Goal: Task Accomplishment & Management: Use online tool/utility

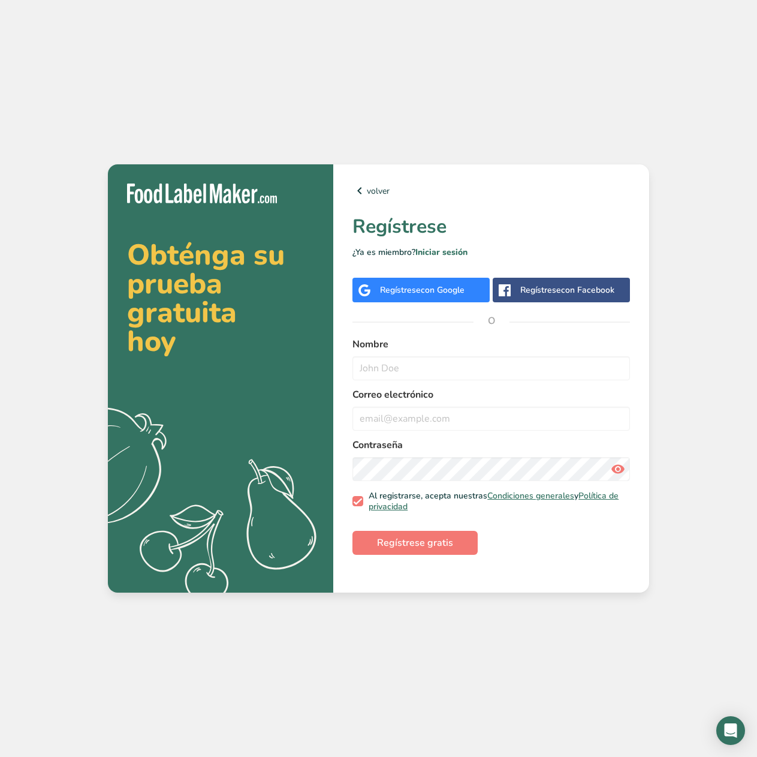
click at [468, 297] on div "Regístrese con Google" at bounding box center [421, 290] width 137 height 25
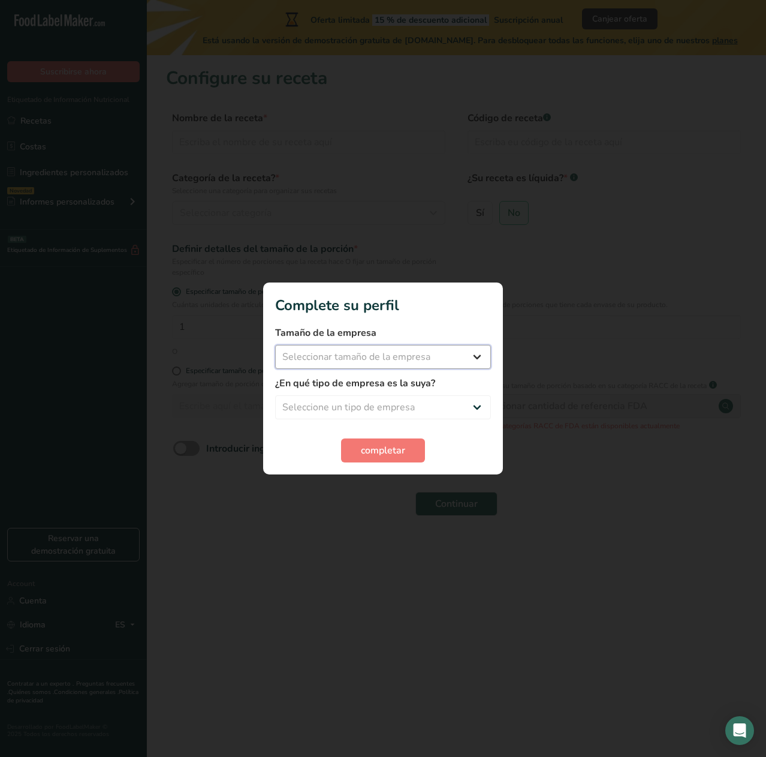
click at [443, 357] on select "Seleccionar tamaño de la empresa Menos de 10 empleados De 10 a 50 empleados De …" at bounding box center [383, 357] width 216 height 24
select select "1"
click at [275, 345] on select "Seleccionar tamaño de la empresa Menos de 10 empleados De 10 a 50 empleados De …" at bounding box center [383, 357] width 216 height 24
click at [369, 413] on select "Seleccione un tipo de empresa Fabricante de alimentos envasados Restaurante y c…" at bounding box center [383, 407] width 216 height 24
select select "1"
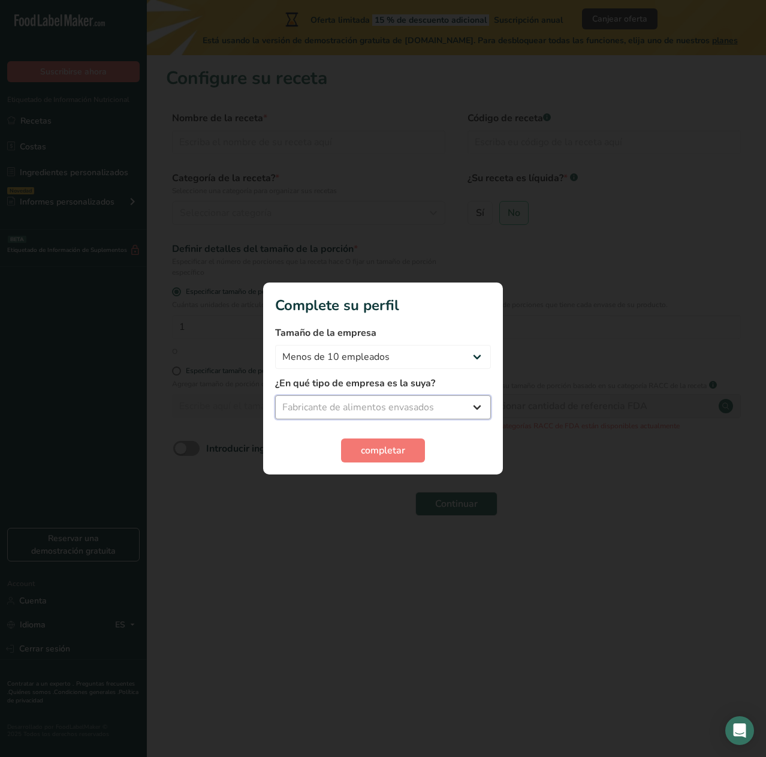
click at [275, 395] on select "Seleccione un tipo de empresa Fabricante de alimentos envasados Restaurante y c…" at bounding box center [383, 407] width 216 height 24
click at [382, 449] on span "completar" at bounding box center [383, 450] width 44 height 14
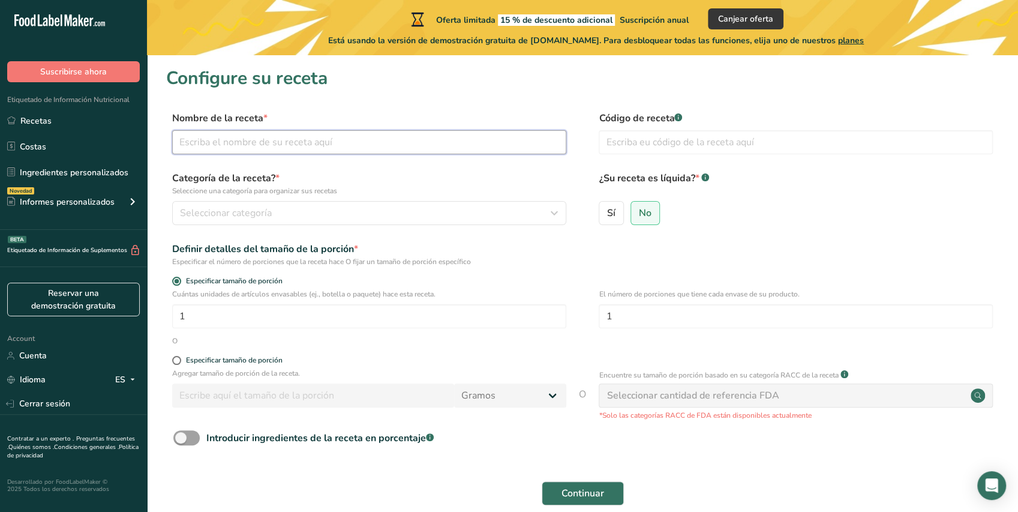
click at [377, 154] on input "text" at bounding box center [369, 142] width 394 height 24
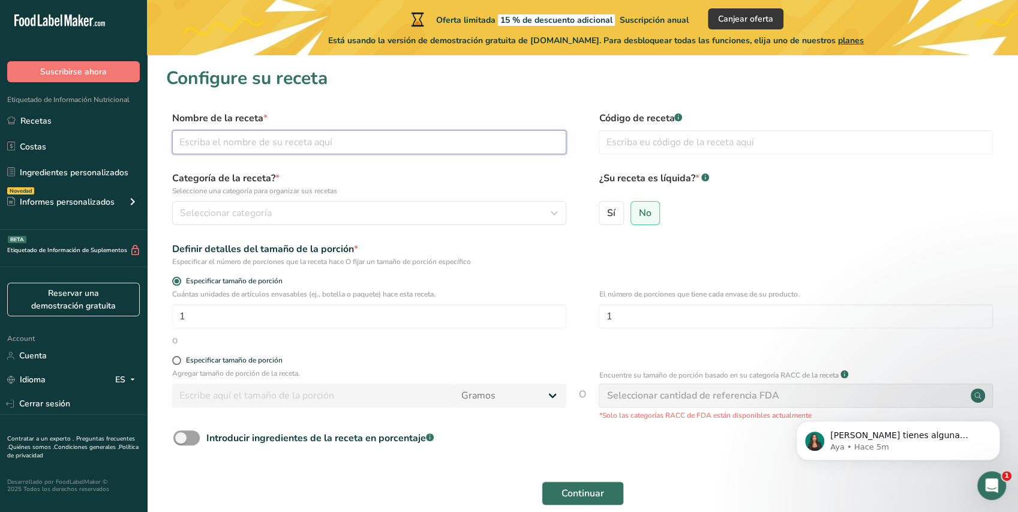
type input "t"
type input "Tres leche"
click at [630, 150] on input "text" at bounding box center [796, 142] width 394 height 24
type input "01"
click at [341, 213] on div "Seleccionar categoría" at bounding box center [365, 213] width 371 height 14
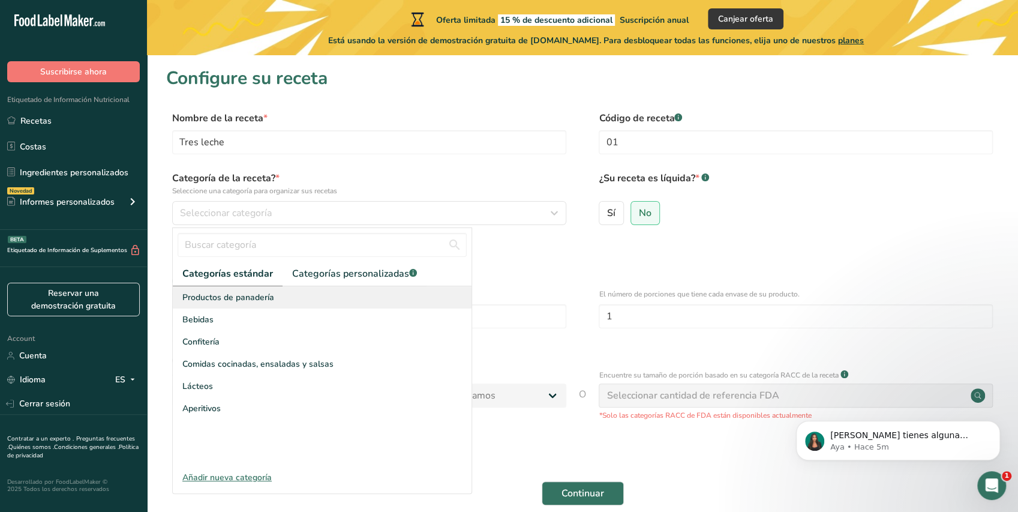
click at [243, 295] on span "Productos de panadería" at bounding box center [228, 297] width 92 height 13
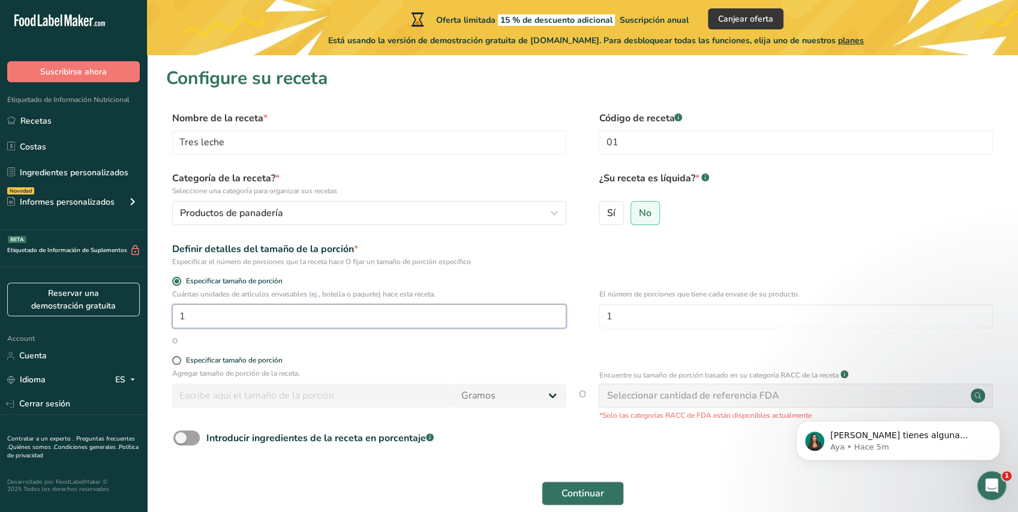
drag, startPoint x: 174, startPoint y: 314, endPoint x: 162, endPoint y: 303, distance: 16.1
click at [144, 314] on div ".a-20{fill:#fff;} Suscribirse ahora Etiquetado de Información Nutricional Recet…" at bounding box center [509, 285] width 1018 height 570
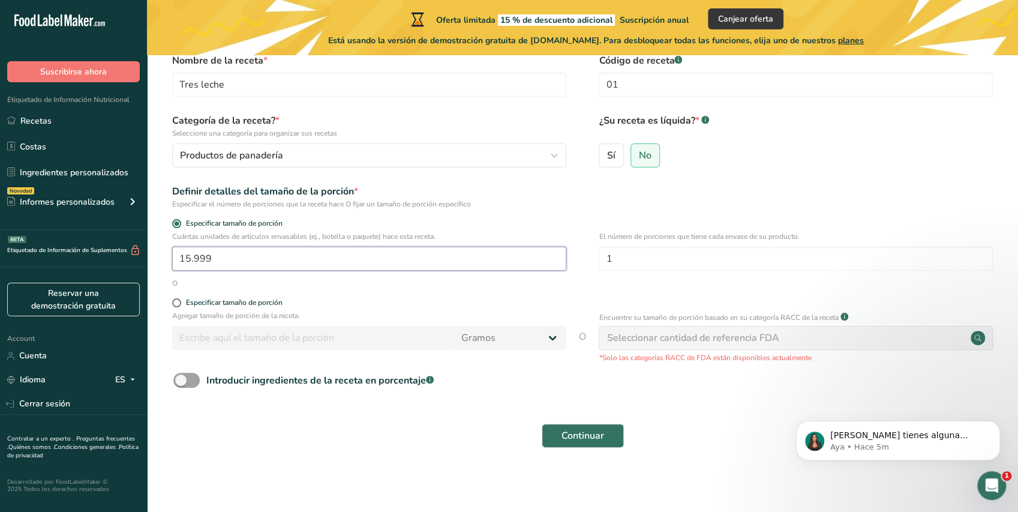
scroll to position [58, 0]
drag, startPoint x: 227, startPoint y: 265, endPoint x: 155, endPoint y: 258, distance: 72.3
click at [155, 258] on section "Configure su receta Nombre de la receta * Tres leche Código de receta .a-a{fill…" at bounding box center [582, 235] width 871 height 476
type input "16"
click at [586, 441] on span "Continuar" at bounding box center [582, 435] width 43 height 14
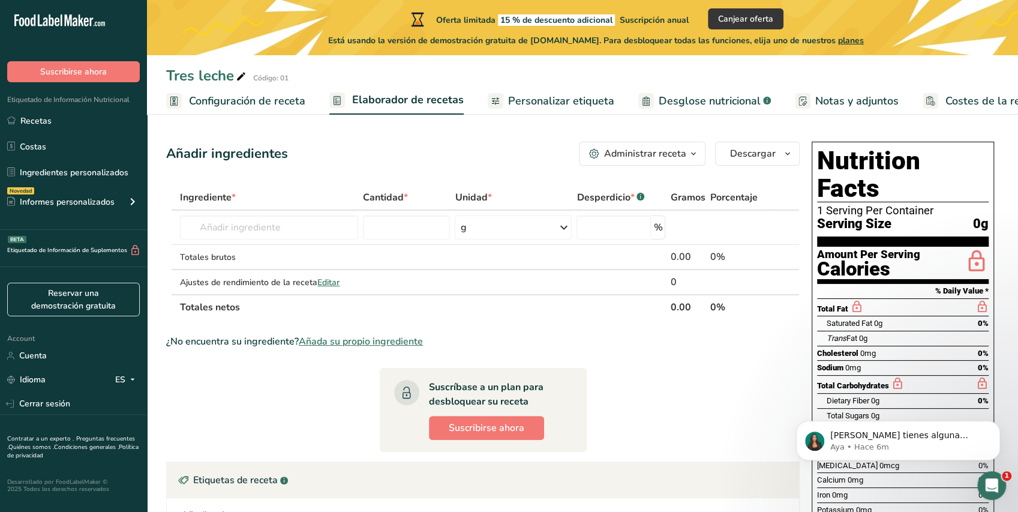
click at [603, 469] on div "Etiquetas de receta .a-a{fill:#347362;}.b-a{fill:#fff;}" at bounding box center [483, 480] width 632 height 36
click at [243, 228] on input "text" at bounding box center [269, 227] width 178 height 24
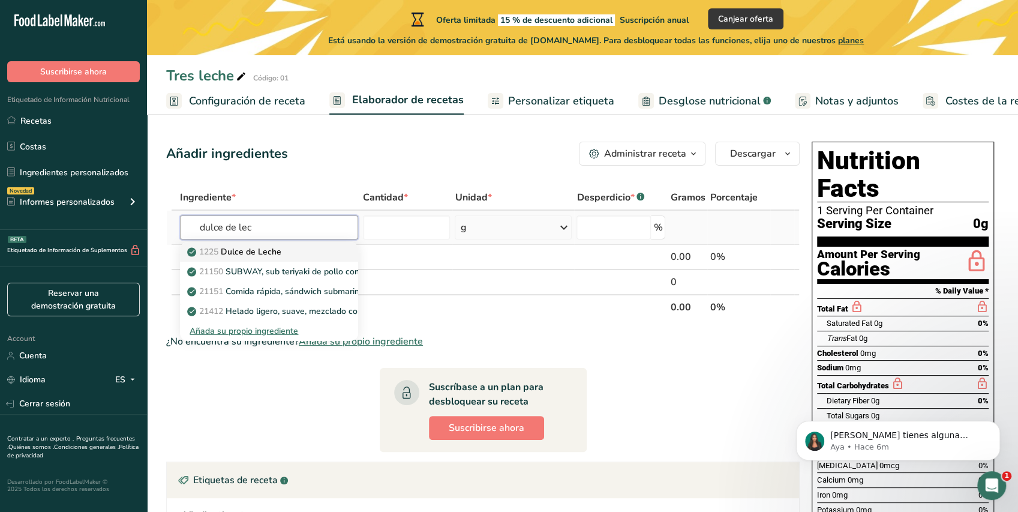
type input "dulce de lec"
click at [251, 248] on p "1225 Dulce de Leche" at bounding box center [236, 251] width 92 height 13
type input "Dulce de Leche"
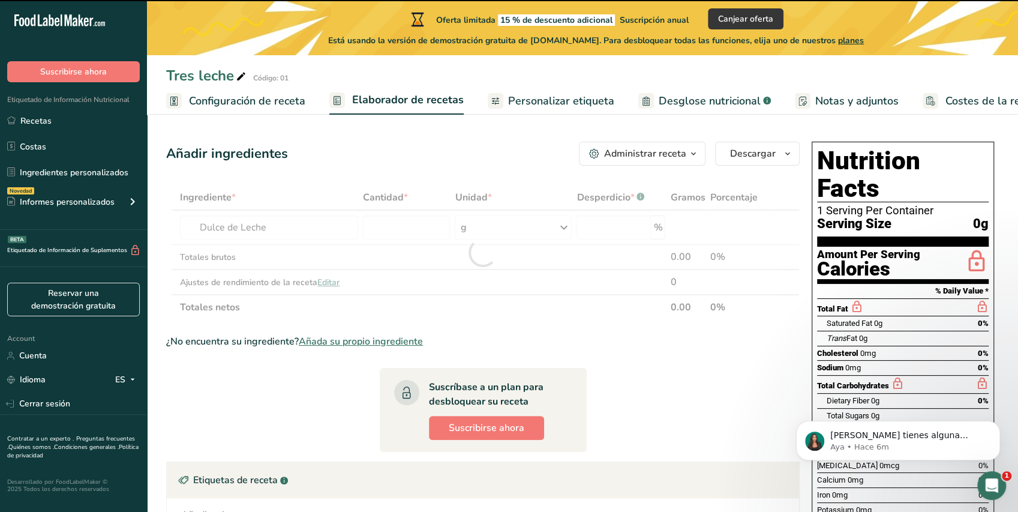
type input "0"
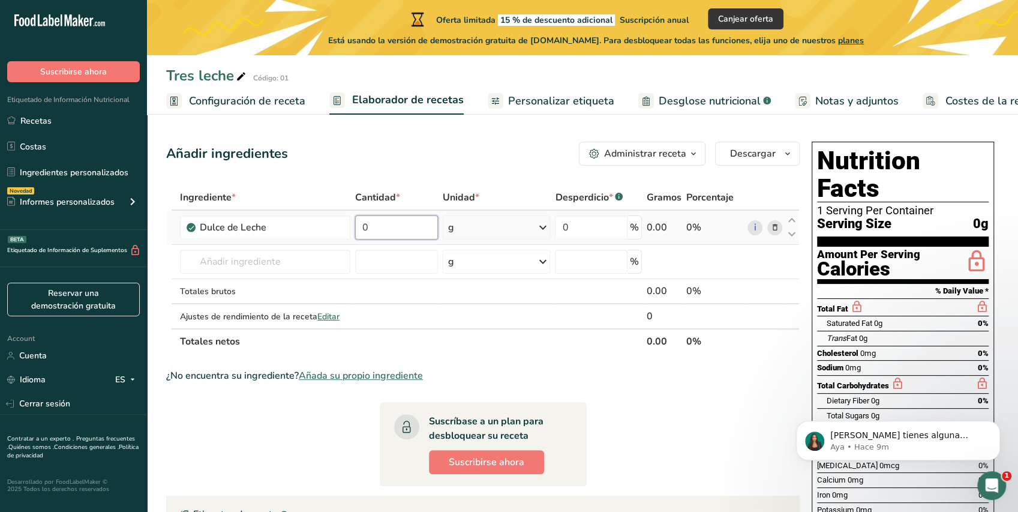
drag, startPoint x: 378, startPoint y: 237, endPoint x: 315, endPoint y: 243, distance: 63.3
click at [315, 243] on tr "Dulce de Leche 0 g Porciones 1 tbsp Unidades de peso g kg mg Ver más Unidades d…" at bounding box center [483, 228] width 632 height 34
type input "1.85"
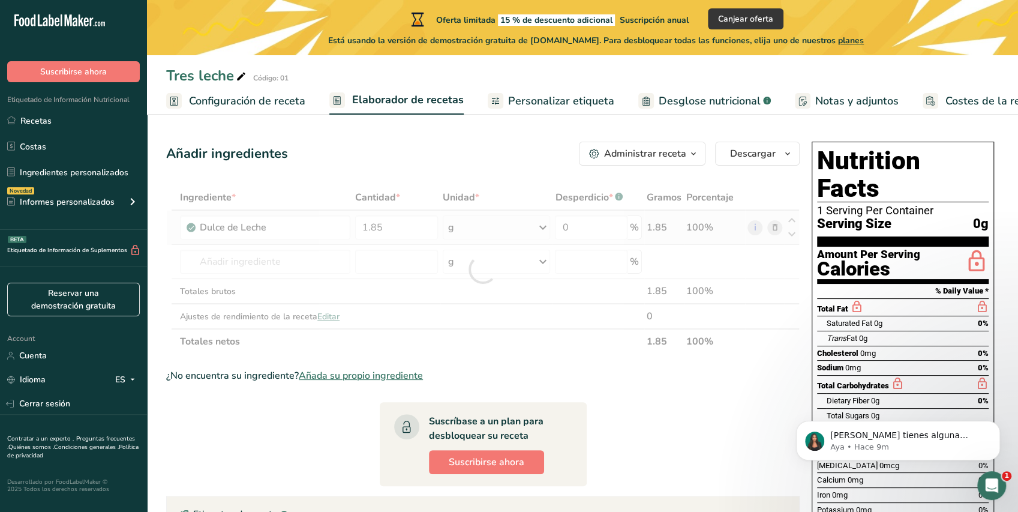
click at [515, 228] on div "Ingrediente * Cantidad * Unidad * Desperdicio * .a-a{fill:#347362;}.b-a{fill:#f…" at bounding box center [482, 269] width 633 height 169
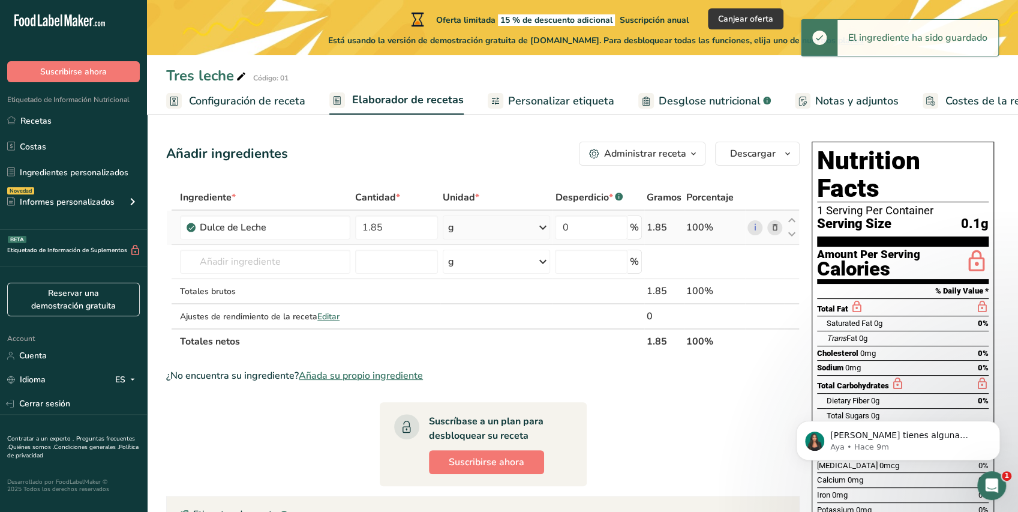
click at [524, 230] on div "g" at bounding box center [497, 227] width 108 height 24
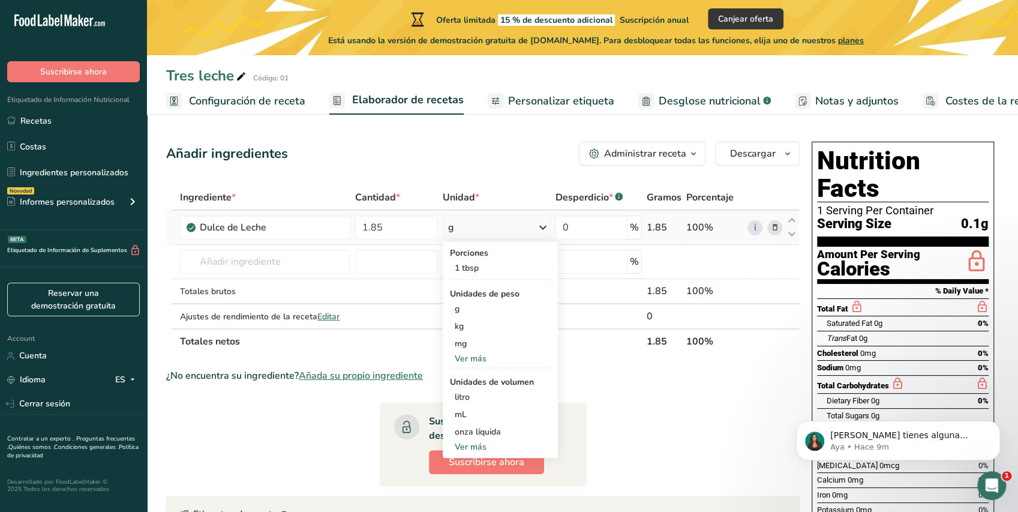
click at [464, 359] on div "Ver más" at bounding box center [500, 358] width 101 height 13
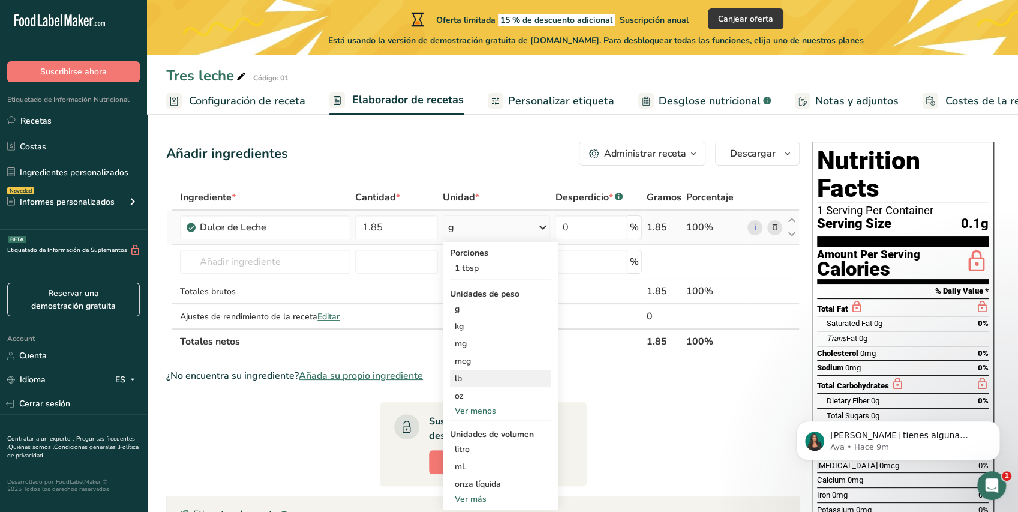
click at [482, 380] on div "lb" at bounding box center [500, 377] width 101 height 17
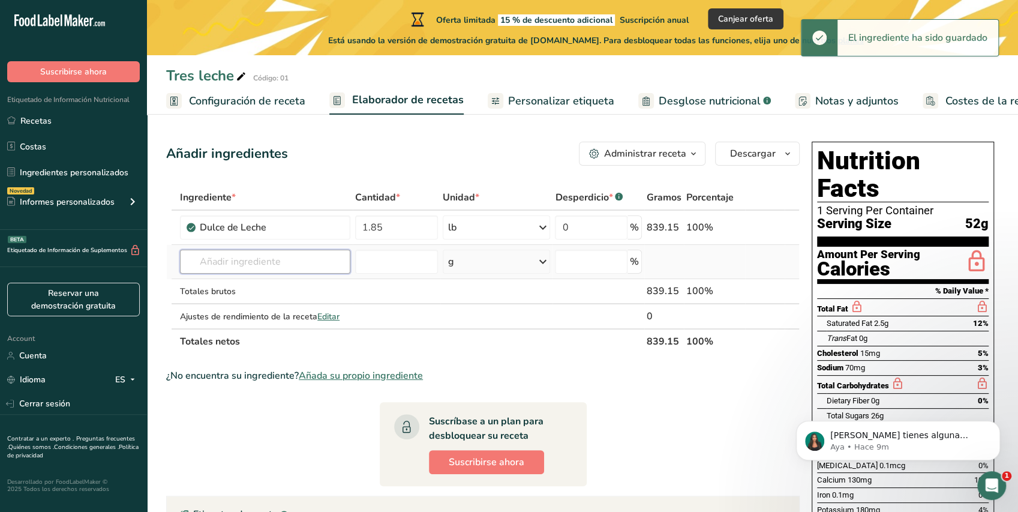
click at [289, 270] on input "text" at bounding box center [265, 261] width 170 height 24
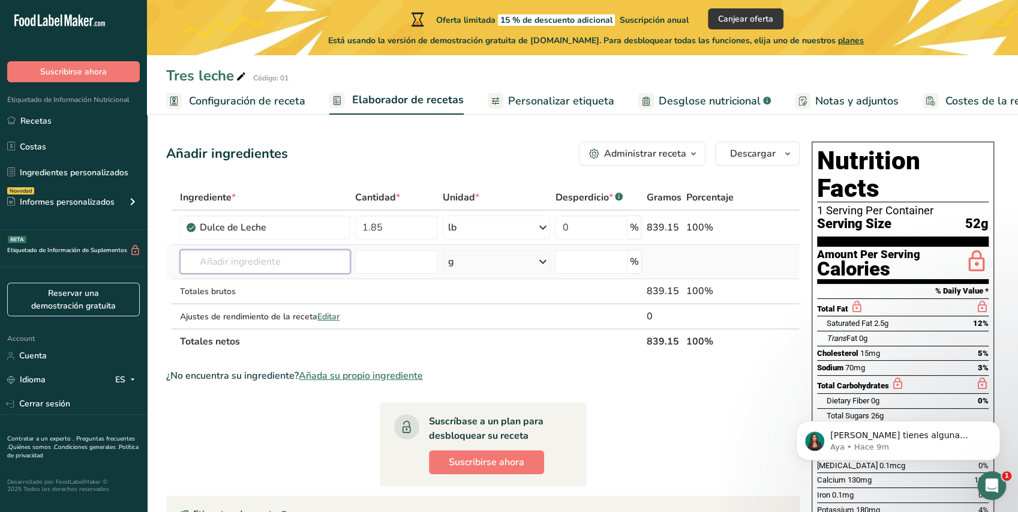
click at [296, 265] on input "text" at bounding box center [265, 261] width 170 height 24
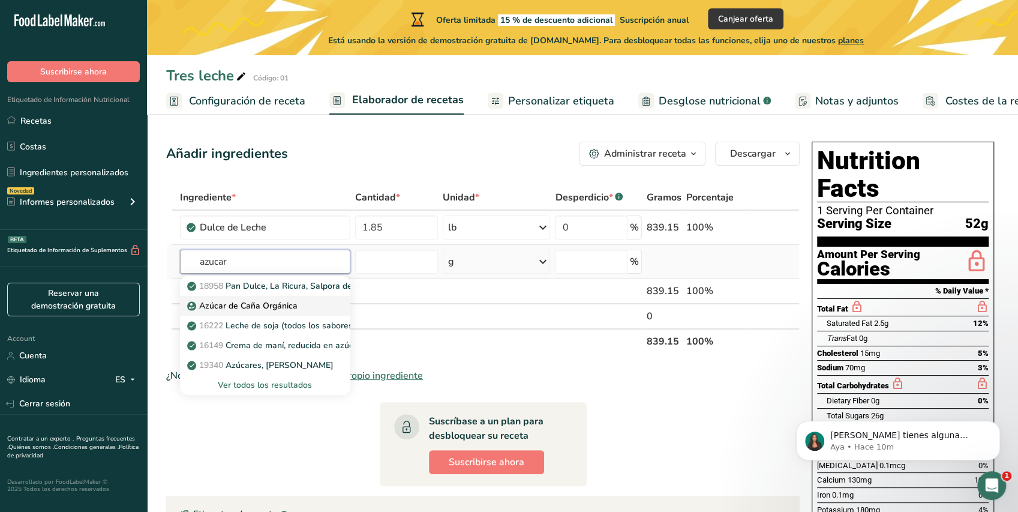
type input "azucar"
click at [283, 304] on p "Azúcar de Caña Orgánica" at bounding box center [244, 305] width 108 height 13
type input "Organic Cane Sugar"
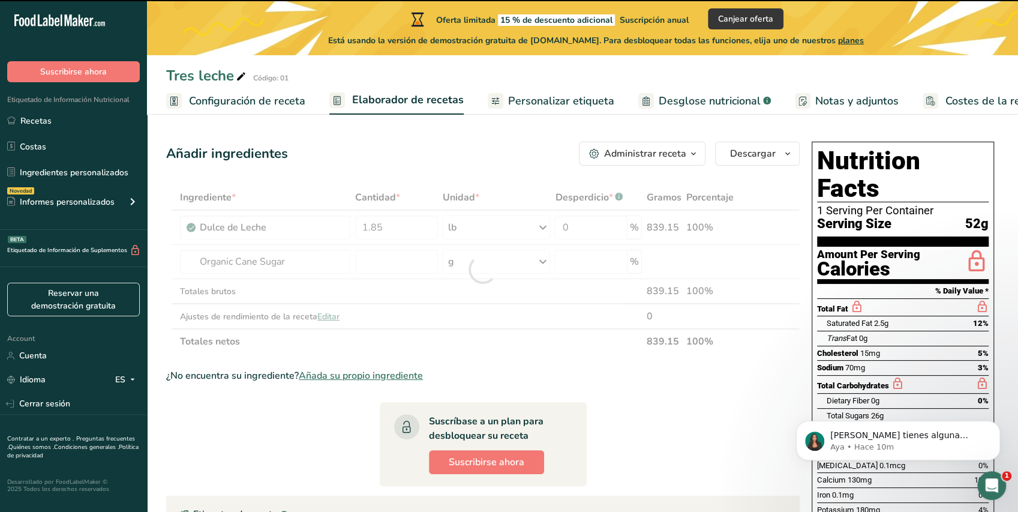
type input "0"
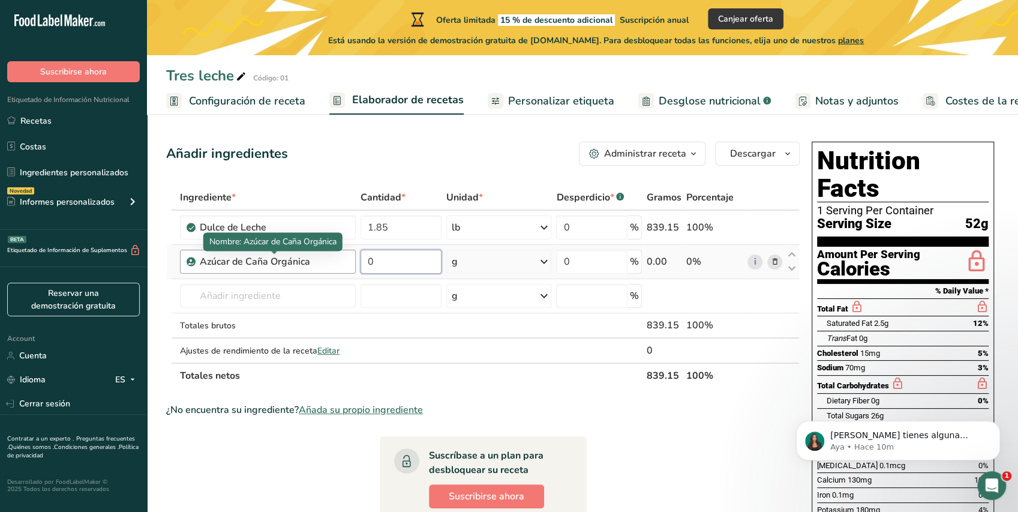
drag, startPoint x: 425, startPoint y: 269, endPoint x: 325, endPoint y: 260, distance: 100.5
click at [325, 260] on tr "Azúcar de Caña Orgánica 0 g Unidades de peso g kg mg Ver más Unidades de volume…" at bounding box center [483, 262] width 632 height 34
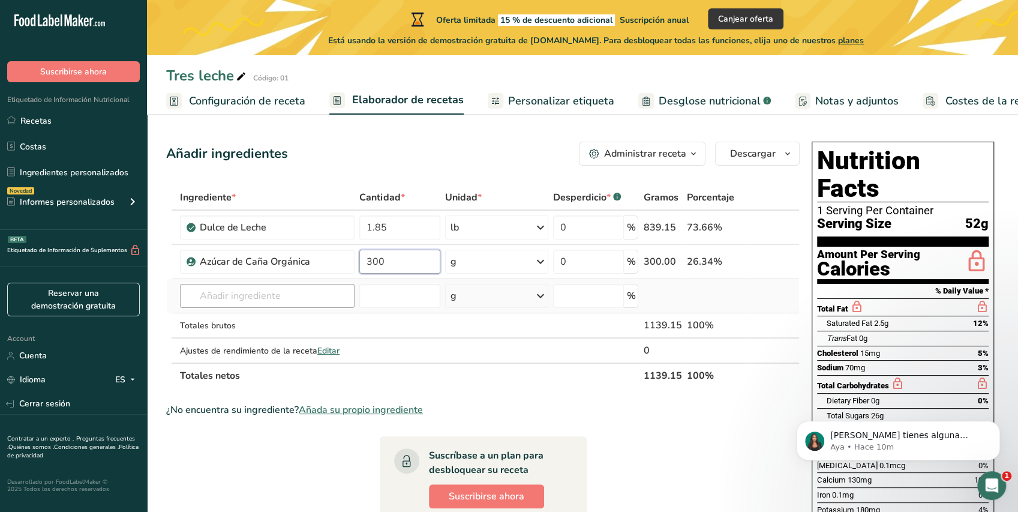
type input "300"
click at [301, 284] on div "Ingrediente * Cantidad * Unidad * Desperdicio * .a-a{fill:#347362;}.b-a{fill:#f…" at bounding box center [482, 286] width 633 height 203
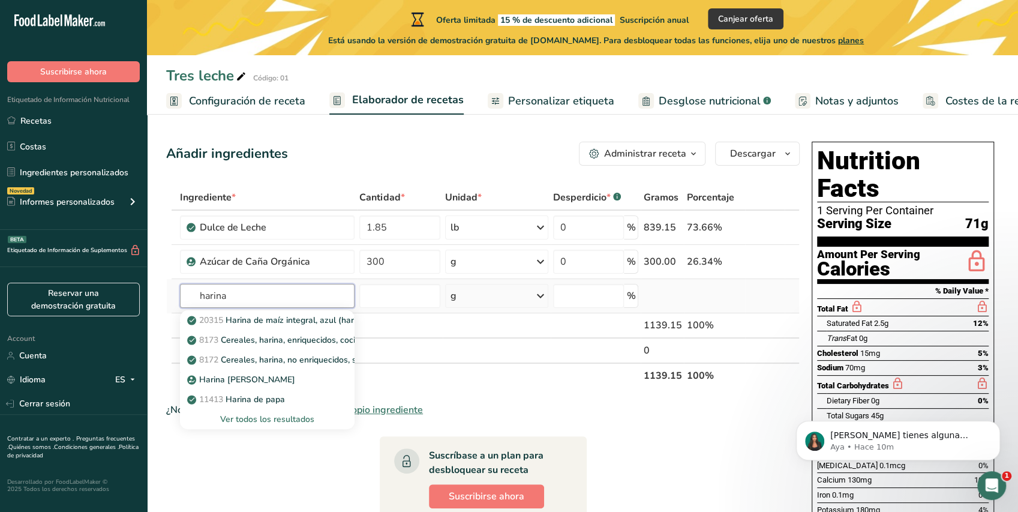
type input "harina"
click at [309, 419] on div "Ver todos los resultados" at bounding box center [267, 419] width 155 height 13
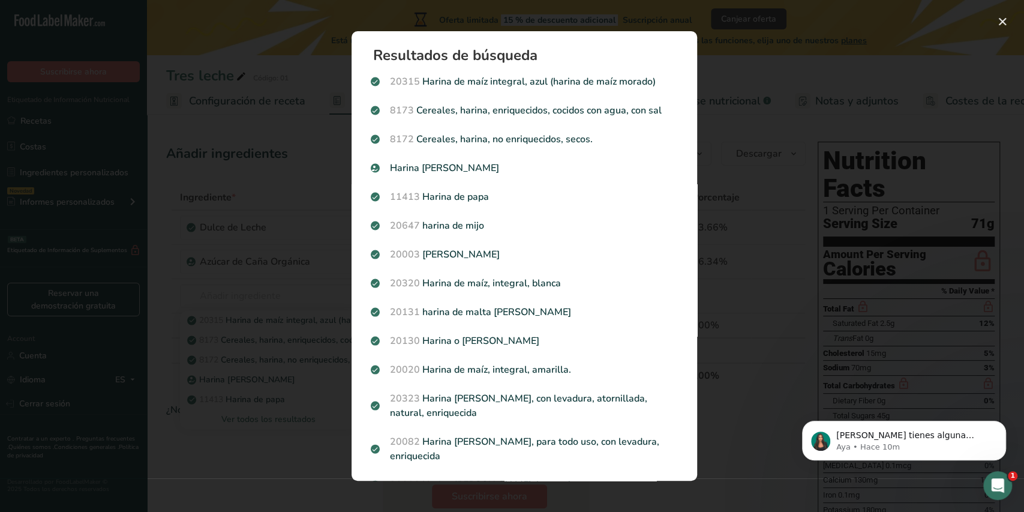
click at [269, 282] on div "Search results modal" at bounding box center [512, 256] width 1024 height 512
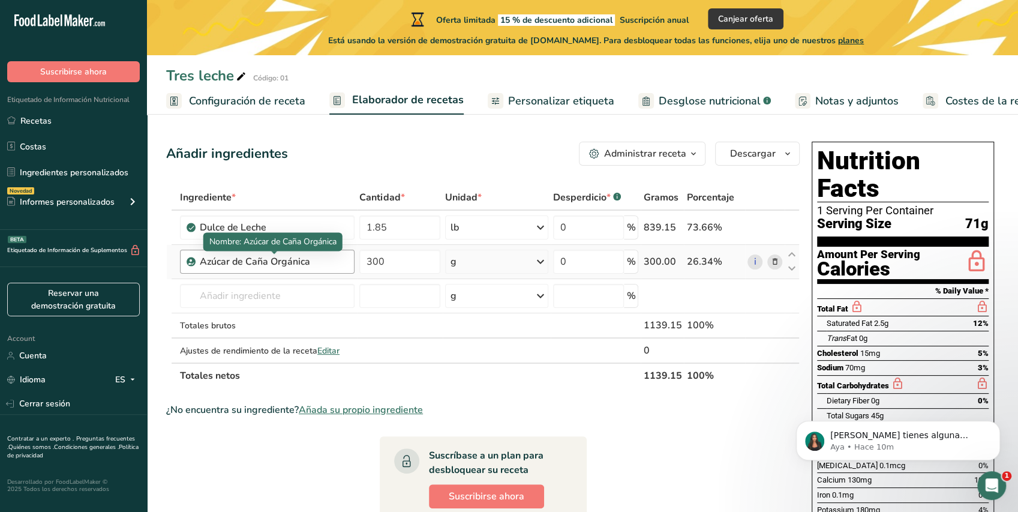
click at [269, 261] on div "Azúcar de Caña Orgánica" at bounding box center [274, 261] width 148 height 14
click at [301, 266] on div "Azúcar de Caña Orgánica" at bounding box center [274, 261] width 148 height 14
drag, startPoint x: 317, startPoint y: 266, endPoint x: 328, endPoint y: 263, distance: 11.8
click at [325, 264] on div "Azúcar de Caña Orgánica" at bounding box center [274, 261] width 148 height 14
click at [261, 257] on div "Azúcar de Caña Orgánica" at bounding box center [274, 261] width 148 height 14
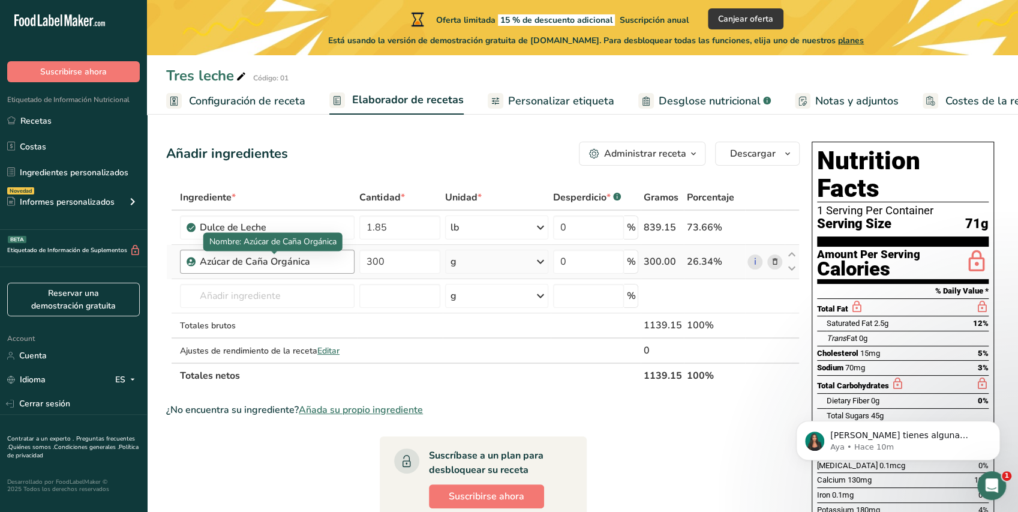
click at [219, 264] on div "Azúcar de Caña Orgánica" at bounding box center [274, 261] width 148 height 14
drag, startPoint x: 245, startPoint y: 266, endPoint x: 279, endPoint y: 266, distance: 34.2
click at [279, 266] on div "Azúcar de Caña Orgánica" at bounding box center [274, 261] width 148 height 14
click at [752, 258] on link "i" at bounding box center [754, 261] width 15 height 15
click at [284, 293] on input "text" at bounding box center [267, 296] width 175 height 24
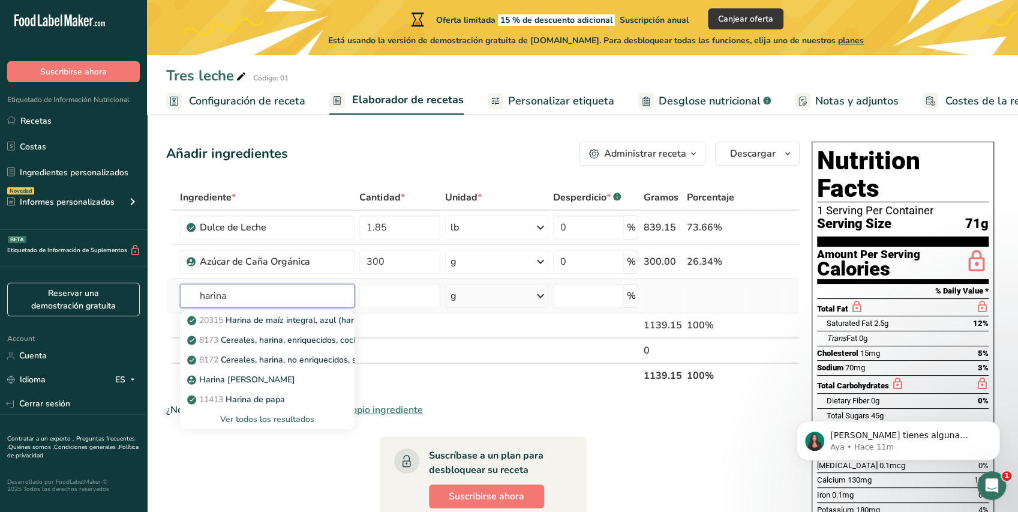
type input "harina"
click at [280, 420] on div "Ver todos los resultados" at bounding box center [267, 419] width 155 height 13
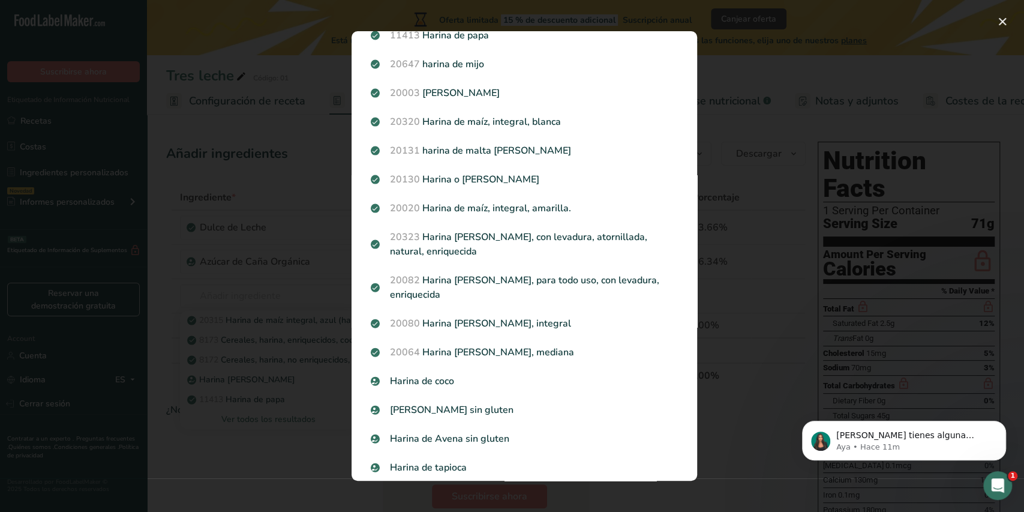
scroll to position [155, 0]
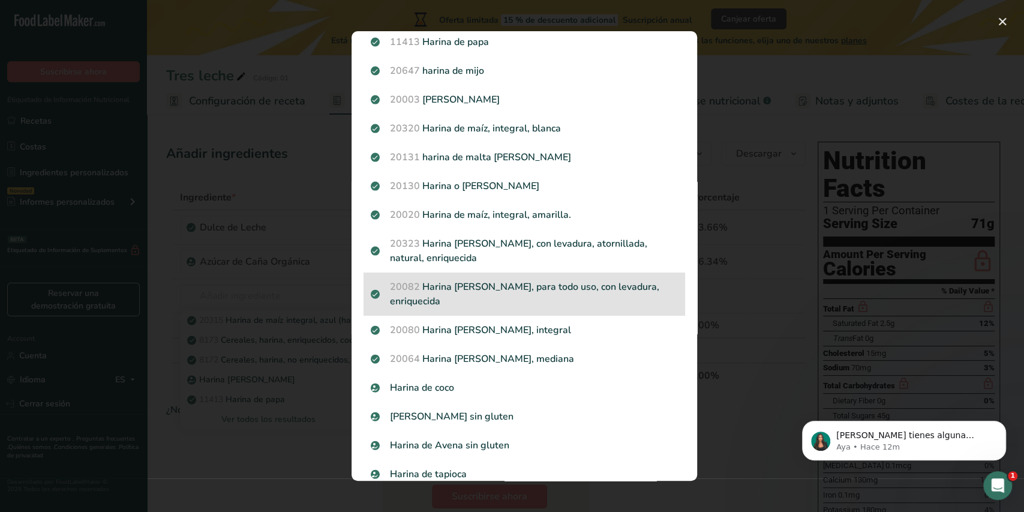
click at [555, 283] on p "20082 Harina [PERSON_NAME], para todo uso, con levadura, enriquecida" at bounding box center [524, 293] width 307 height 29
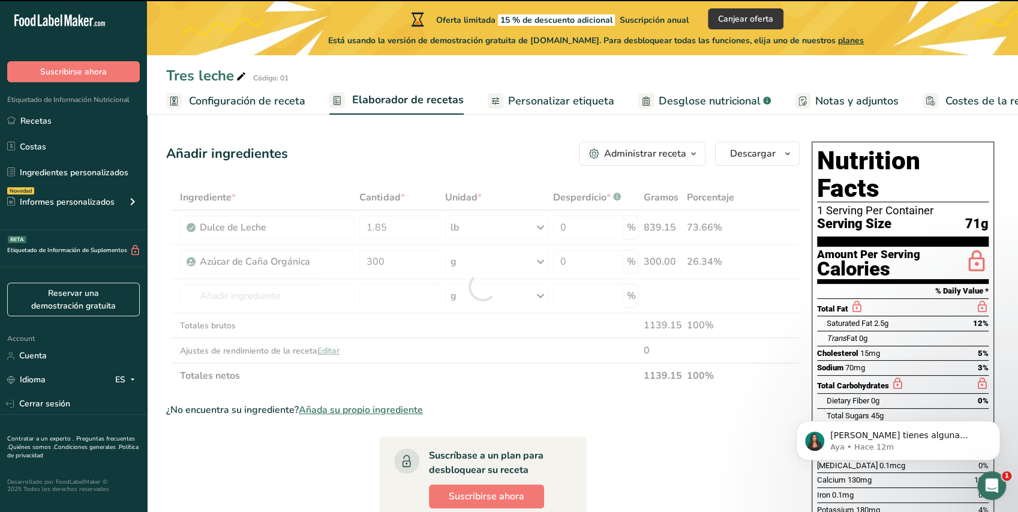
type input "0"
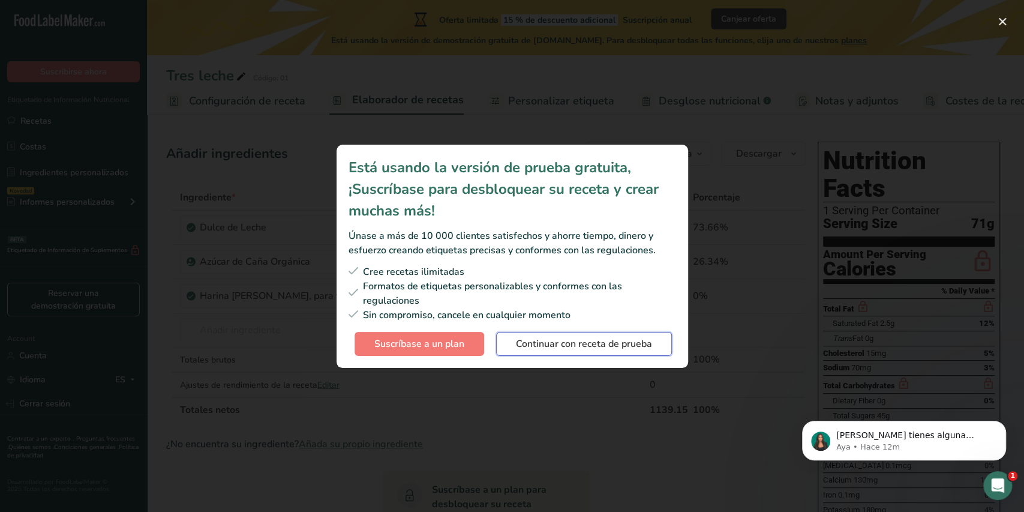
click at [560, 342] on span "Continuar con receta de prueba" at bounding box center [584, 343] width 136 height 14
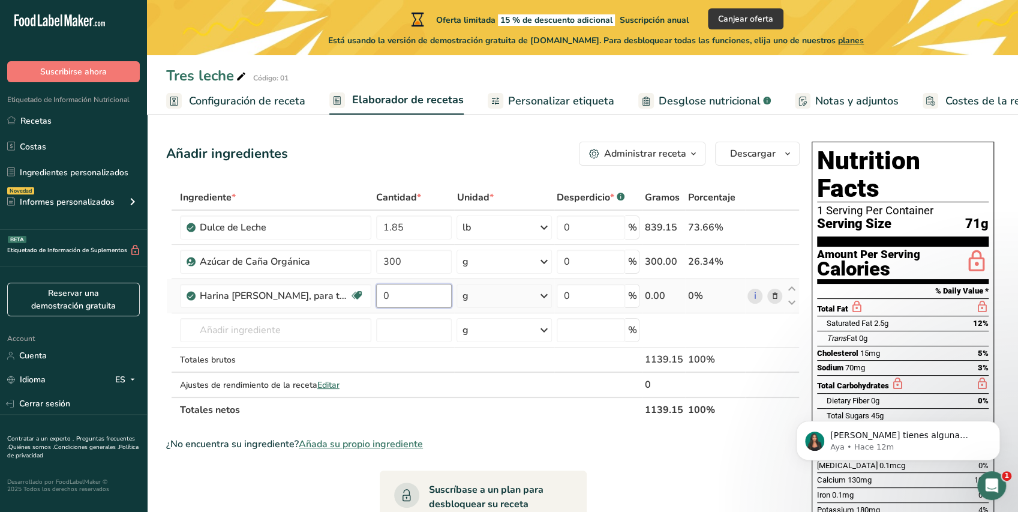
click at [444, 299] on input "0" at bounding box center [414, 296] width 76 height 24
drag, startPoint x: 444, startPoint y: 299, endPoint x: 348, endPoint y: 276, distance: 98.5
click at [337, 280] on tr "Harina [PERSON_NAME], para todo uso, con levadura, enriquecida Libre de lácteos…" at bounding box center [483, 296] width 632 height 34
type input "450"
click at [273, 330] on div "Ingrediente * Cantidad * Unidad * Desperdicio * .a-a{fill:#347362;}.b-a{fill:#f…" at bounding box center [482, 303] width 633 height 237
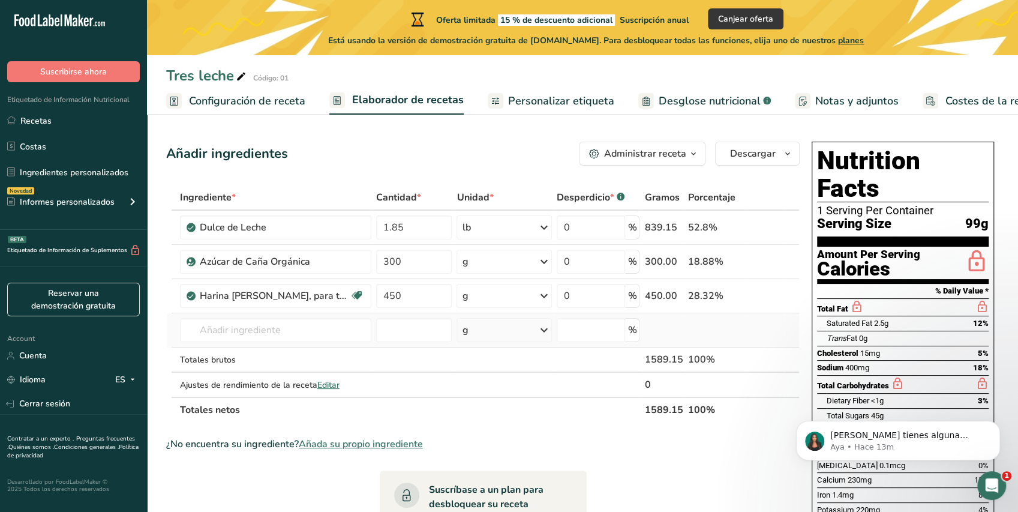
click at [285, 341] on td "20315 Harina de maíz integral, azul (harina de maíz morado) 8173 Cereales, hari…" at bounding box center [276, 330] width 196 height 34
click at [293, 332] on input "text" at bounding box center [275, 330] width 191 height 24
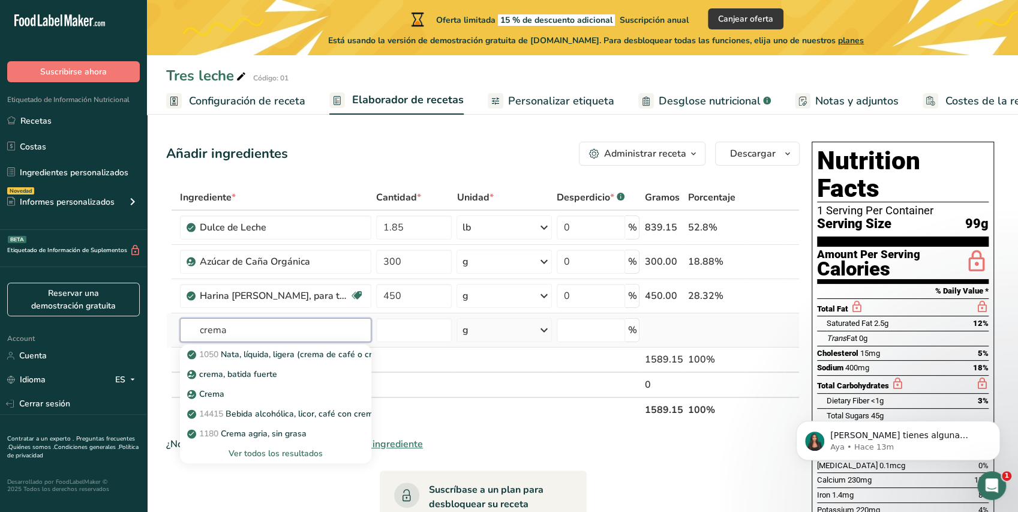
type input "crema"
click at [270, 452] on div "Ver todos los resultados" at bounding box center [276, 453] width 172 height 13
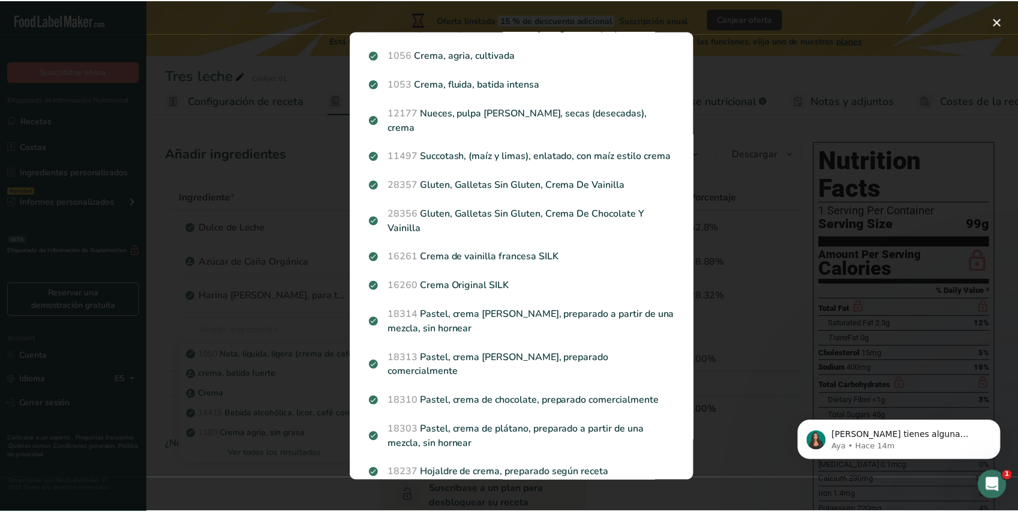
scroll to position [0, 0]
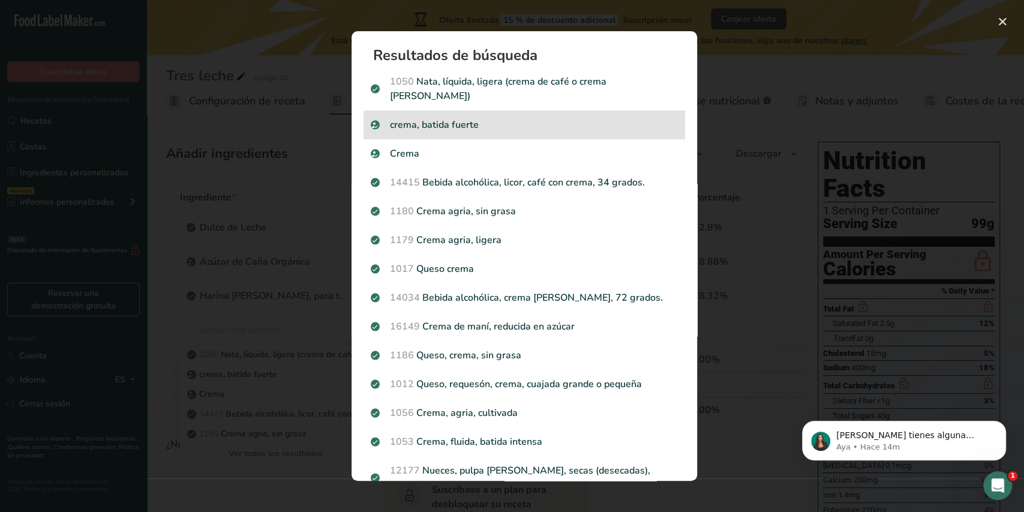
click at [474, 118] on p "crema, batida fuerte" at bounding box center [524, 125] width 307 height 14
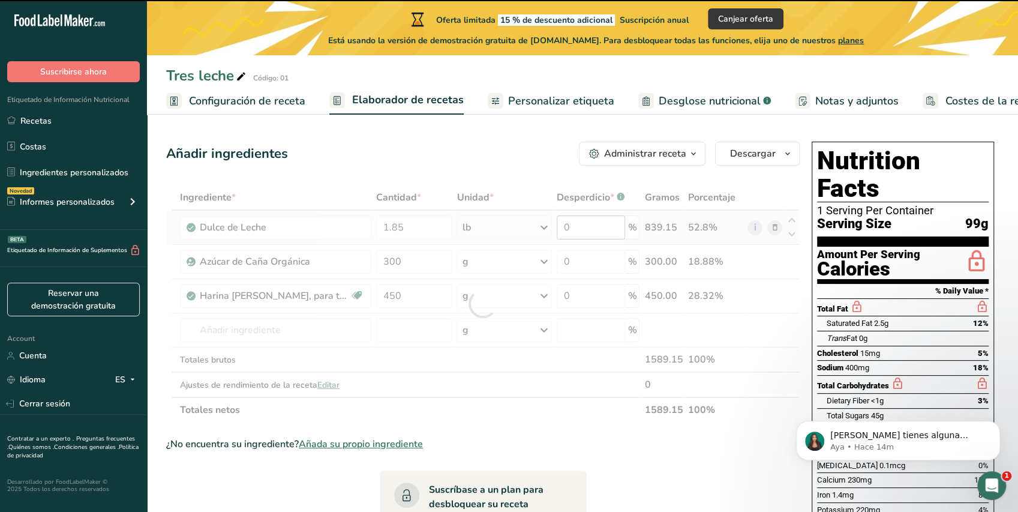
type input "0"
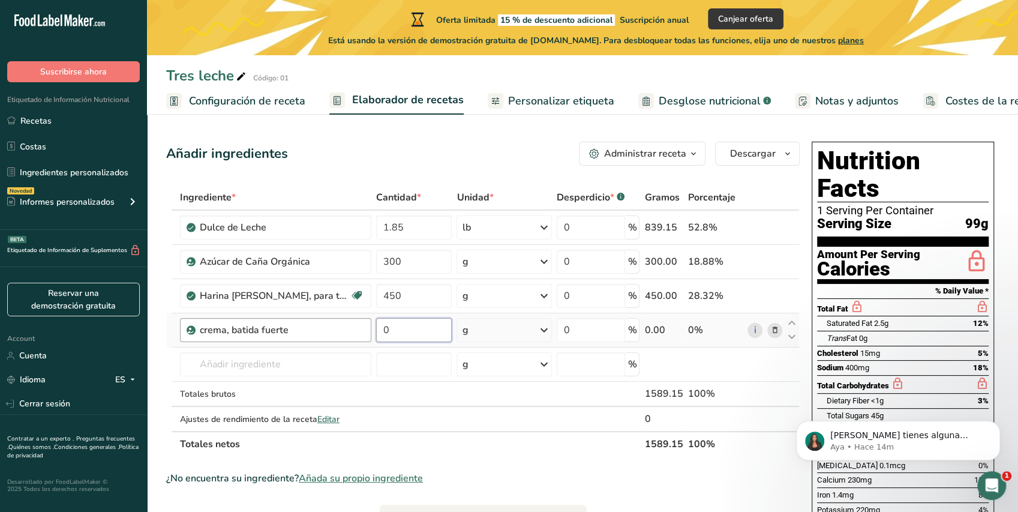
drag, startPoint x: 393, startPoint y: 326, endPoint x: 326, endPoint y: 323, distance: 67.3
click at [326, 323] on tr "crema, batida fuerte 0 g Unidades de peso g kg mg Ver más Unidades de volumen […" at bounding box center [483, 330] width 632 height 34
type input "1.85"
click at [473, 328] on div "Ingrediente * Cantidad * Unidad * Desperdicio * .a-a{fill:#347362;}.b-a{fill:#f…" at bounding box center [482, 321] width 633 height 272
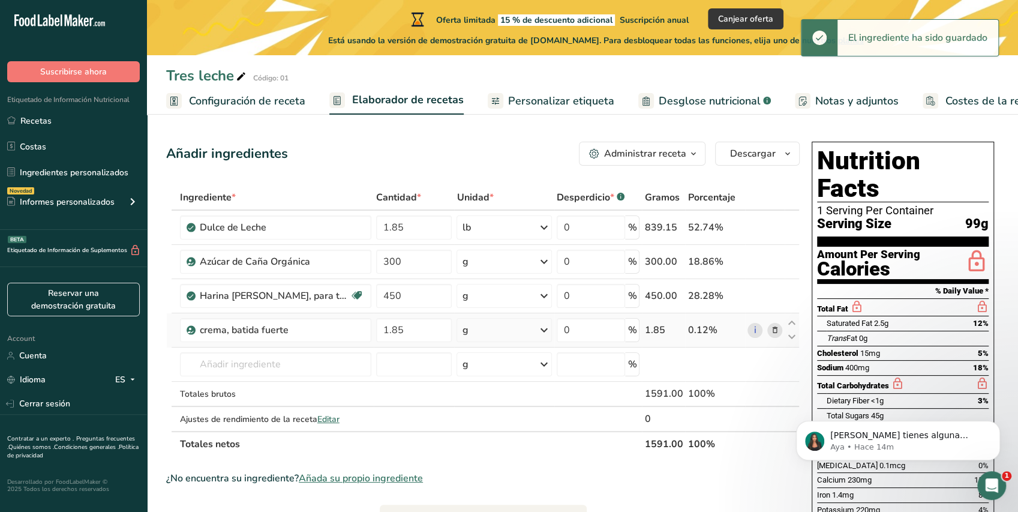
click at [548, 333] on icon at bounding box center [544, 330] width 14 height 22
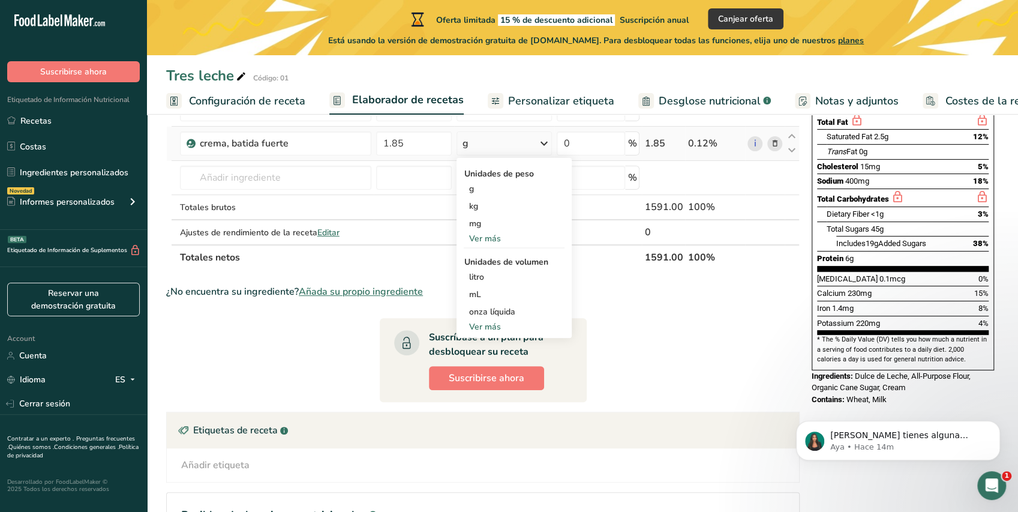
click at [479, 329] on div "Ver más" at bounding box center [514, 326] width 101 height 13
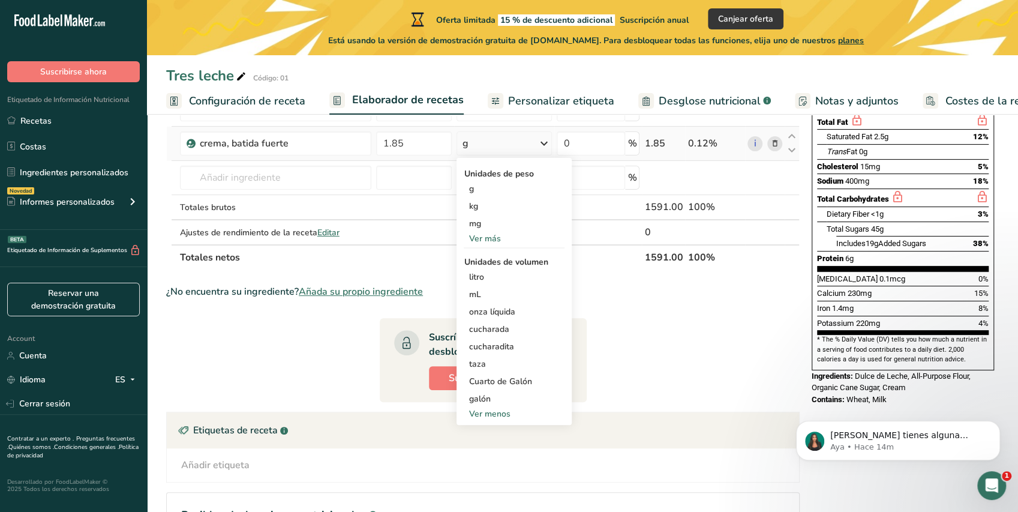
click at [481, 239] on div "Ver más" at bounding box center [514, 238] width 101 height 13
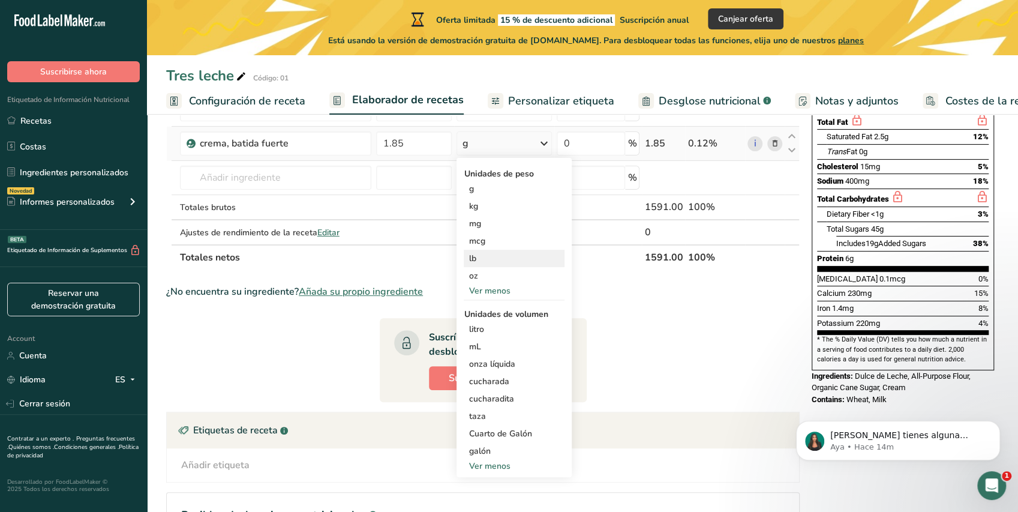
click at [476, 259] on div "lb" at bounding box center [514, 257] width 101 height 17
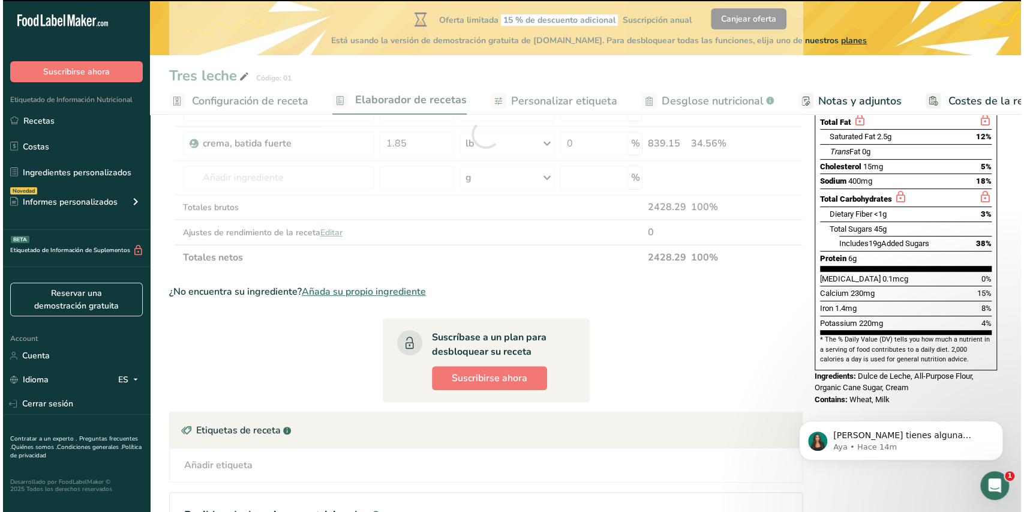
scroll to position [0, 0]
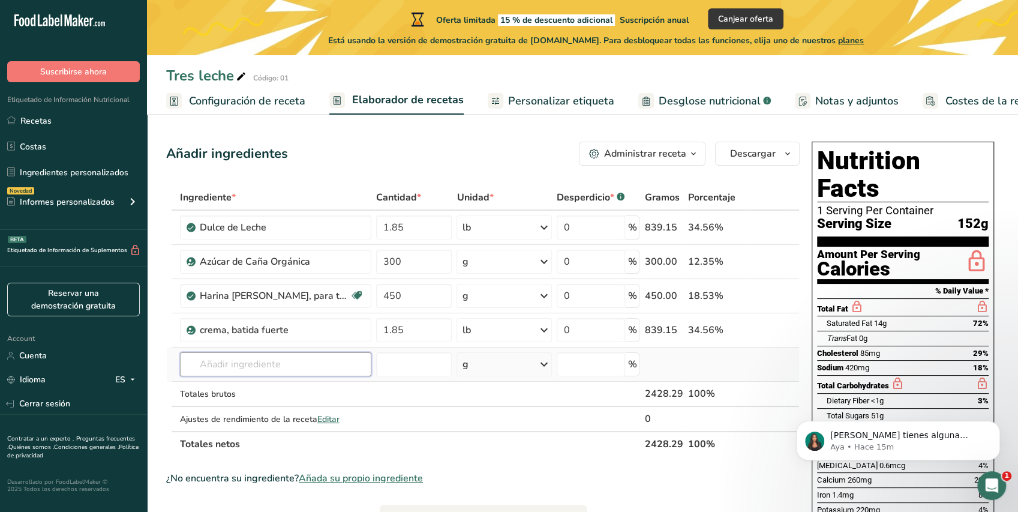
click at [283, 357] on input "text" at bounding box center [275, 364] width 191 height 24
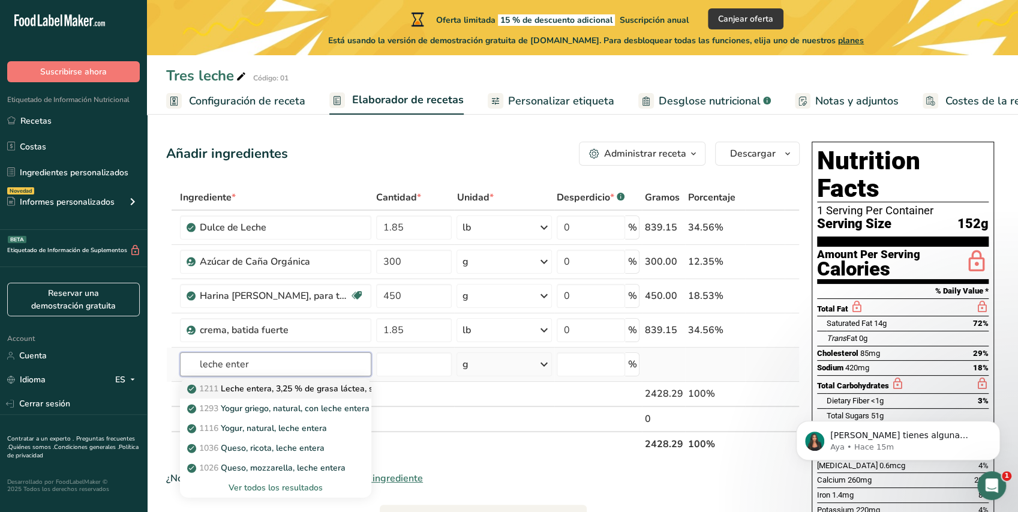
type input "leche enter"
click at [310, 385] on p "1211 Leche entera, 3,25 % de grasa láctea, sin vitamina A ni vitamina D añadidas" at bounding box center [351, 388] width 323 height 13
type input "Milk, whole, 3.25% milkfat, without added vitamin A and [MEDICAL_DATA]"
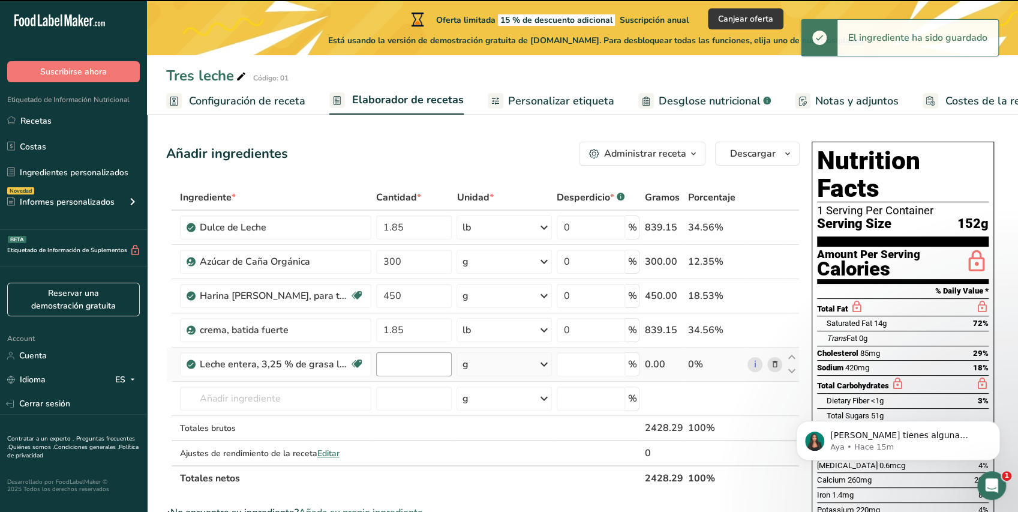
type input "0"
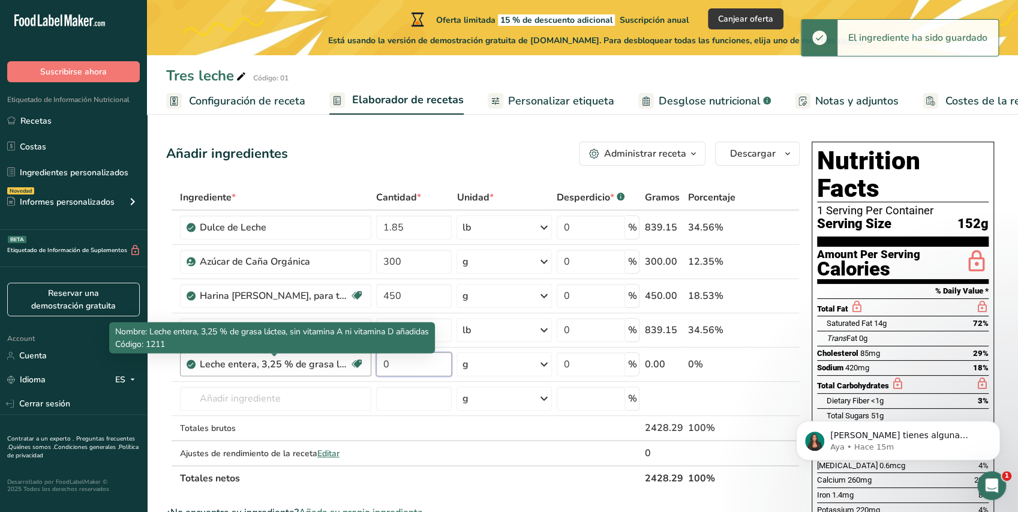
drag, startPoint x: 418, startPoint y: 366, endPoint x: 341, endPoint y: 357, distance: 77.8
click at [341, 357] on tr "Leche entera, 3,25 % de grasa láctea, sin vitamina A ni vitamina D añadidas Lib…" at bounding box center [483, 364] width 632 height 34
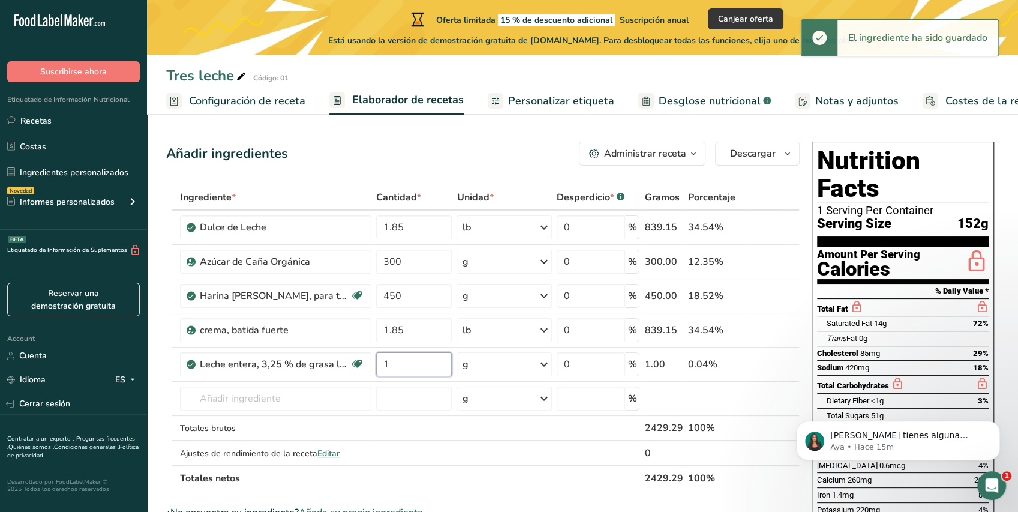
type input "1"
click at [480, 355] on div "Ingrediente * Cantidad * Unidad * Desperdicio * .a-a{fill:#347362;}.b-a{fill:#f…" at bounding box center [482, 338] width 633 height 306
click at [531, 365] on div "g" at bounding box center [503, 364] width 95 height 24
click at [524, 400] on div "1 cup" at bounding box center [514, 404] width 101 height 17
click at [269, 401] on input "text" at bounding box center [275, 398] width 191 height 24
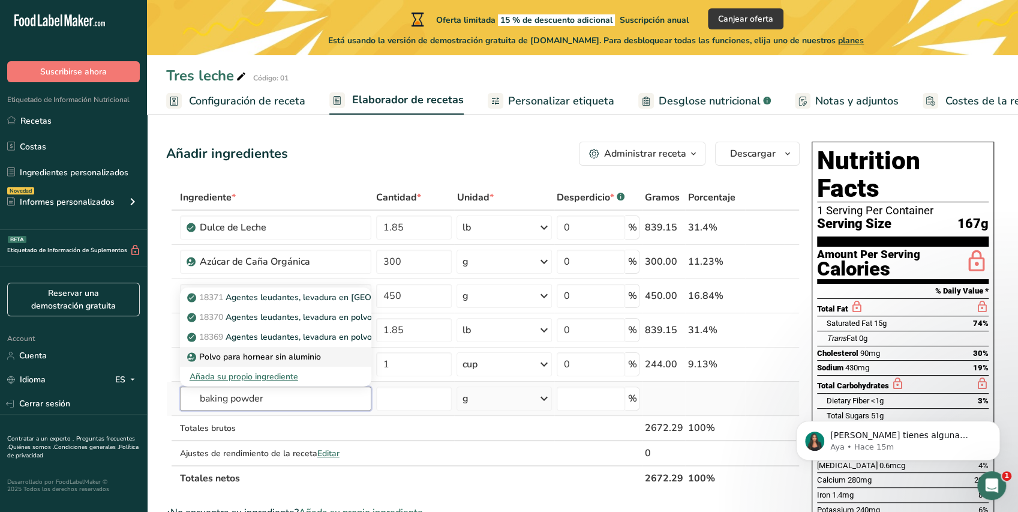
type input "baking powder"
click at [266, 355] on p "Polvo para hornear sin aluminio" at bounding box center [255, 356] width 131 height 13
type input "Aluminum Free Baking Powder"
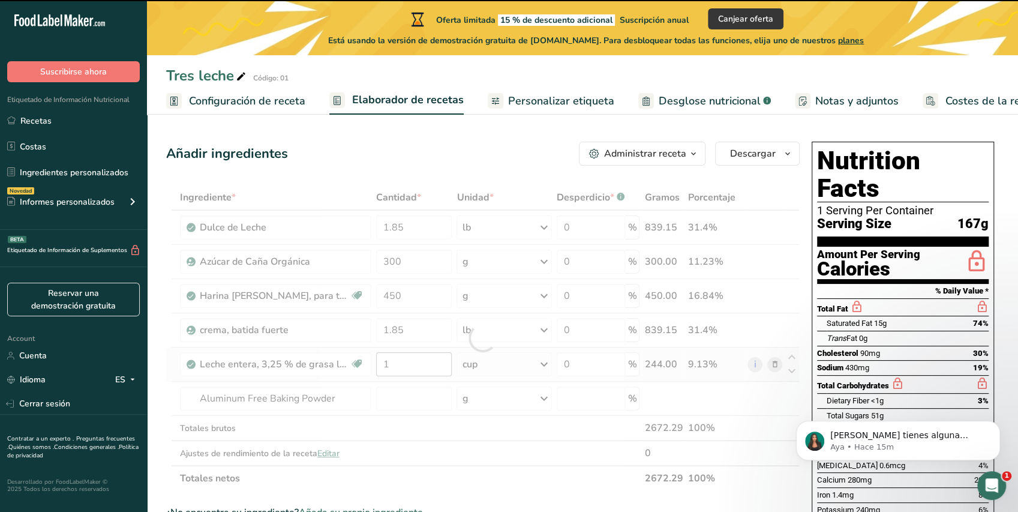
type input "0"
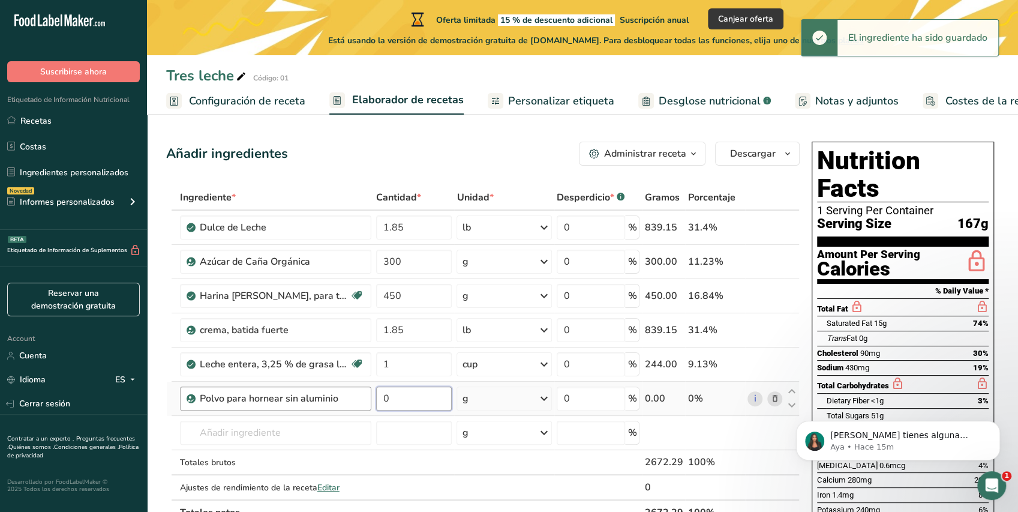
drag, startPoint x: 399, startPoint y: 401, endPoint x: 353, endPoint y: 395, distance: 46.1
click at [353, 395] on tr "Polvo para hornear sin aluminio 0 g Unidades de peso g kg mg Ver más Unidades d…" at bounding box center [483, 398] width 632 height 34
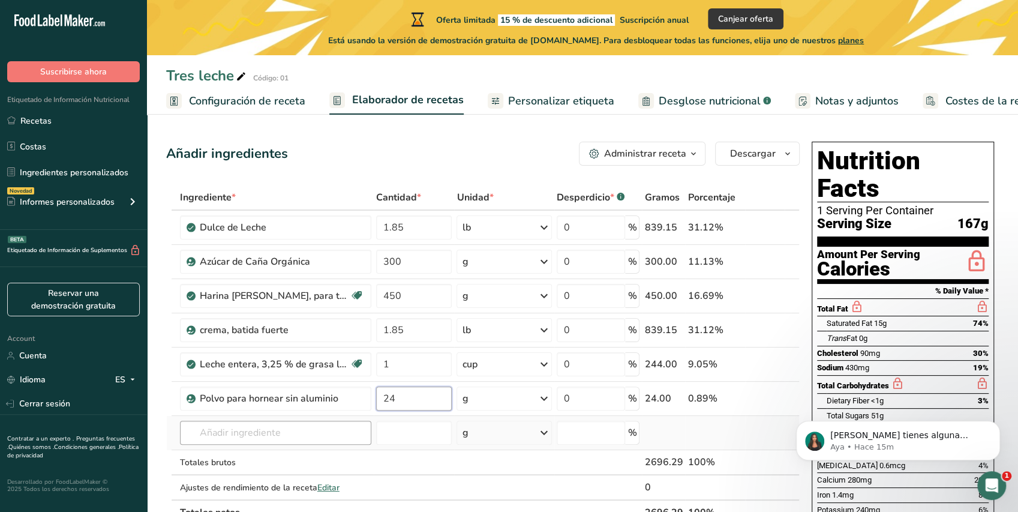
type input "24"
click at [327, 421] on div "Ingrediente * Cantidad * Unidad * Desperdicio * .a-a{fill:#347362;}.b-a{fill:#f…" at bounding box center [482, 355] width 633 height 340
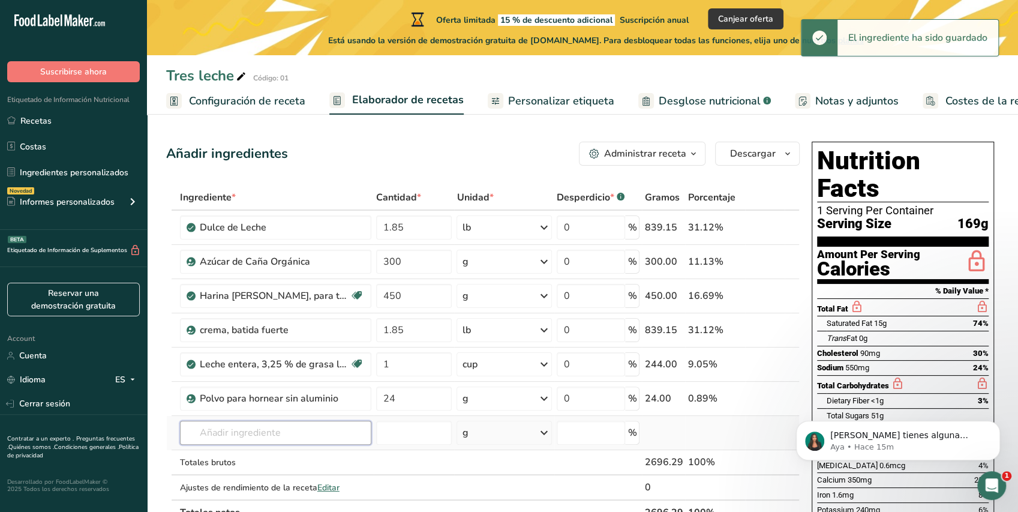
click at [320, 435] on input "text" at bounding box center [275, 432] width 191 height 24
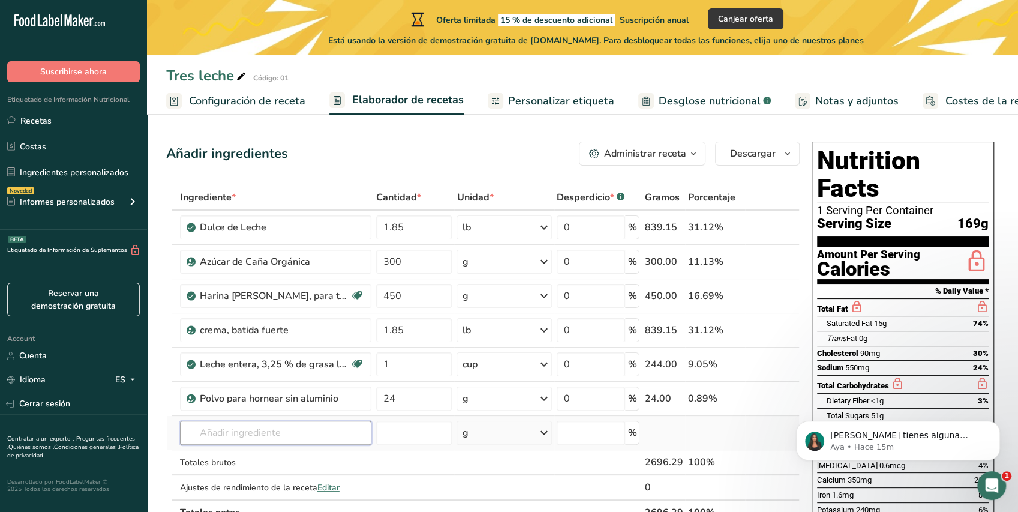
click at [315, 440] on input "text" at bounding box center [275, 432] width 191 height 24
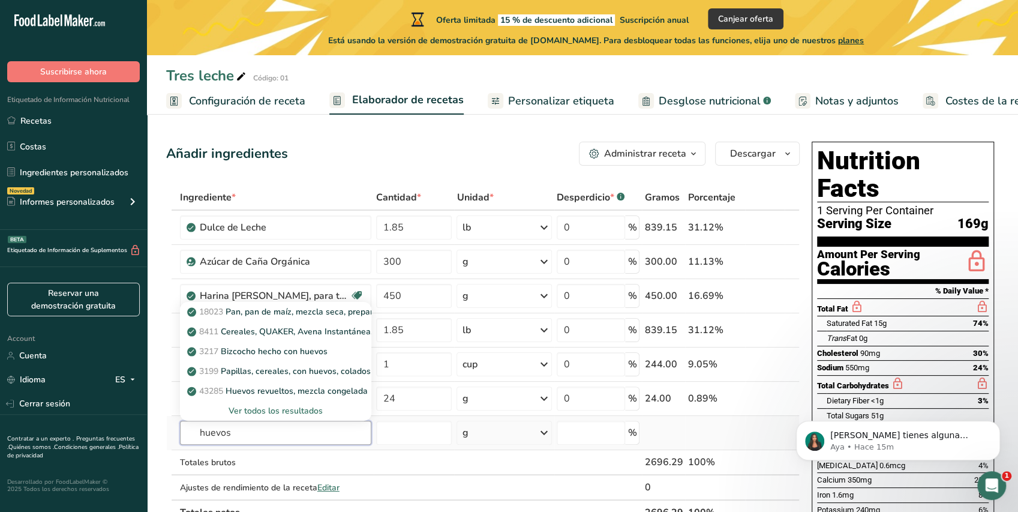
type input "huevos"
click at [303, 415] on div "Ver todos los resultados" at bounding box center [275, 411] width 191 height 20
click at [307, 409] on div "Ver todos los resultados" at bounding box center [276, 410] width 172 height 13
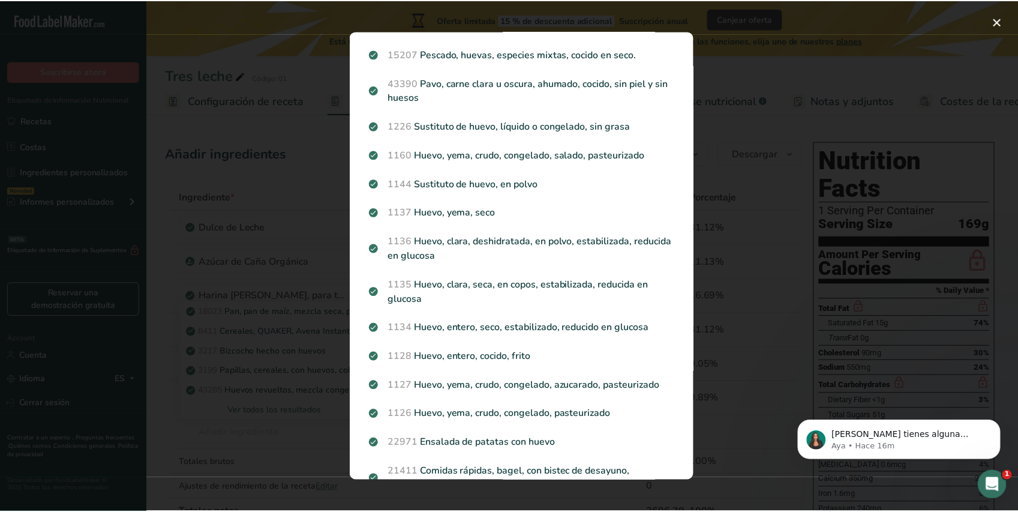
scroll to position [746, 0]
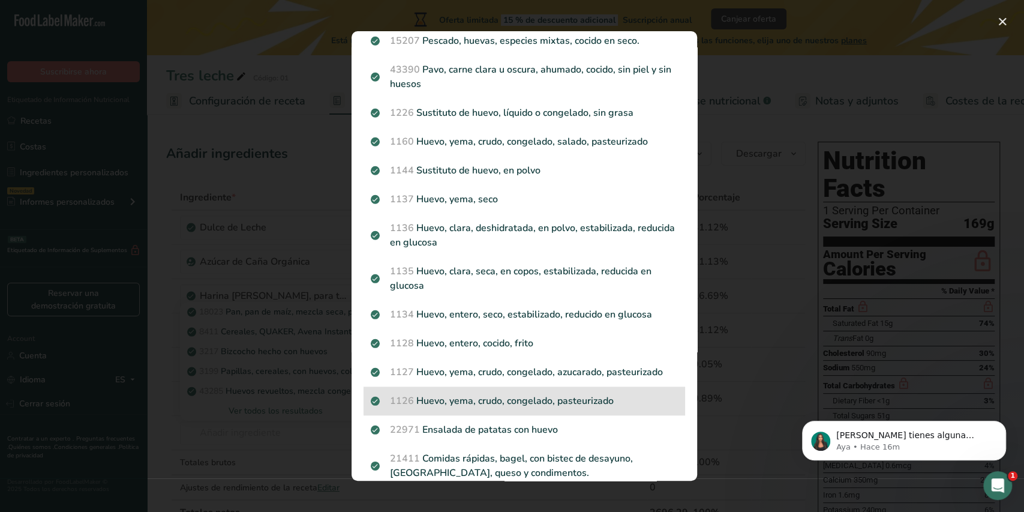
click at [590, 398] on p "1126 Huevo, yema, crudo, congelado, pasteurizado" at bounding box center [524, 400] width 307 height 14
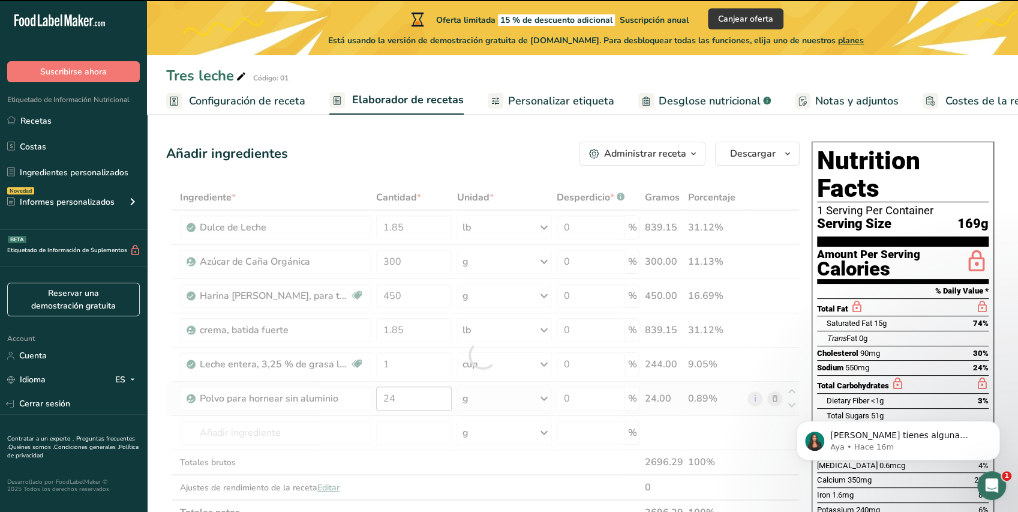
type input "0"
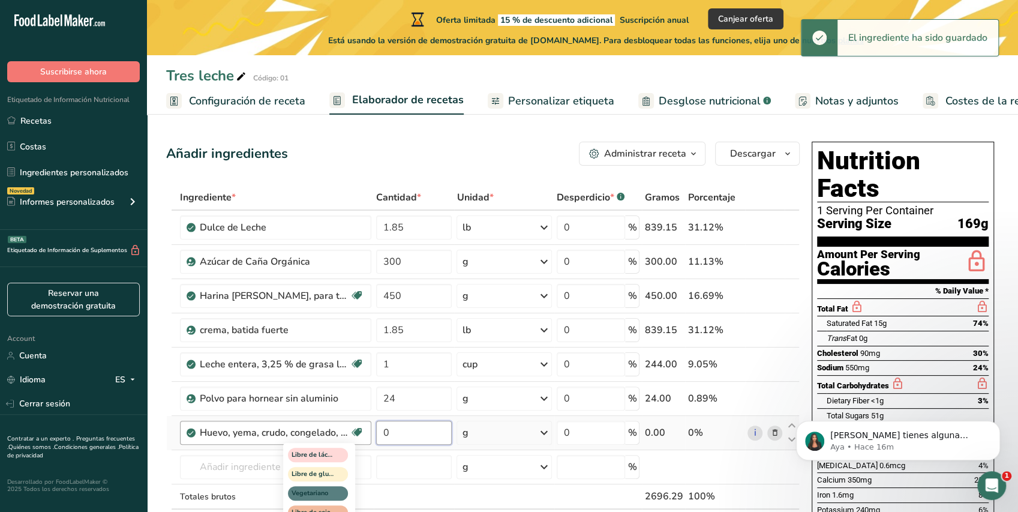
drag, startPoint x: 393, startPoint y: 433, endPoint x: 357, endPoint y: 433, distance: 36.0
click at [353, 432] on tr "Huevo, yema, crudo, congelado, pasteurizado Libre de lácteos Libre de gluten Ve…" at bounding box center [483, 433] width 632 height 34
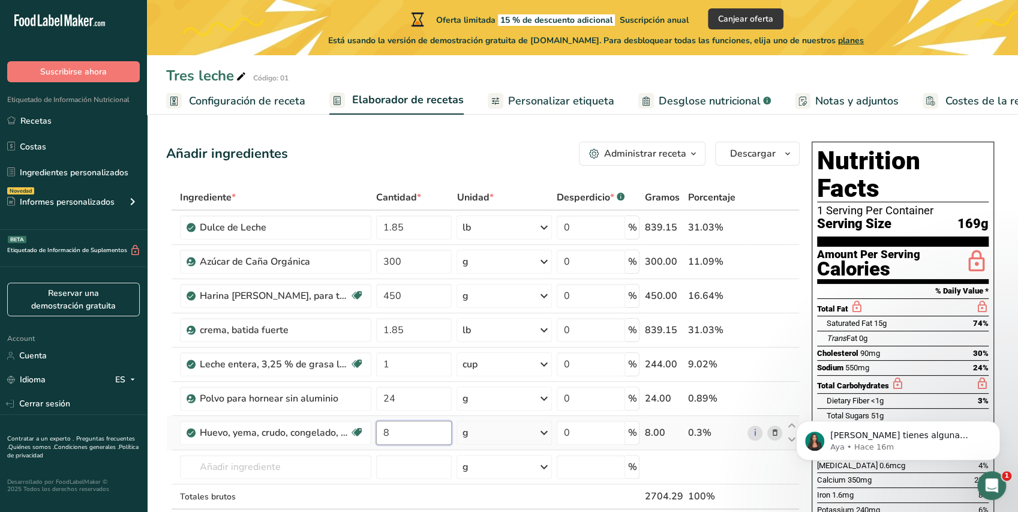
type input "8"
click at [505, 426] on div "Ingrediente * Cantidad * Unidad * Desperdicio * .a-a{fill:#347362;}.b-a{fill:#f…" at bounding box center [482, 372] width 633 height 374
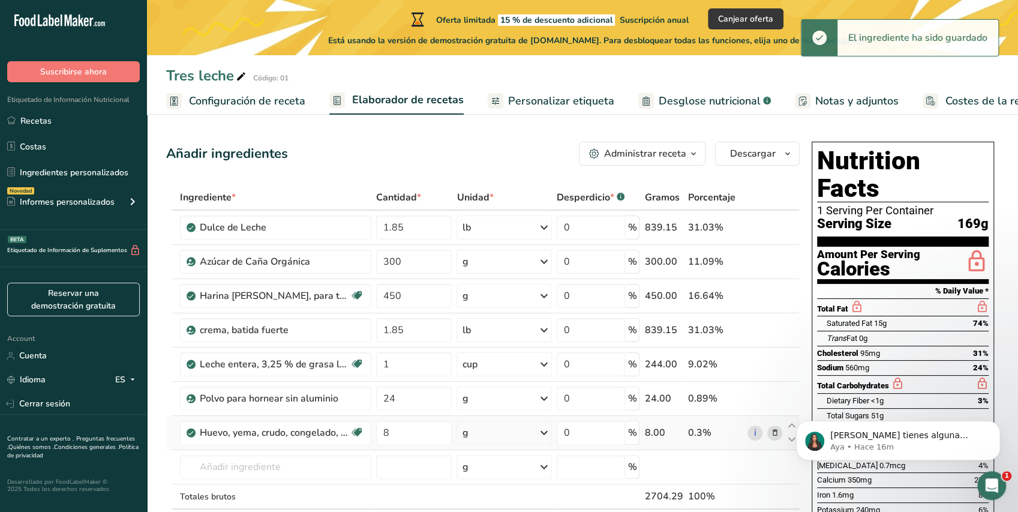
click at [494, 438] on div "g" at bounding box center [503, 432] width 95 height 24
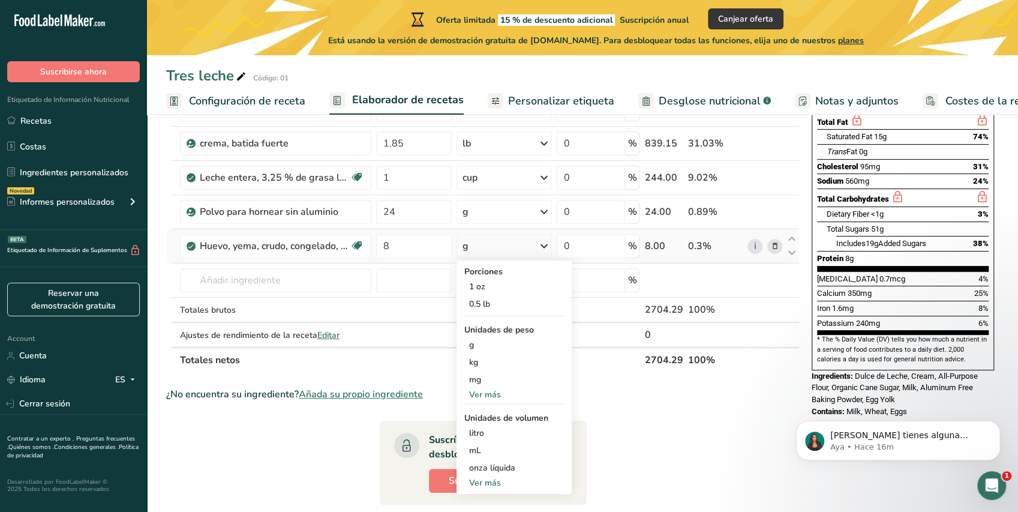
click at [499, 483] on div "Ver más" at bounding box center [514, 482] width 101 height 13
click at [487, 398] on div "Ver más" at bounding box center [514, 394] width 101 height 13
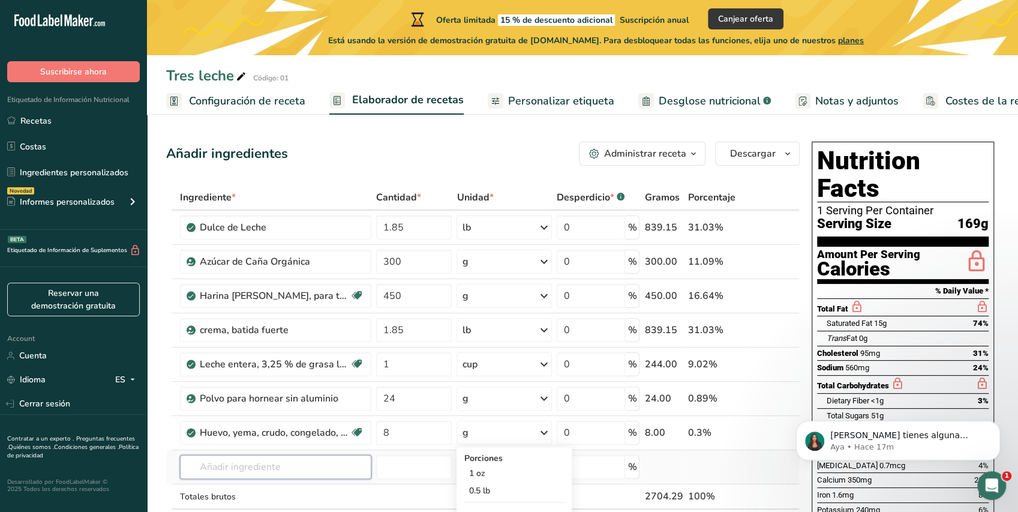
click at [301, 468] on input "text" at bounding box center [275, 467] width 191 height 24
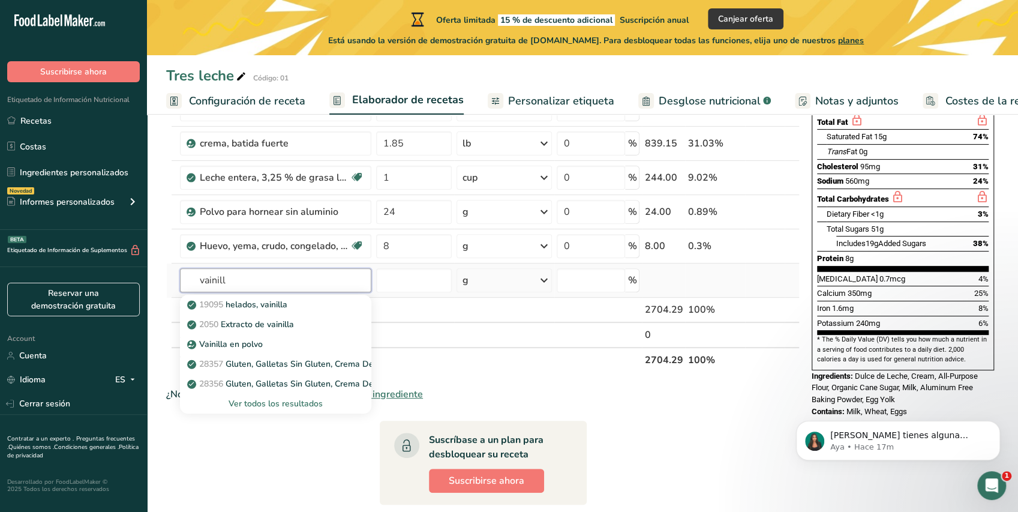
type input "vainill"
click at [257, 402] on div "Ver todos los resultados" at bounding box center [276, 403] width 172 height 13
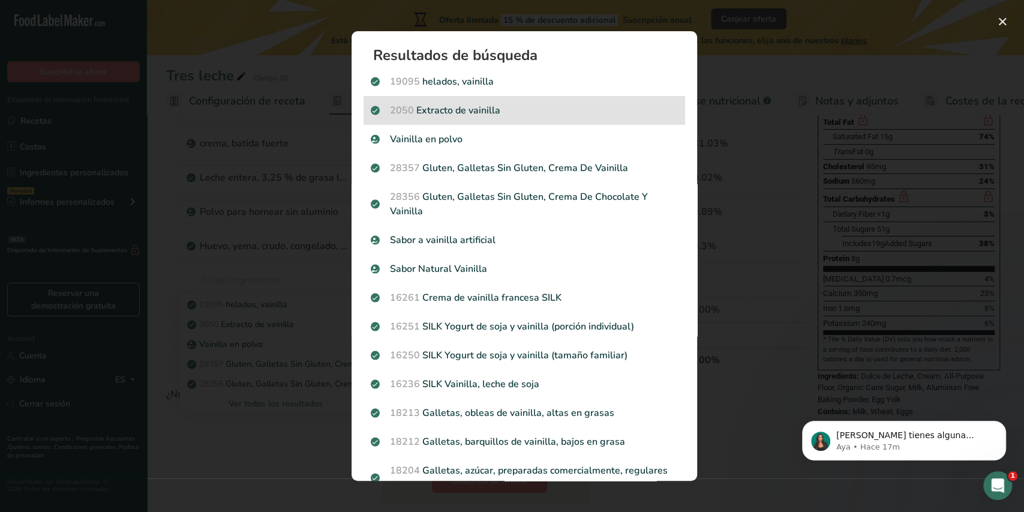
click at [470, 110] on p "2050 Extracto de vainilla" at bounding box center [524, 110] width 307 height 14
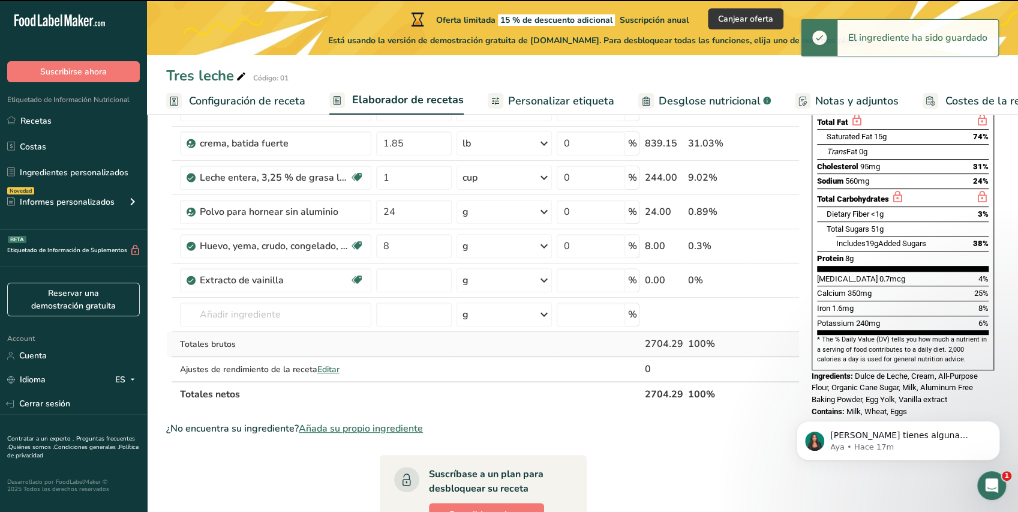
type input "0"
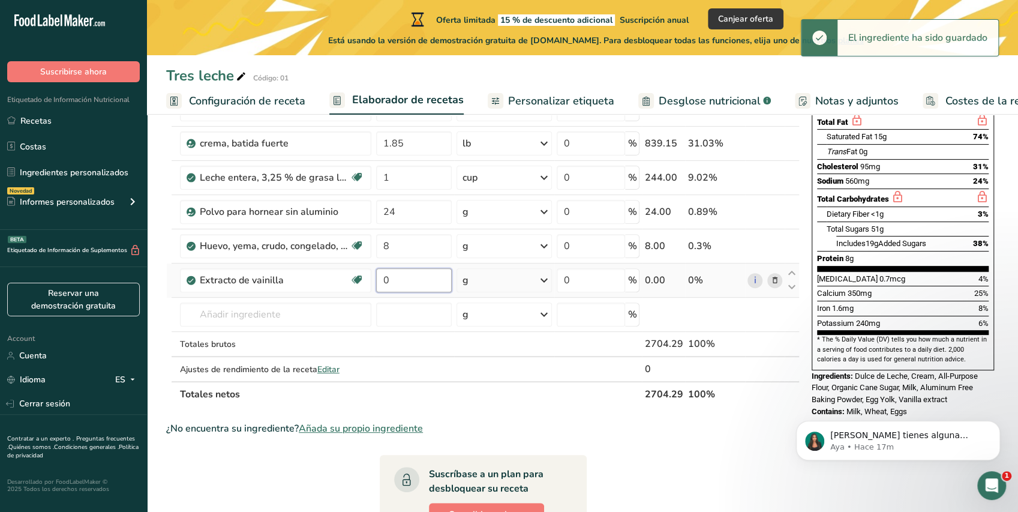
click at [417, 278] on input "0" at bounding box center [414, 280] width 76 height 24
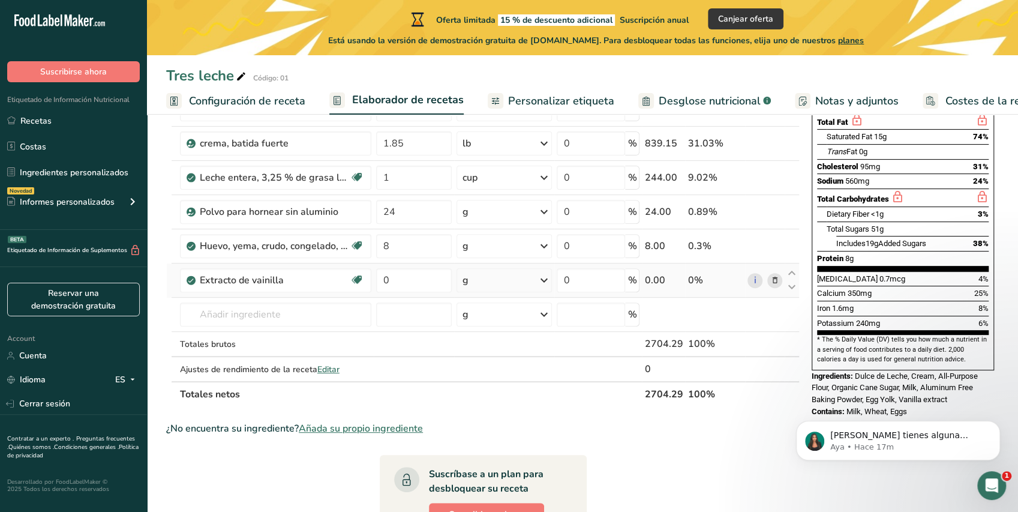
click at [467, 279] on div "Ingrediente * Cantidad * Unidad * Desperdicio * .a-a{fill:#347362;}.b-a{fill:#f…" at bounding box center [482, 202] width 633 height 408
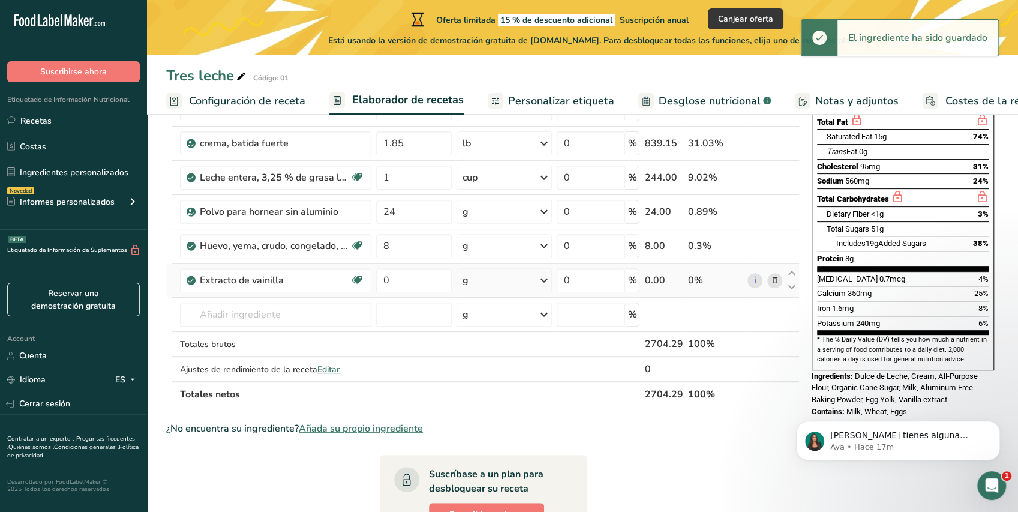
click at [543, 281] on icon at bounding box center [544, 280] width 14 height 22
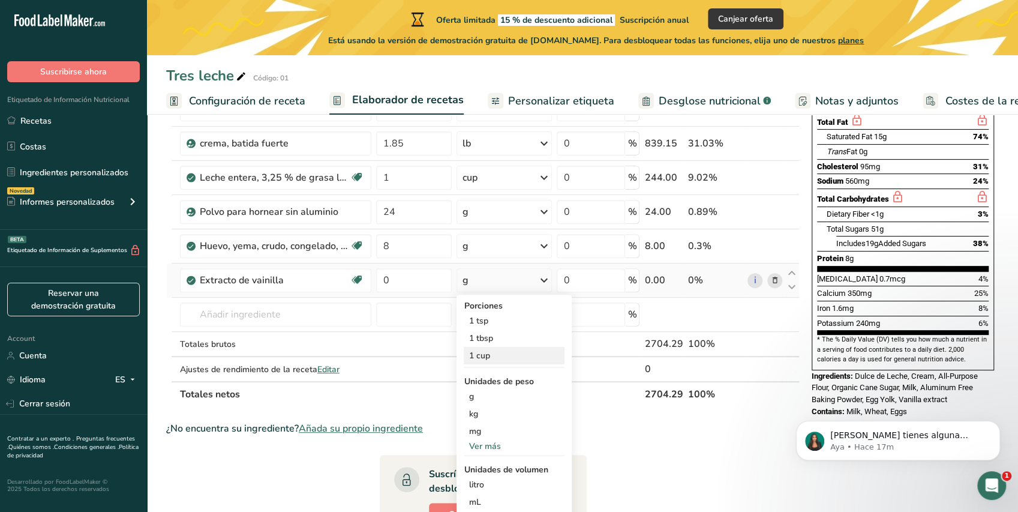
scroll to position [373, 0]
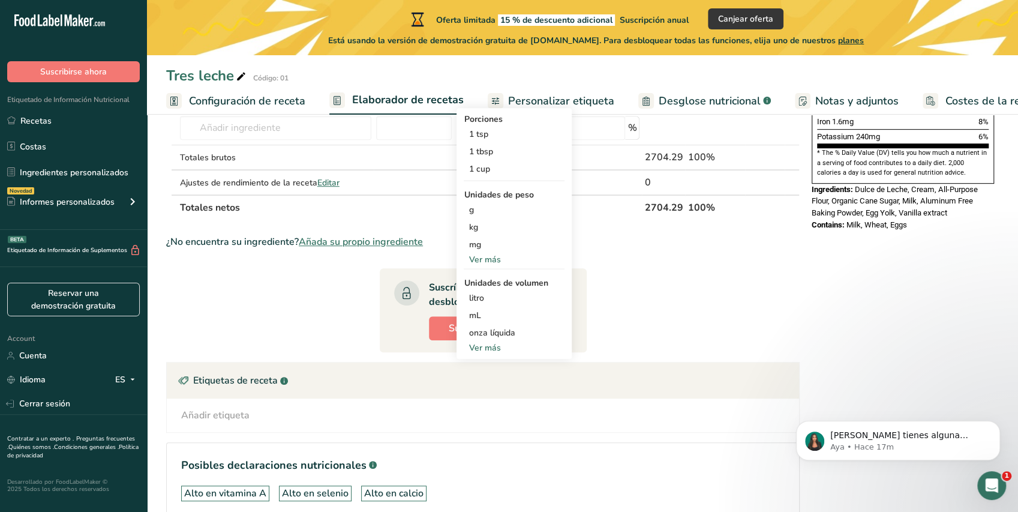
click at [485, 259] on div "Ver más" at bounding box center [514, 259] width 101 height 13
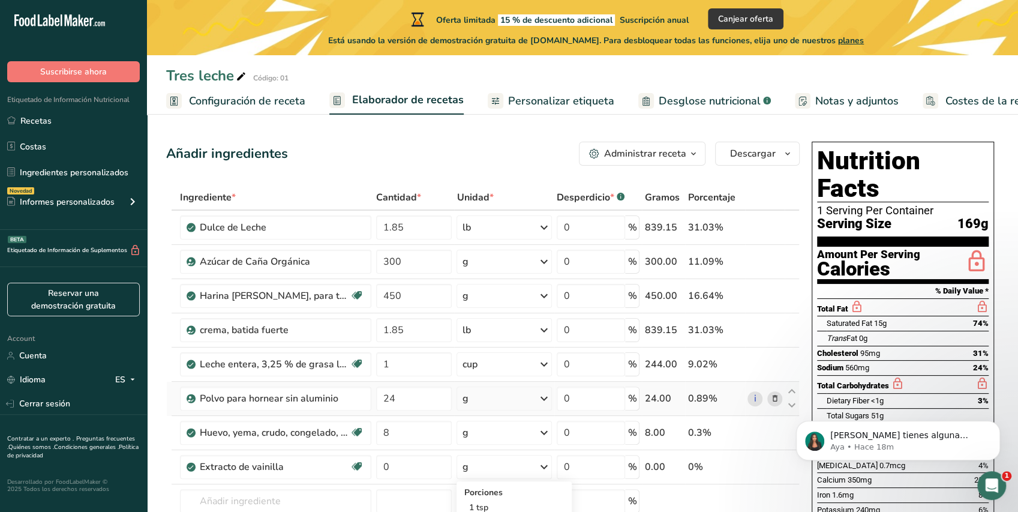
scroll to position [187, 0]
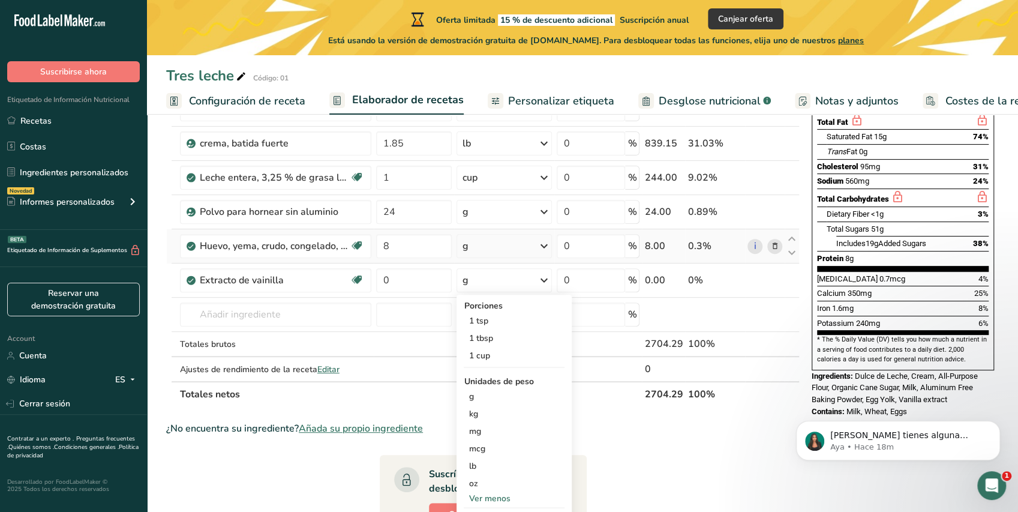
click at [529, 246] on div "g" at bounding box center [503, 246] width 95 height 24
click at [416, 247] on input "8" at bounding box center [414, 246] width 76 height 24
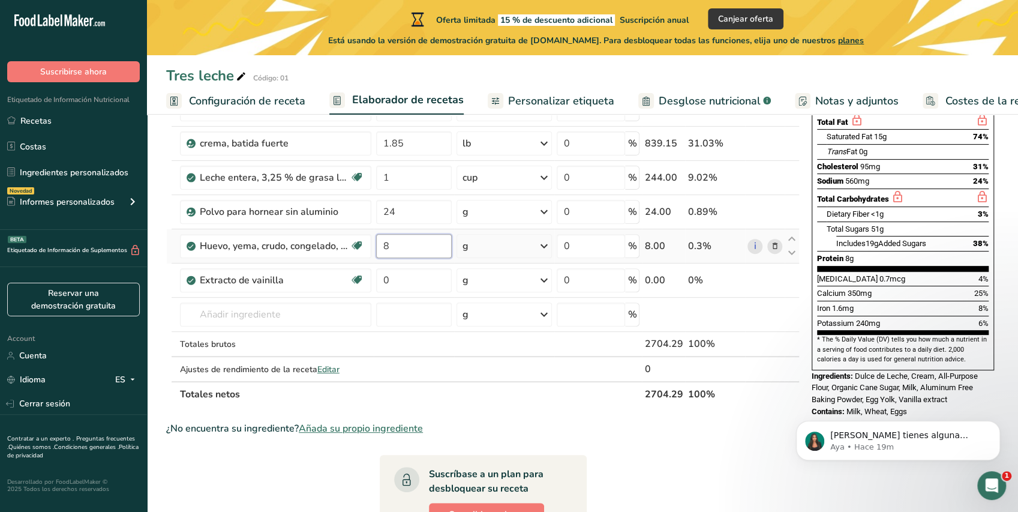
drag, startPoint x: 422, startPoint y: 246, endPoint x: 399, endPoint y: 228, distance: 29.1
click at [384, 236] on input "8" at bounding box center [414, 246] width 76 height 24
type input "510.4"
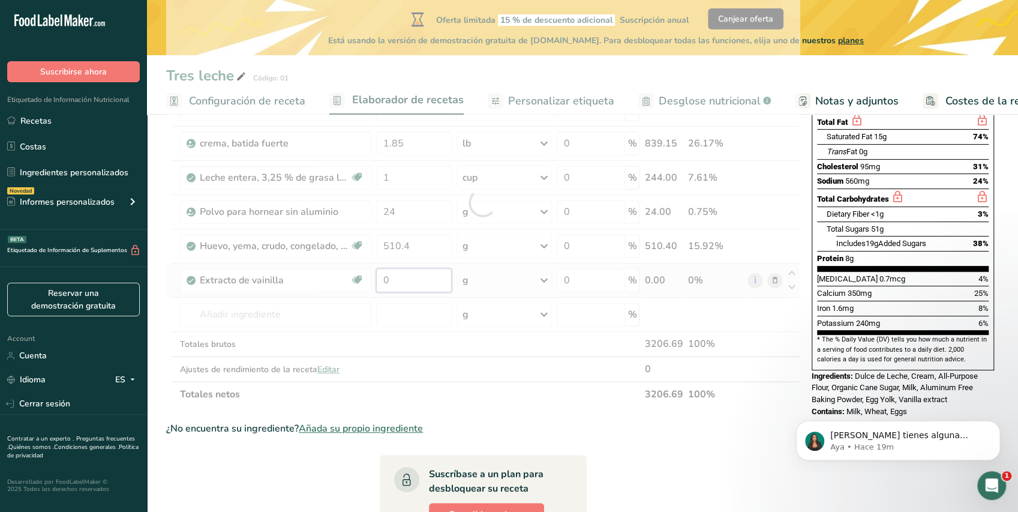
click at [408, 280] on div "Ingrediente * Cantidad * Unidad * Desperdicio * .a-a{fill:#347362;}.b-a{fill:#f…" at bounding box center [482, 202] width 633 height 408
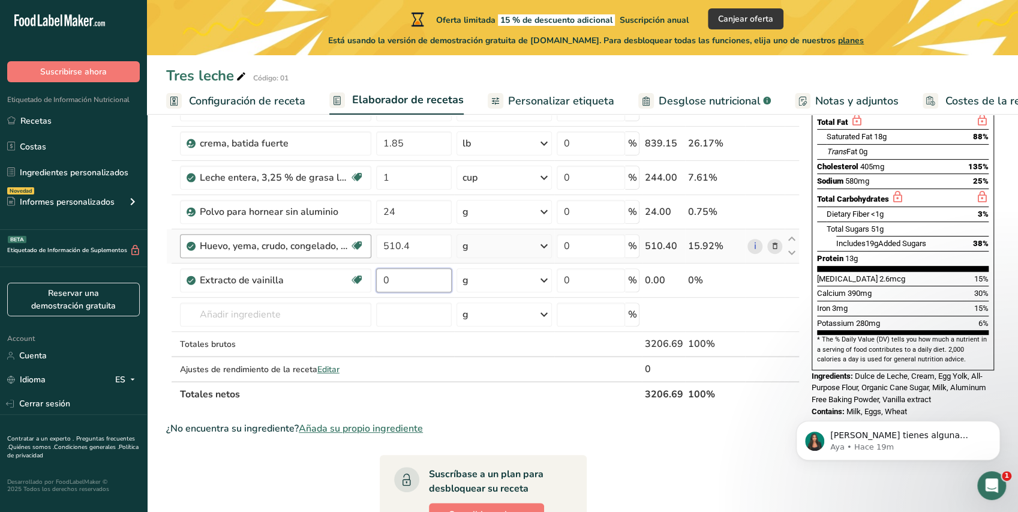
drag, startPoint x: 368, startPoint y: 270, endPoint x: 344, endPoint y: 248, distance: 32.2
click at [339, 258] on tbody "Dulce de Leche 1.85 lb Porciones 1 tbsp Unidades de peso g kg mg mcg lb oz Ver …" at bounding box center [483, 202] width 632 height 357
type input "15"
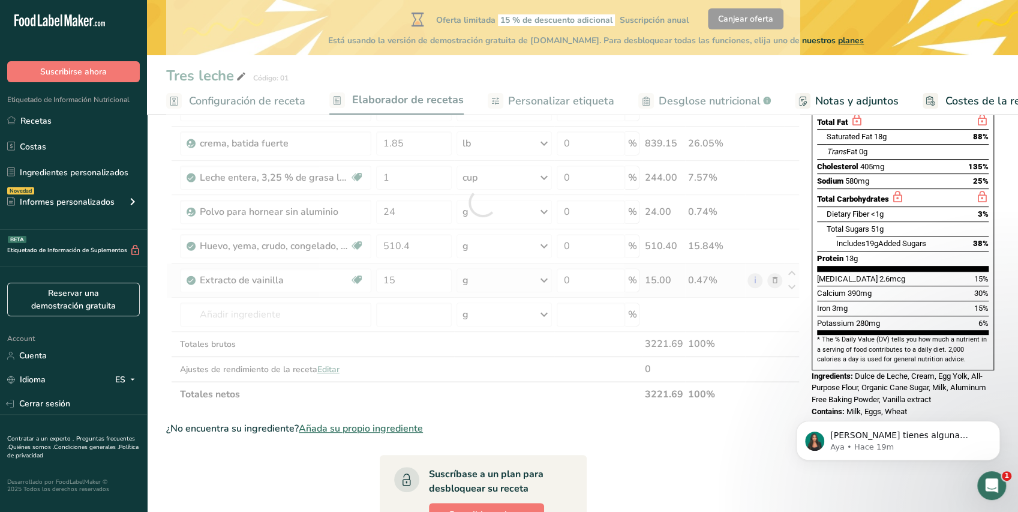
click at [526, 280] on div "Ingrediente * Cantidad * Unidad * Desperdicio * .a-a{fill:#347362;}.b-a{fill:#f…" at bounding box center [482, 202] width 633 height 408
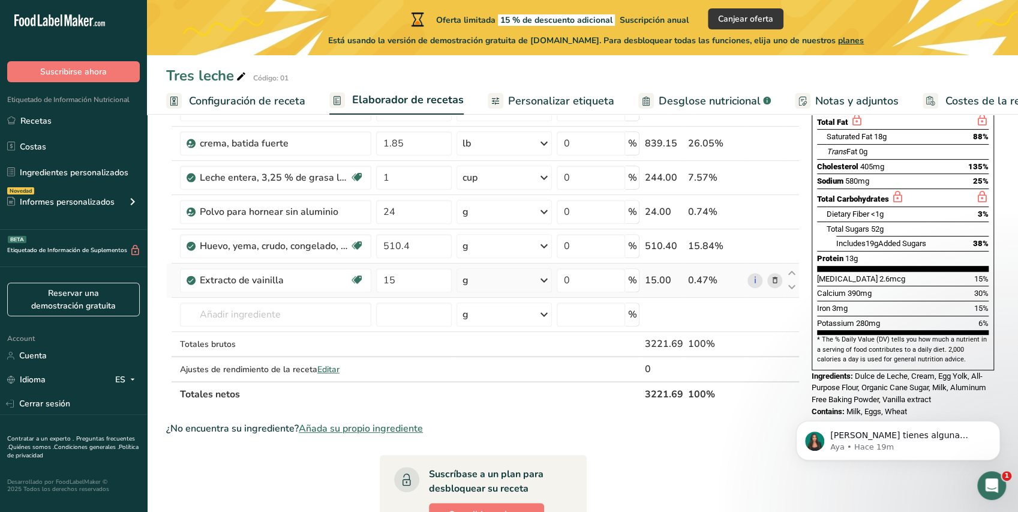
click at [542, 289] on div "g" at bounding box center [503, 280] width 95 height 24
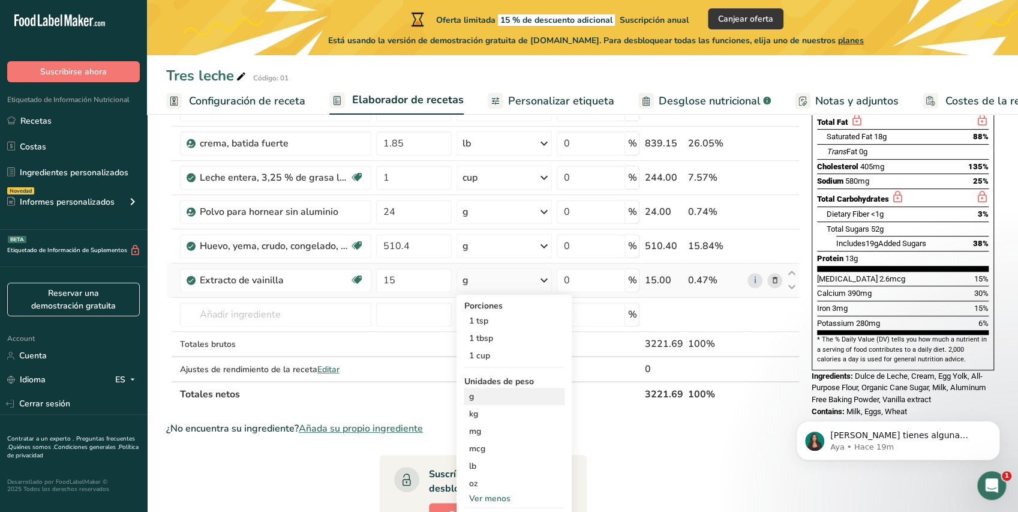
scroll to position [373, 0]
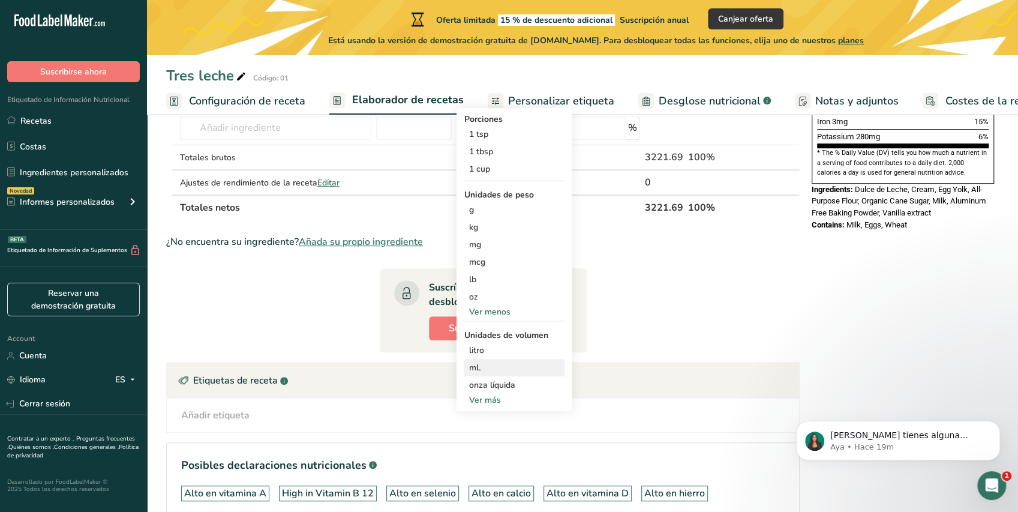
click at [488, 368] on div "mL" at bounding box center [513, 367] width 91 height 13
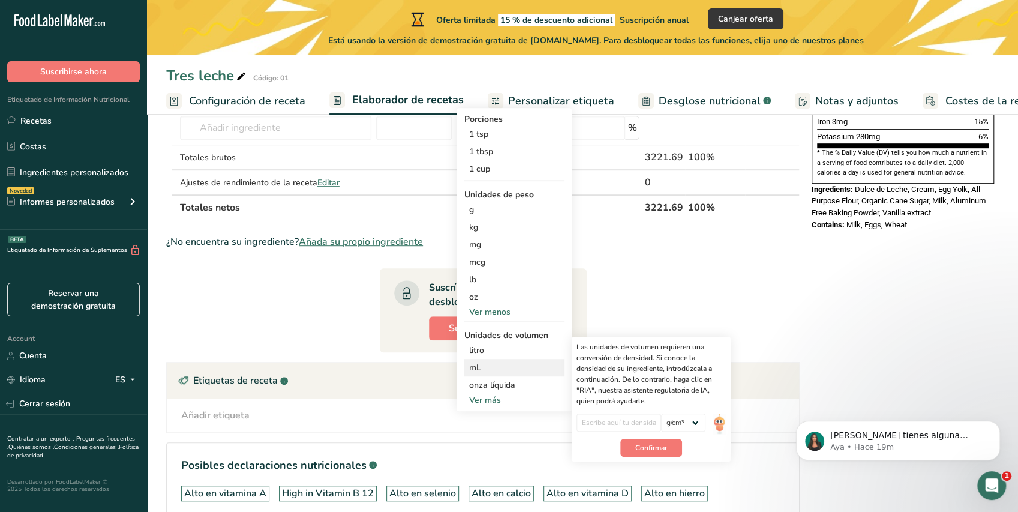
click at [492, 368] on div "mL" at bounding box center [513, 367] width 91 height 13
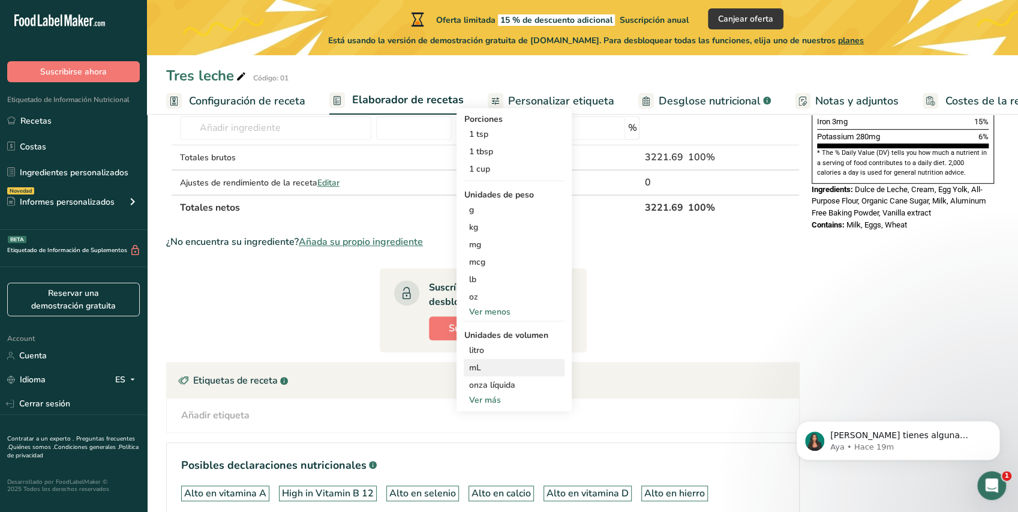
click at [488, 367] on div "mL" at bounding box center [513, 367] width 91 height 13
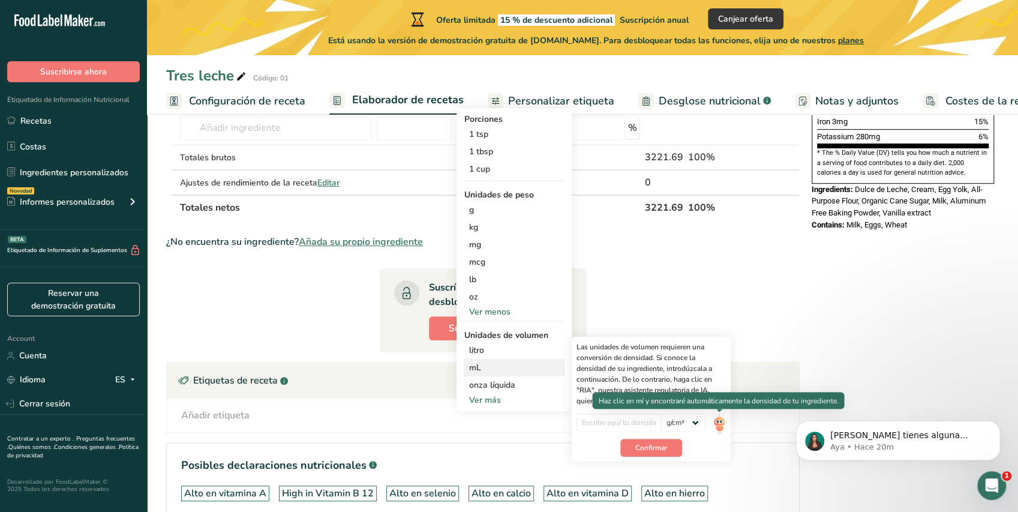
click at [718, 421] on img at bounding box center [718, 423] width 13 height 21
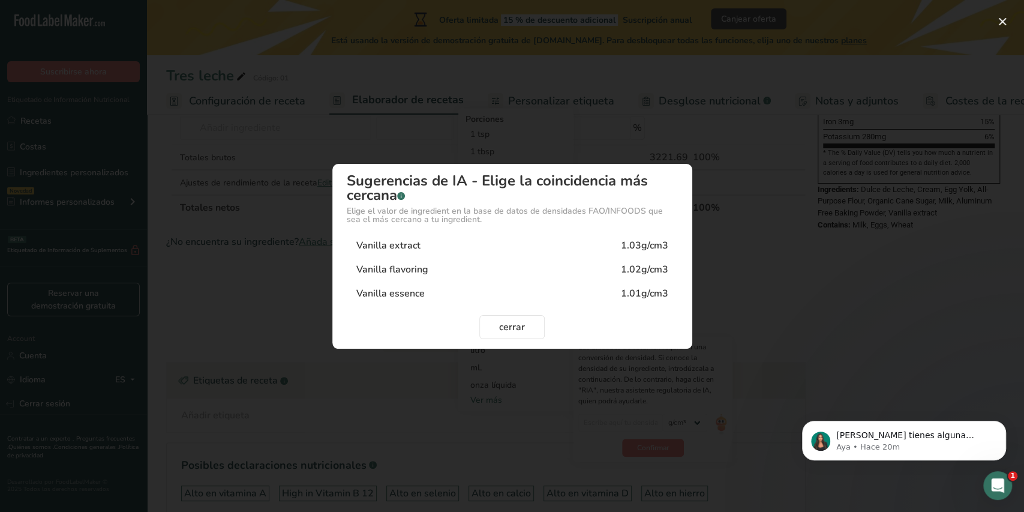
click at [499, 251] on div "Vanilla extract 1.03g/cm3" at bounding box center [512, 245] width 331 height 24
type input "1.03"
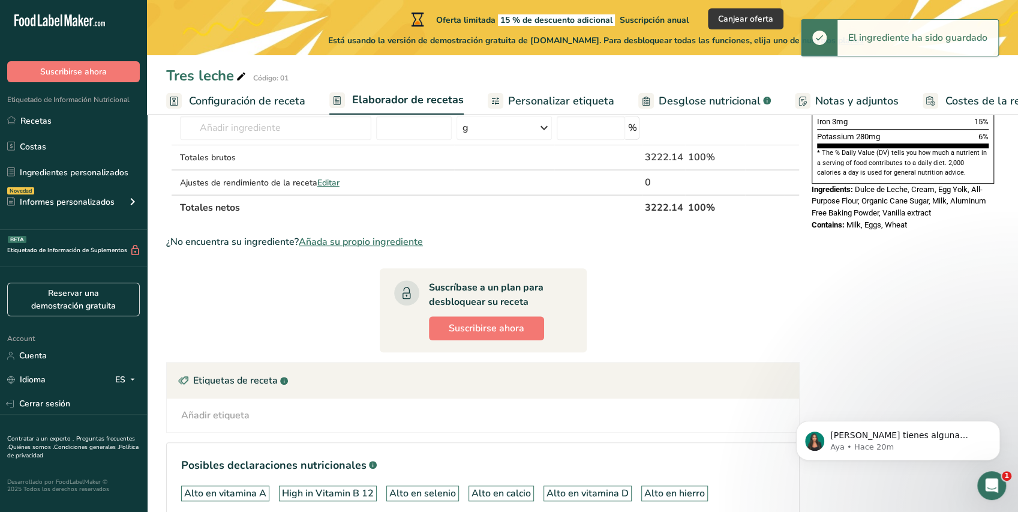
scroll to position [187, 0]
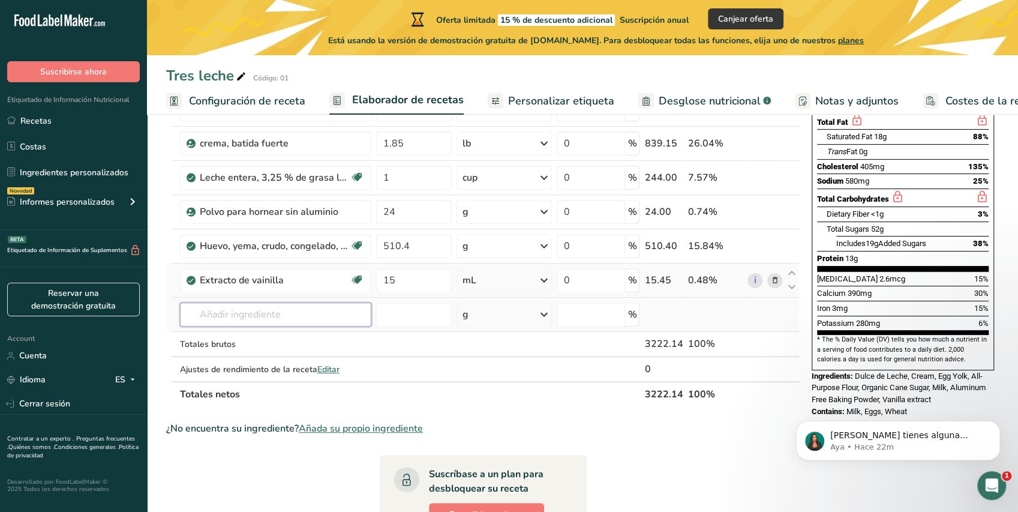
click at [344, 309] on input "text" at bounding box center [275, 314] width 191 height 24
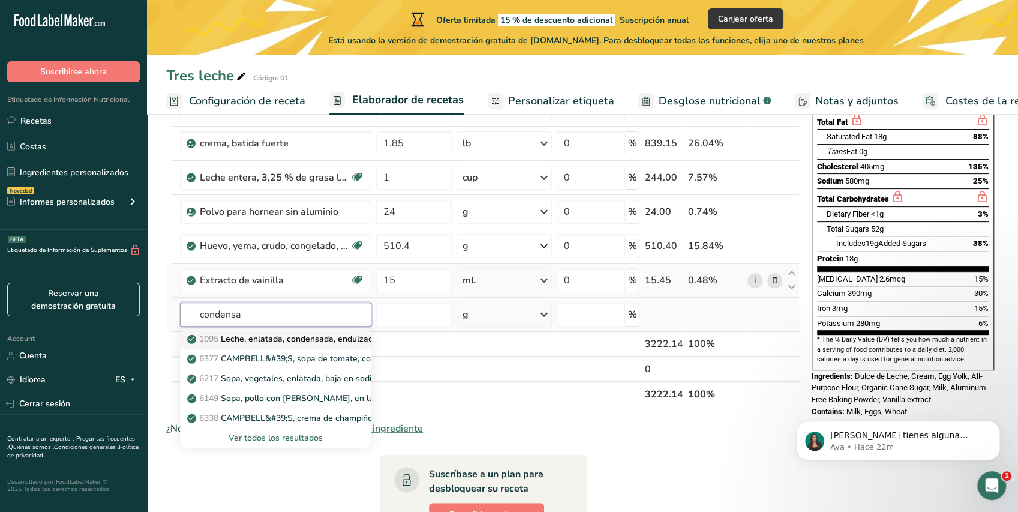
type input "condensa"
click at [326, 335] on p "1095 Leche, enlatada, condensada, endulzada" at bounding box center [284, 338] width 188 height 13
type input "Milk, canned, condensed, sweetened"
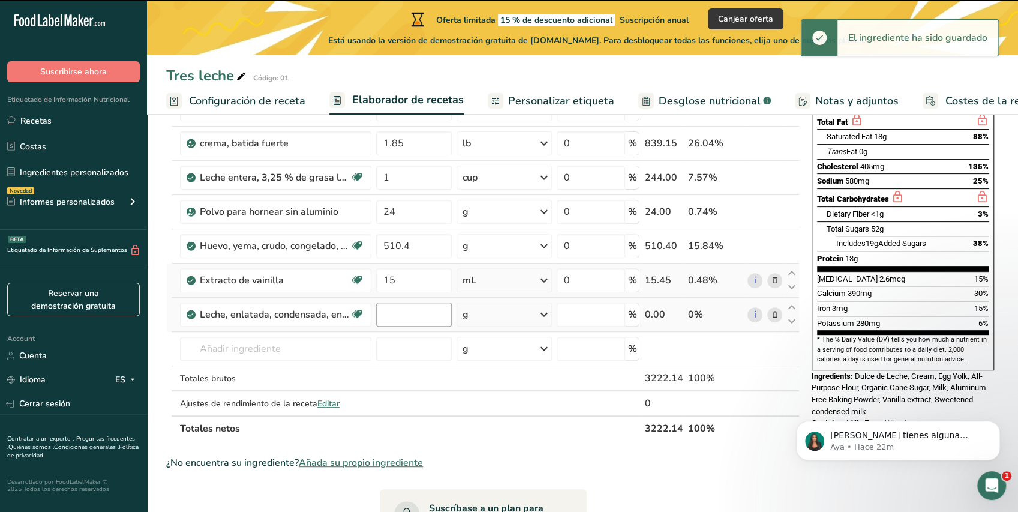
type input "0"
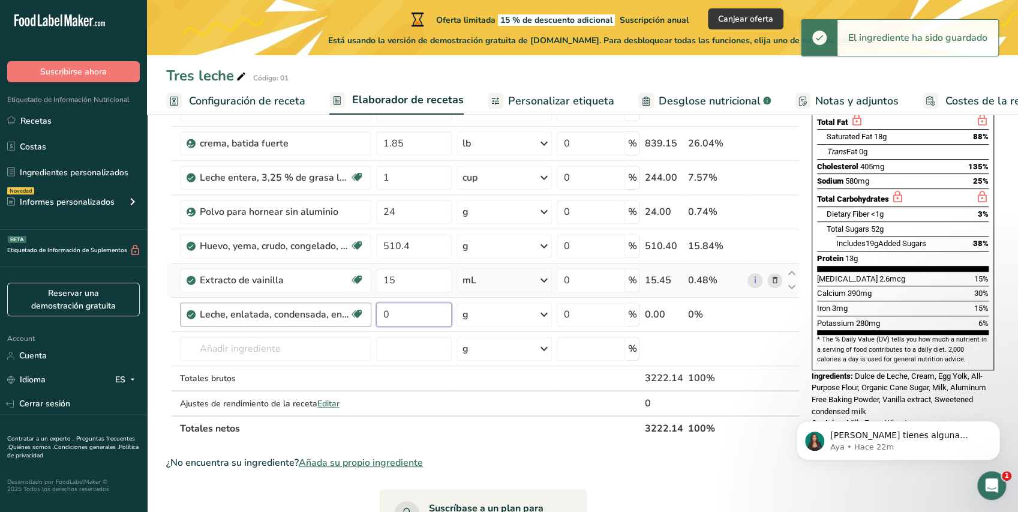
drag, startPoint x: 428, startPoint y: 315, endPoint x: 366, endPoint y: 315, distance: 61.2
click at [366, 315] on tr "Leche, enlatada, condensada, endulzada Libre de gluten Vegetariano Libre de soj…" at bounding box center [483, 314] width 632 height 34
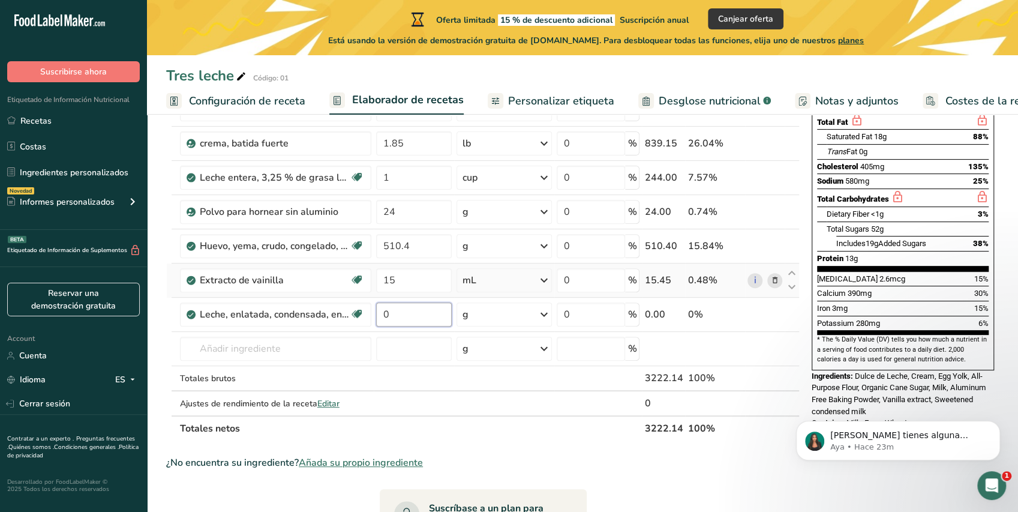
click at [409, 318] on input "0" at bounding box center [414, 314] width 76 height 24
drag, startPoint x: 401, startPoint y: 309, endPoint x: 317, endPoint y: 305, distance: 84.1
click at [317, 305] on tr "Leche, enlatada, condensada, endulzada Libre de gluten Vegetariano Libre de soj…" at bounding box center [483, 314] width 632 height 34
type input "734"
click at [413, 348] on div "Ingrediente * Cantidad * Unidad * Desperdicio * .a-a{fill:#347362;}.b-a{fill:#f…" at bounding box center [482, 219] width 633 height 443
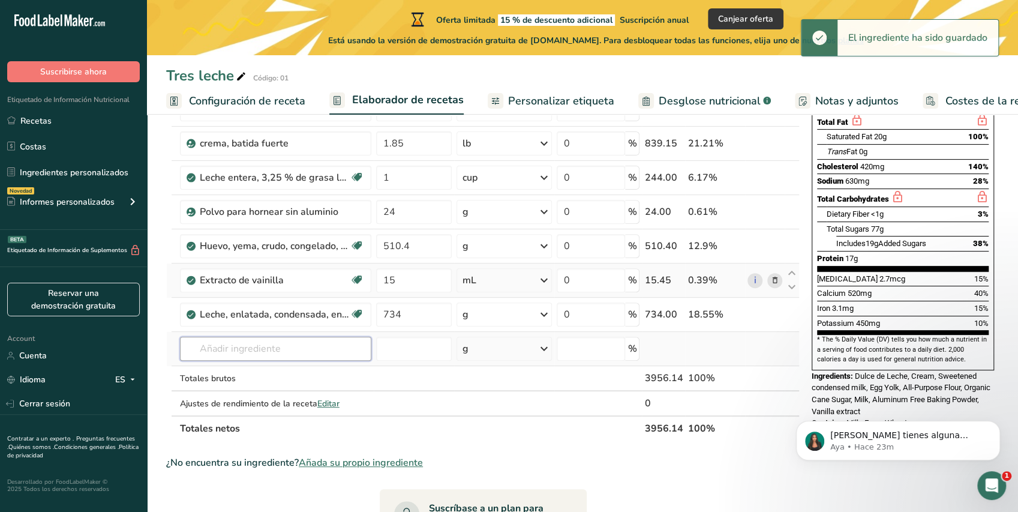
click at [289, 347] on input "text" at bounding box center [275, 348] width 191 height 24
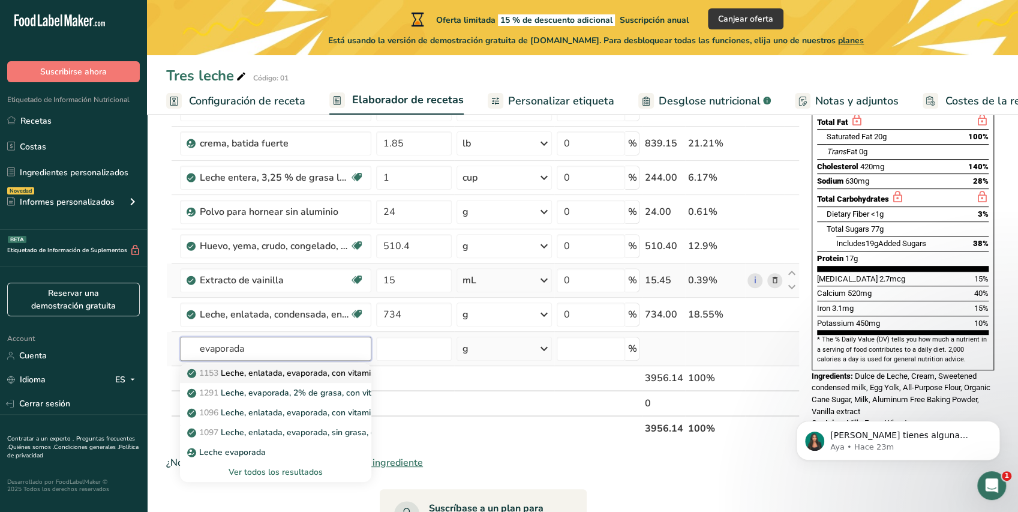
type input "evaporada"
click at [309, 371] on p "1153 Leche, enlatada, evaporada, con vitamina A añadida" at bounding box center [306, 372] width 232 height 13
type input "Milk, canned, evaporated, with added vitamin A"
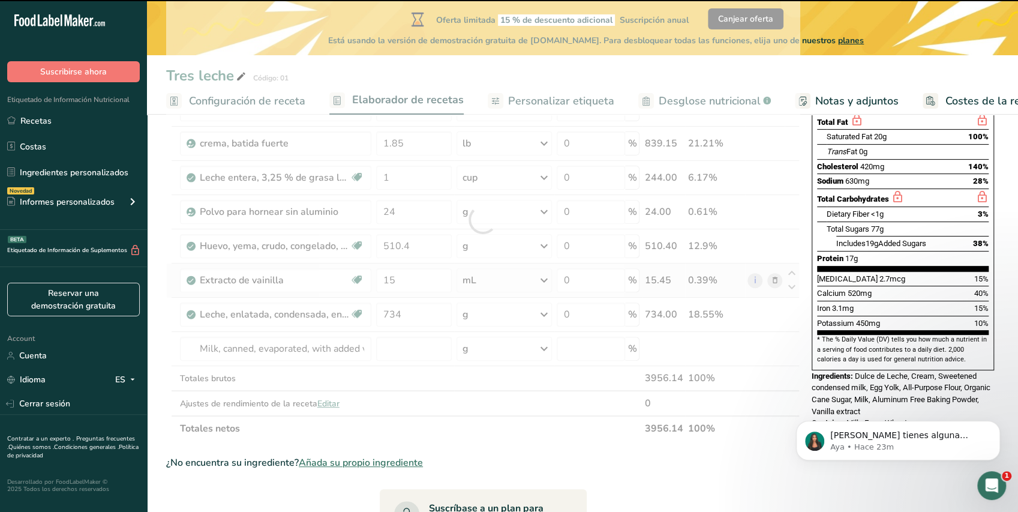
type input "0"
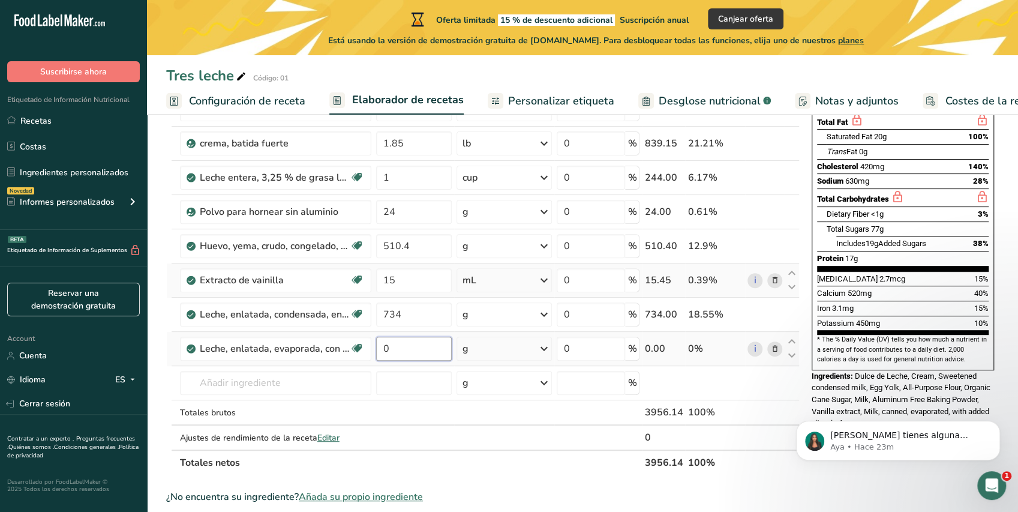
drag, startPoint x: 413, startPoint y: 345, endPoint x: 317, endPoint y: 331, distance: 96.4
click at [317, 332] on tr "Leche, enlatada, evaporada, con vitamina A añadida Libre de gluten Vegetariano …" at bounding box center [483, 349] width 632 height 34
type input "1416"
click at [482, 342] on div "Ingrediente * Cantidad * Unidad * Desperdicio * .a-a{fill:#347362;}.b-a{fill:#f…" at bounding box center [482, 236] width 633 height 477
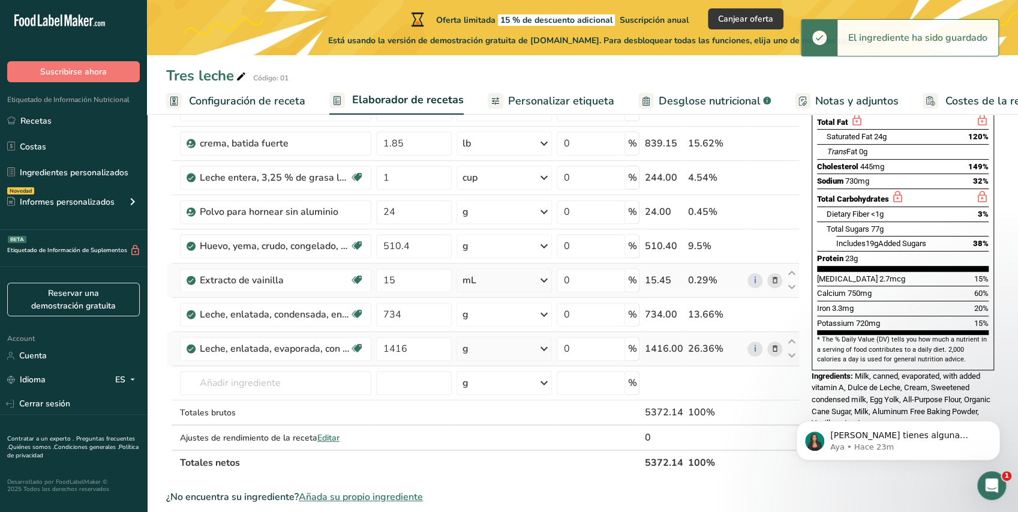
click at [545, 350] on icon at bounding box center [544, 349] width 14 height 22
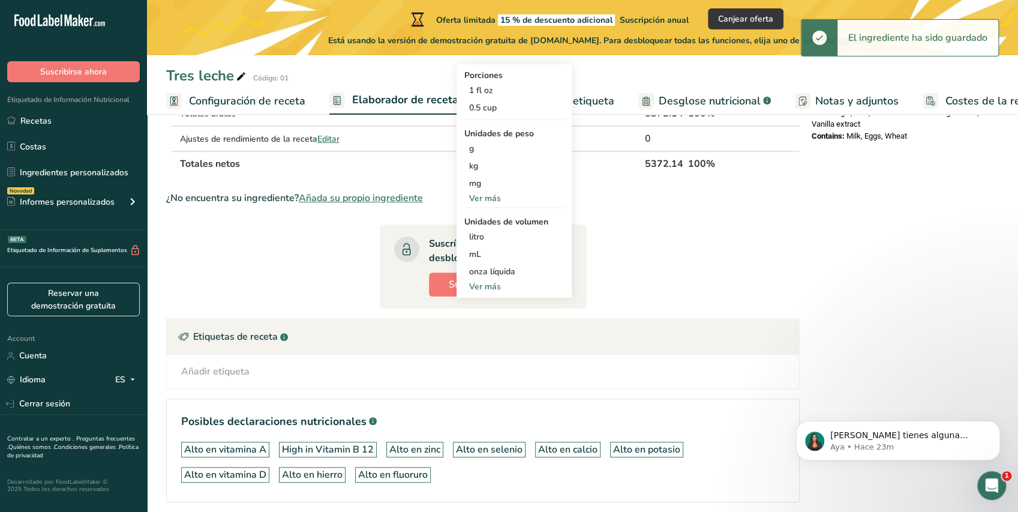
scroll to position [529, 0]
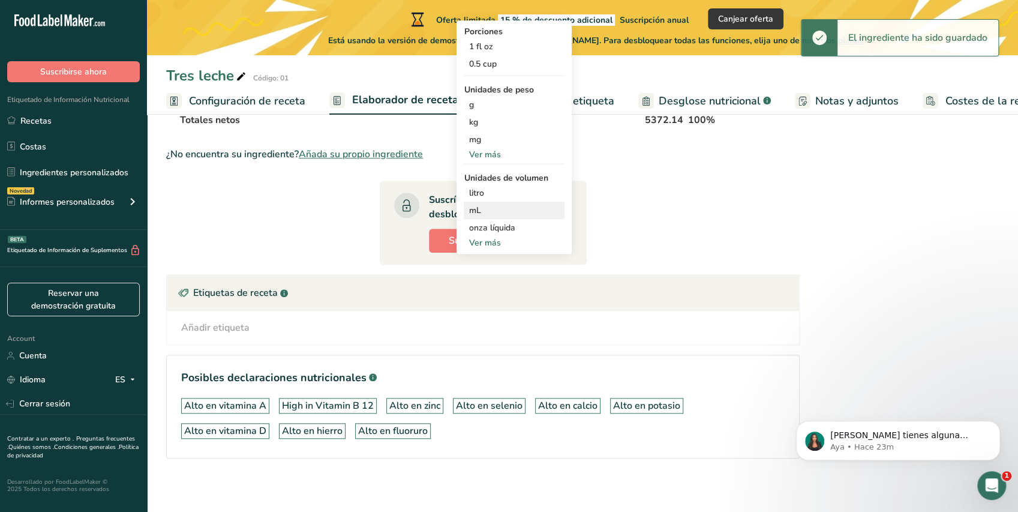
click at [478, 206] on div "mL" at bounding box center [513, 210] width 91 height 13
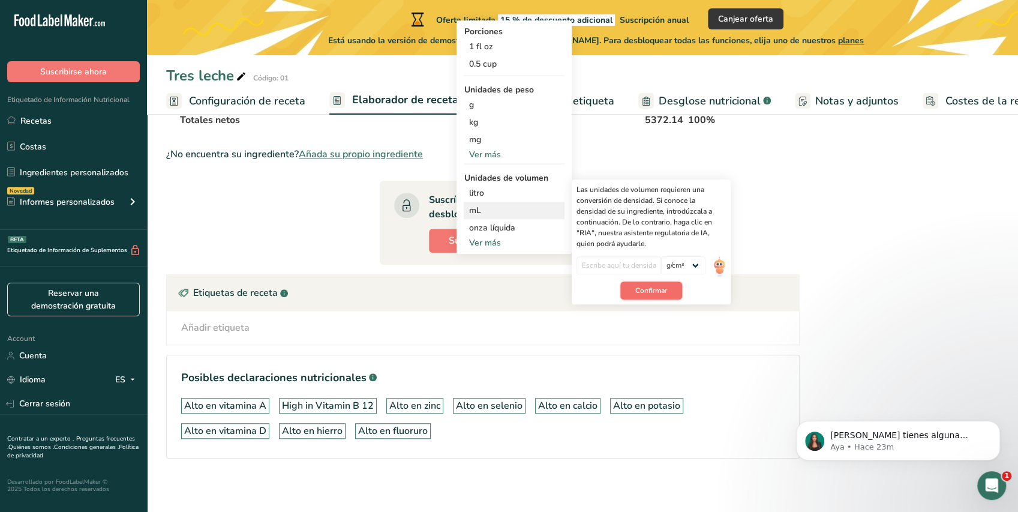
click at [660, 285] on span "Confirmar" at bounding box center [651, 290] width 32 height 11
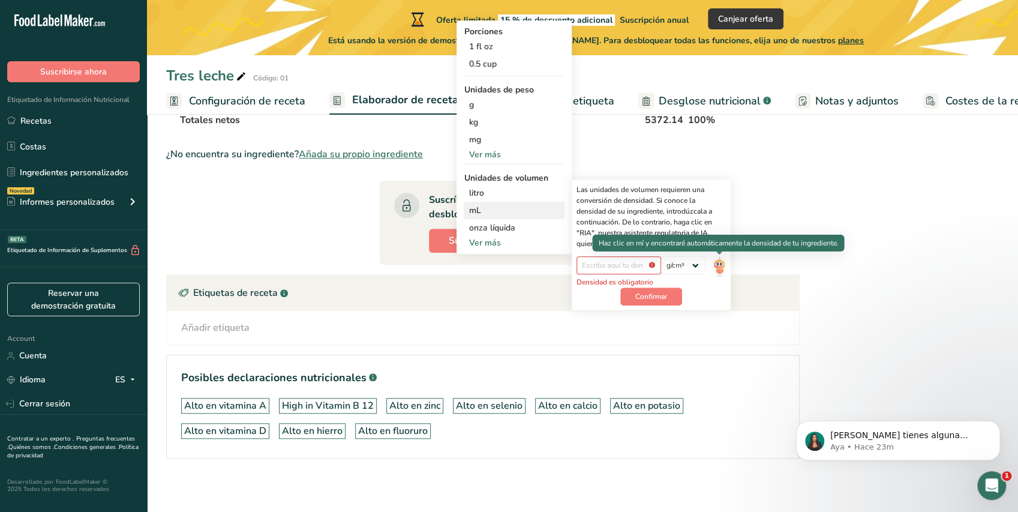
click at [721, 266] on img at bounding box center [718, 266] width 13 height 21
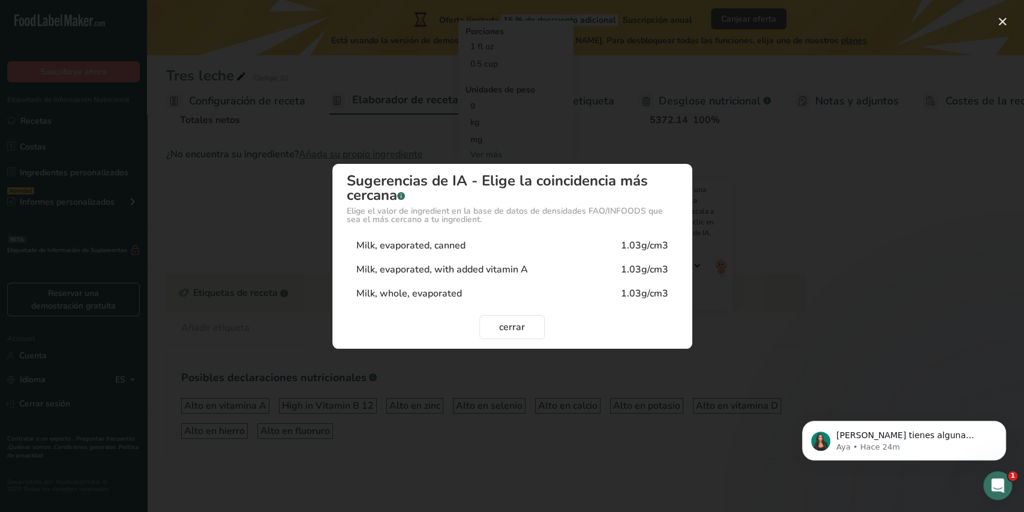
click at [567, 268] on div "Milk, evaporated, with added vitamin A 1.03g/cm3" at bounding box center [512, 269] width 331 height 24
type input "1.03"
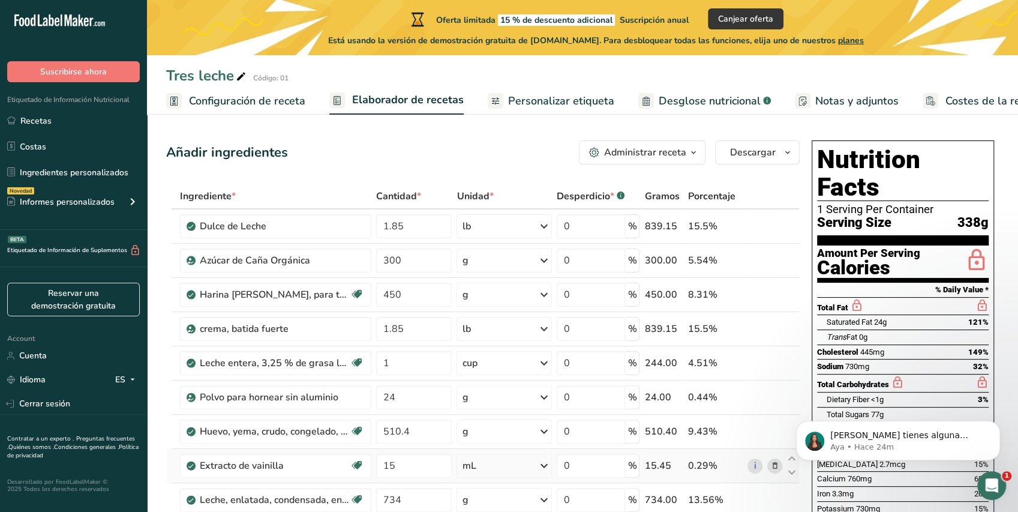
scroll to position [0, 0]
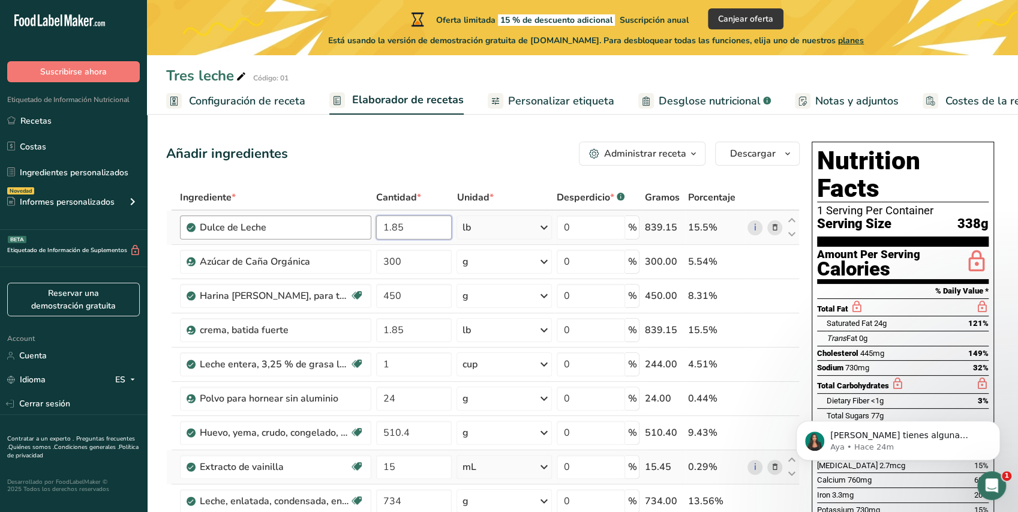
drag, startPoint x: 405, startPoint y: 234, endPoint x: 439, endPoint y: 211, distance: 41.3
click at [360, 218] on tr "Dulce de Leche 1.85 lb Porciones 1 tbsp Unidades de peso g kg mg mcg lb oz Ver …" at bounding box center [483, 228] width 632 height 34
type input "0.5"
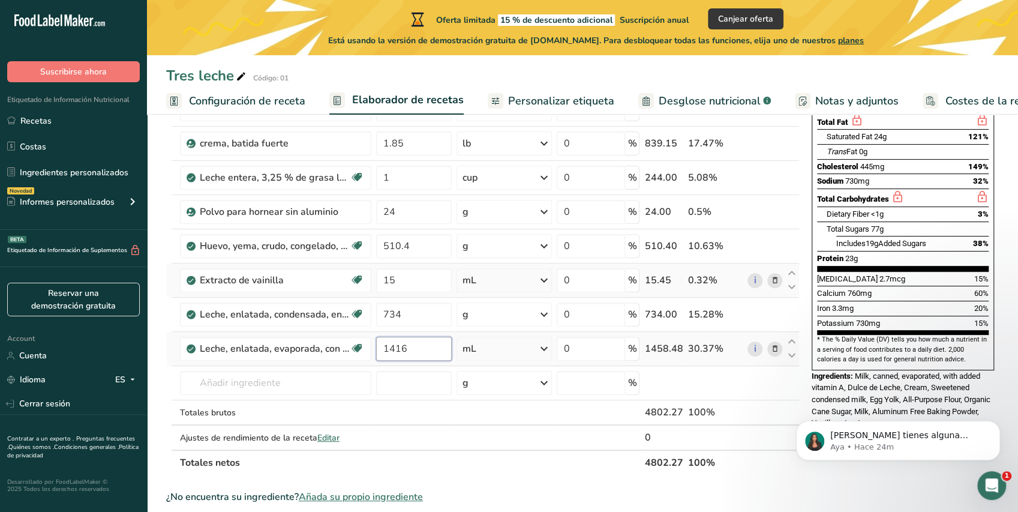
click at [397, 337] on div "Ingrediente * Cantidad * Unidad * Desperdicio * .a-a{fill:#347362;}.b-a{fill:#f…" at bounding box center [482, 236] width 633 height 477
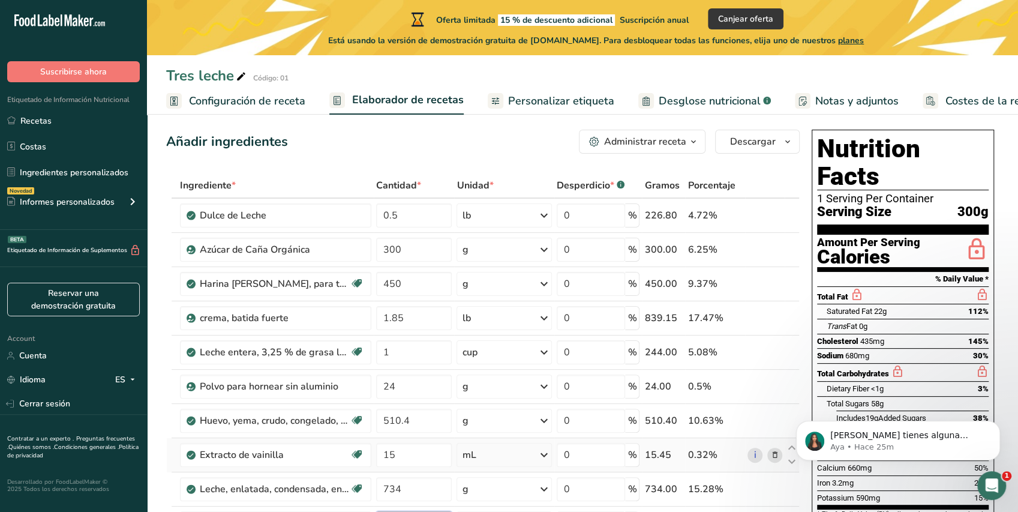
scroll to position [18, 0]
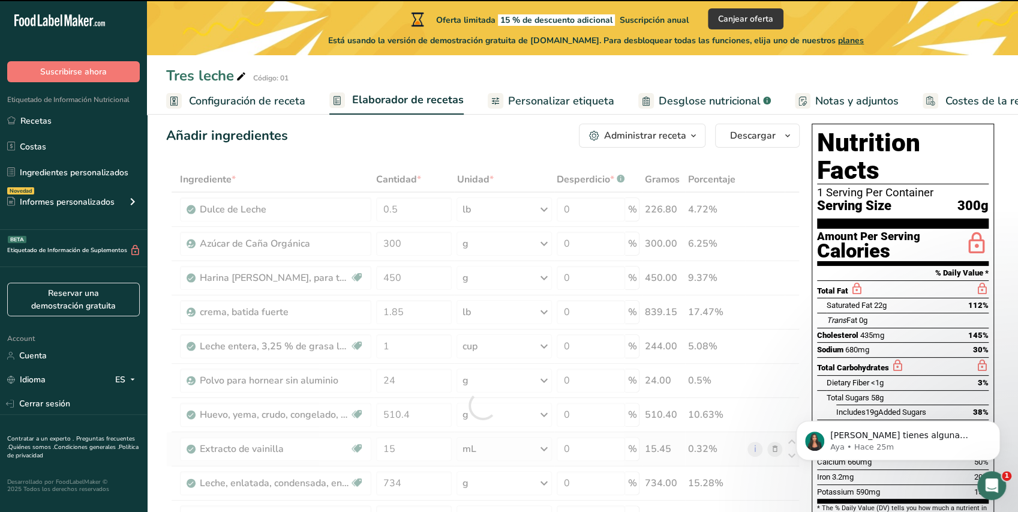
drag, startPoint x: 958, startPoint y: 177, endPoint x: 988, endPoint y: 174, distance: 30.7
click at [757, 174] on div "Nutrition Facts 1 Serving Per Container Serving Size 300g Amount Per Serving Ca…" at bounding box center [902, 331] width 182 height 415
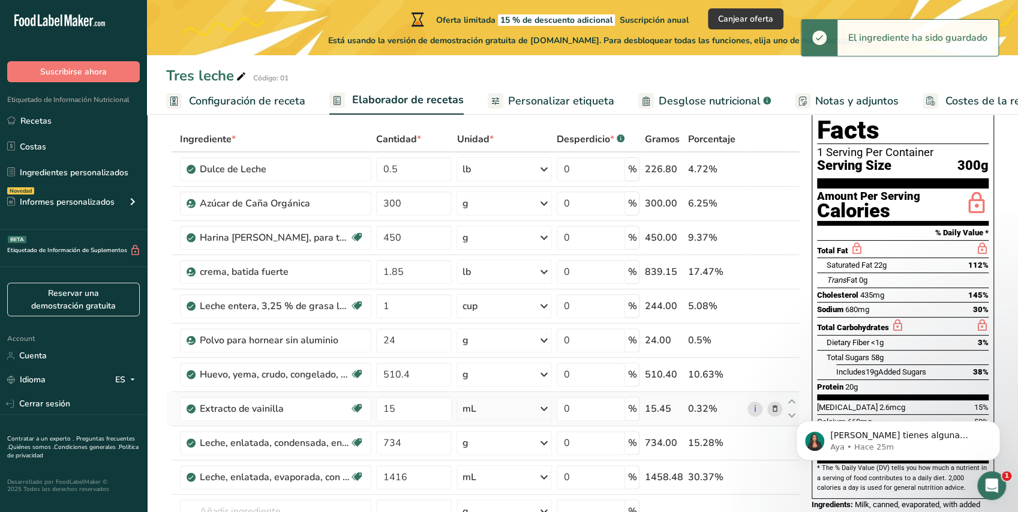
scroll to position [60, 0]
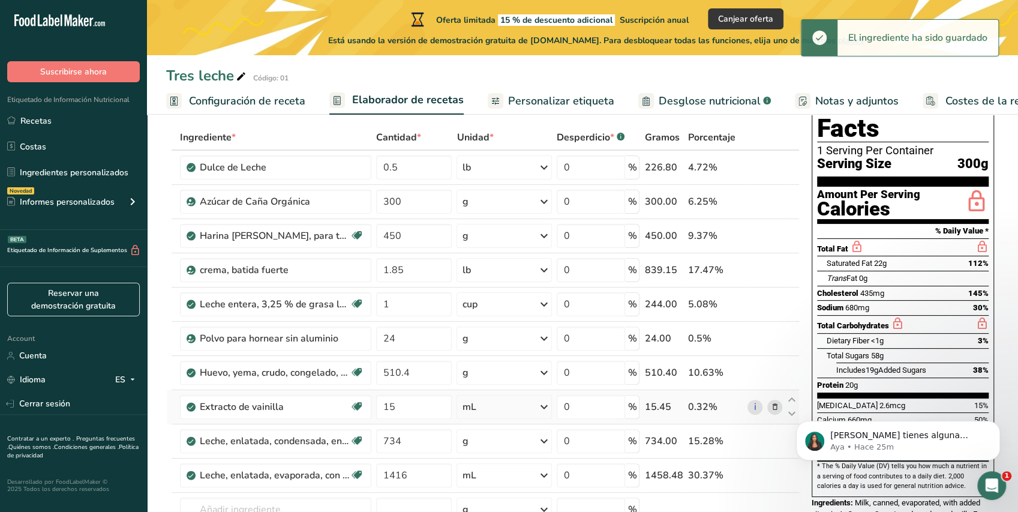
drag, startPoint x: 967, startPoint y: 239, endPoint x: 991, endPoint y: 233, distance: 24.7
click at [757, 234] on div "Nutrition Facts 1 Serving Per Container Serving Size 300g Amount Per Serving Ca…" at bounding box center [902, 289] width 182 height 415
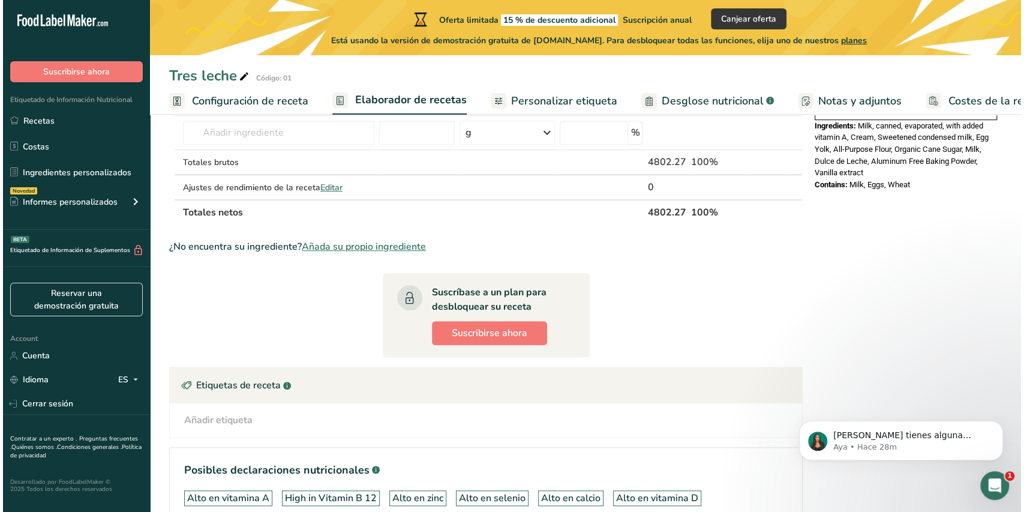
scroll to position [442, 0]
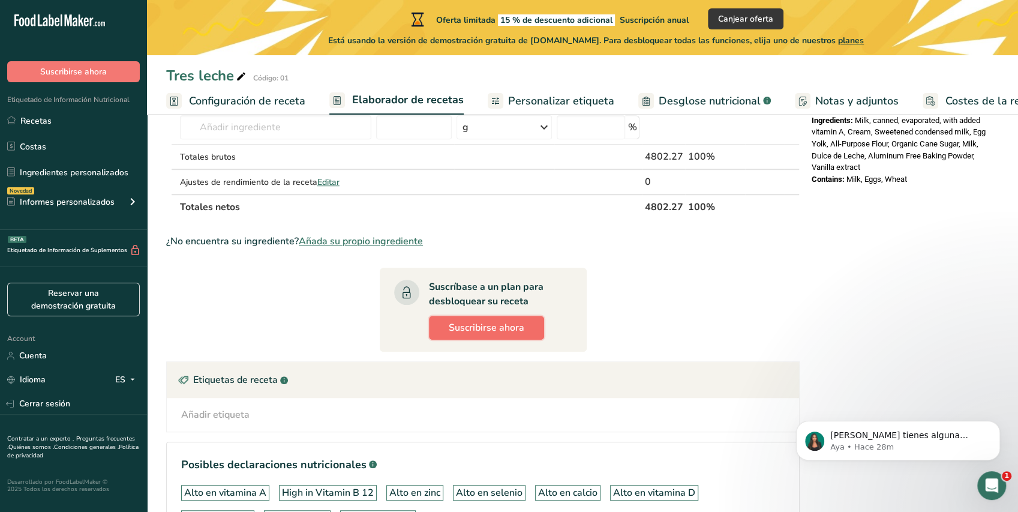
click at [505, 330] on span "Suscribirse ahora" at bounding box center [487, 327] width 76 height 14
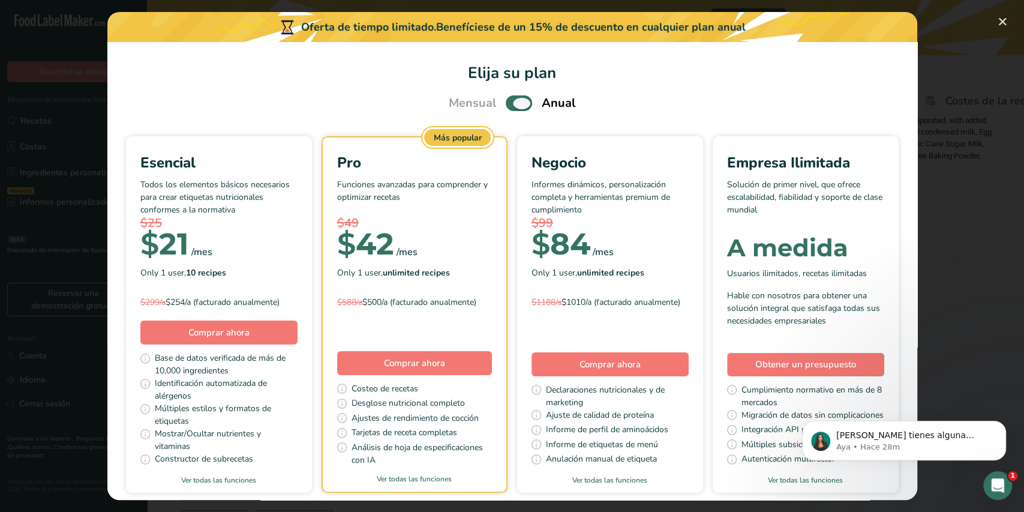
click at [509, 104] on span "Pick Your Pricing Plan Modal" at bounding box center [519, 102] width 26 height 15
click at [509, 104] on input "Pick Your Pricing Plan Modal" at bounding box center [510, 104] width 8 height 8
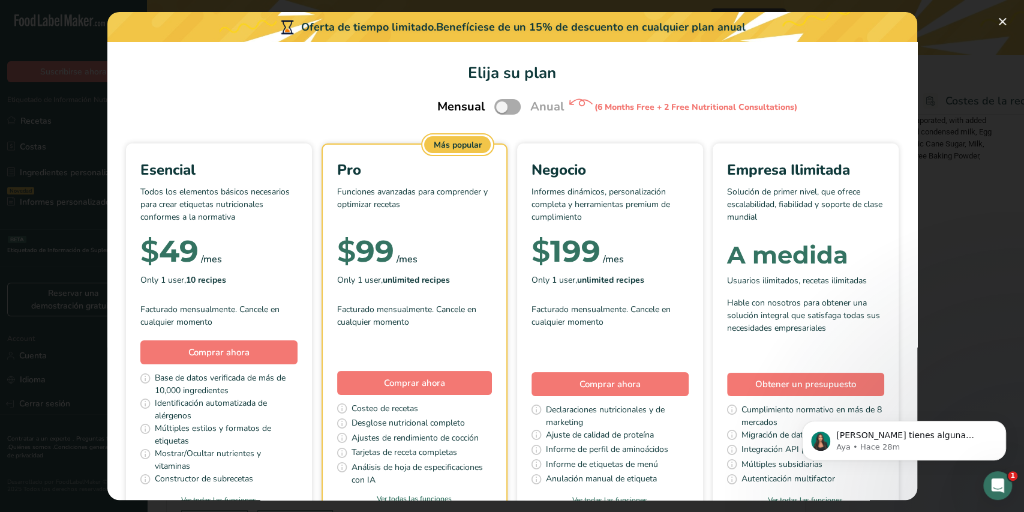
click at [509, 107] on span "Pick Your Pricing Plan Modal" at bounding box center [507, 106] width 26 height 15
click at [502, 107] on input "Pick Your Pricing Plan Modal" at bounding box center [498, 107] width 8 height 8
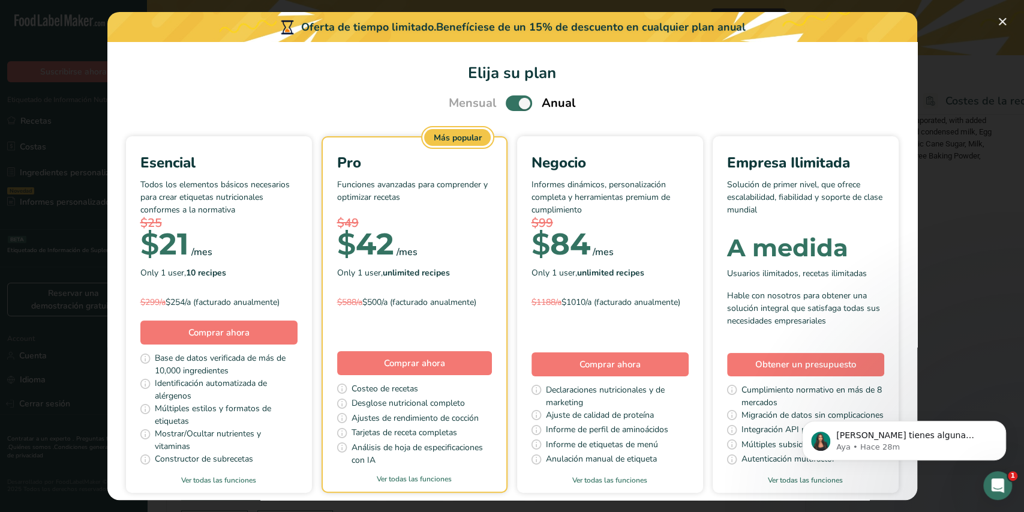
click at [522, 107] on span "Pick Your Pricing Plan Modal" at bounding box center [519, 102] width 26 height 15
click at [513, 107] on input "Pick Your Pricing Plan Modal" at bounding box center [510, 104] width 8 height 8
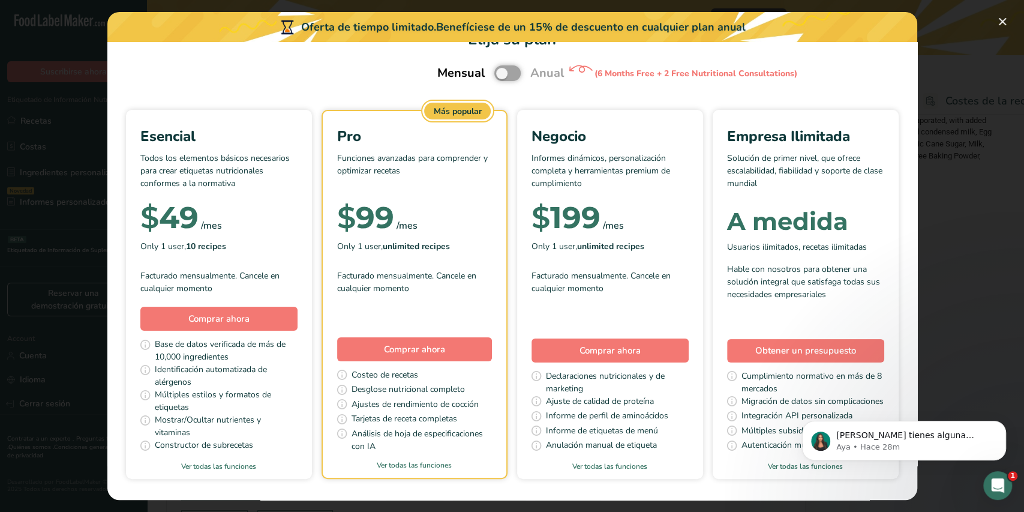
scroll to position [61, 0]
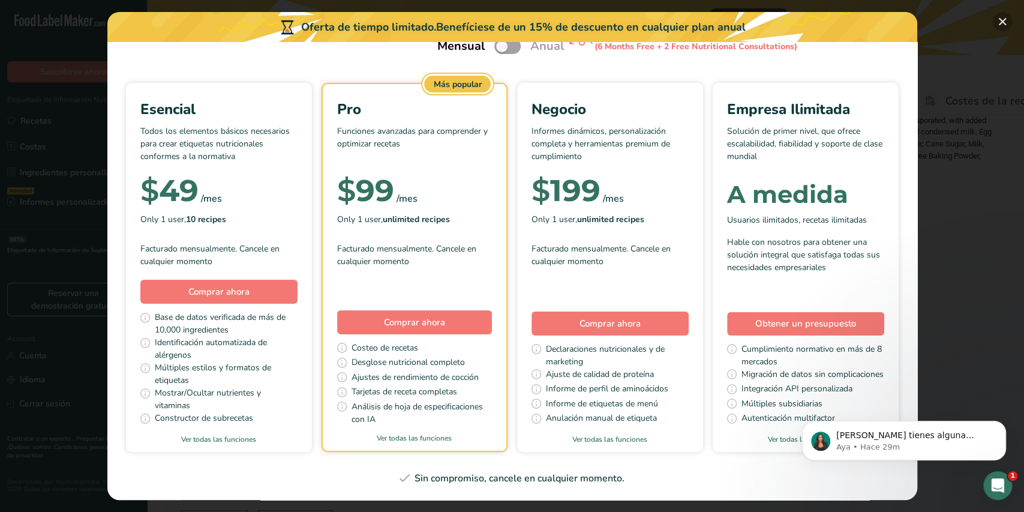
drag, startPoint x: 1005, startPoint y: 26, endPoint x: 837, endPoint y: 182, distance: 229.2
click at [757, 182] on div "Oferta de tiempo limitado. Benefíciese de un 15% de descuento en cualquier plan…" at bounding box center [512, 256] width 810 height 488
click at [513, 54] on div "Mensual Anual (6 Months Free + 2 Free Nutritional Consultations)" at bounding box center [512, 46] width 178 height 25
click at [506, 49] on span "Pick Your Pricing Plan Modal" at bounding box center [507, 45] width 26 height 15
click at [502, 49] on input "Pick Your Pricing Plan Modal" at bounding box center [498, 47] width 8 height 8
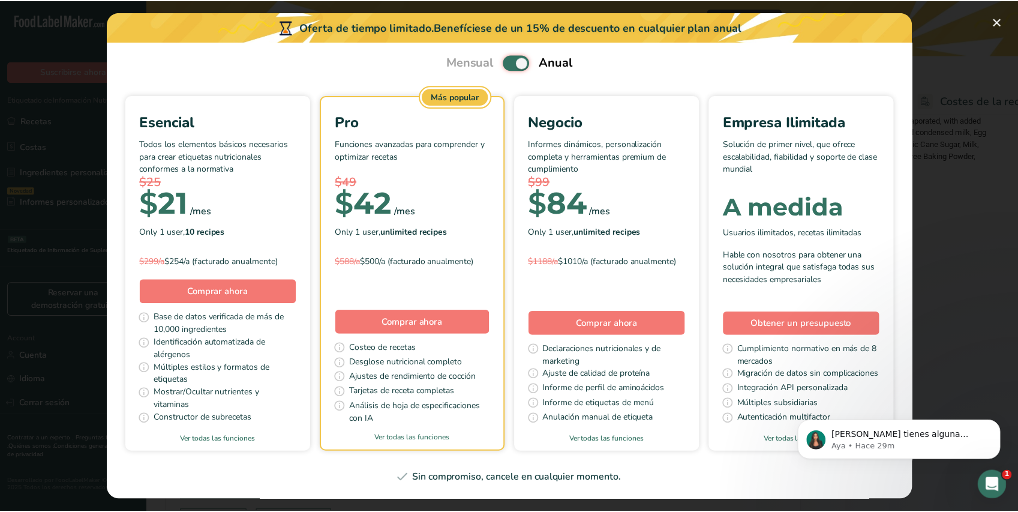
scroll to position [41, 0]
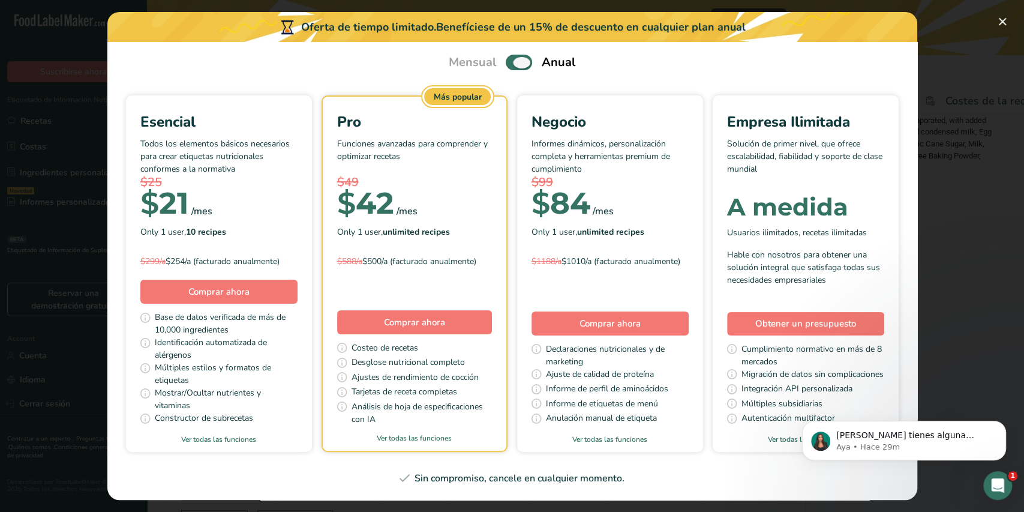
click at [506, 64] on span "Pick Your Pricing Plan Modal" at bounding box center [519, 62] width 26 height 15
click at [506, 64] on input "Pick Your Pricing Plan Modal" at bounding box center [510, 63] width 8 height 8
checkbox input "false"
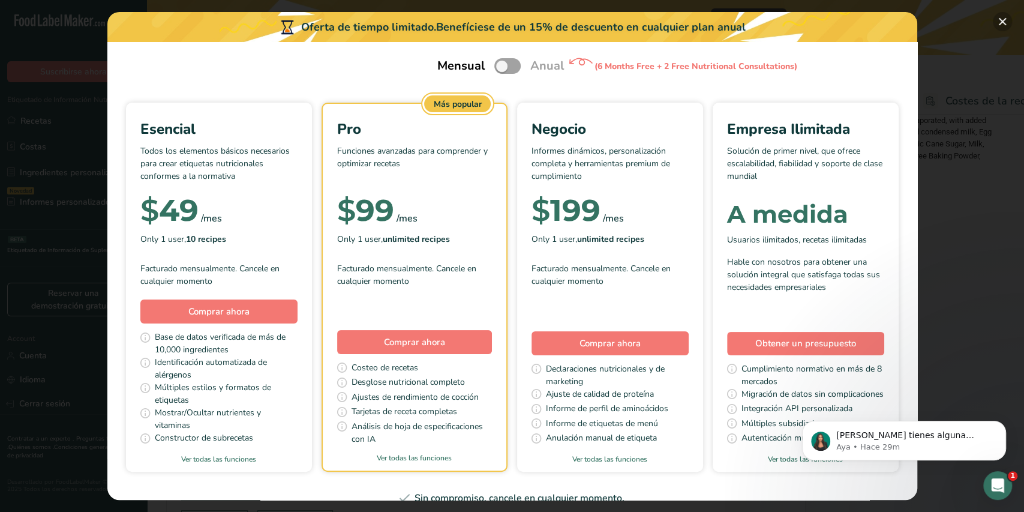
click at [757, 23] on button "Pick Your Pricing Plan Modal" at bounding box center [1002, 21] width 19 height 19
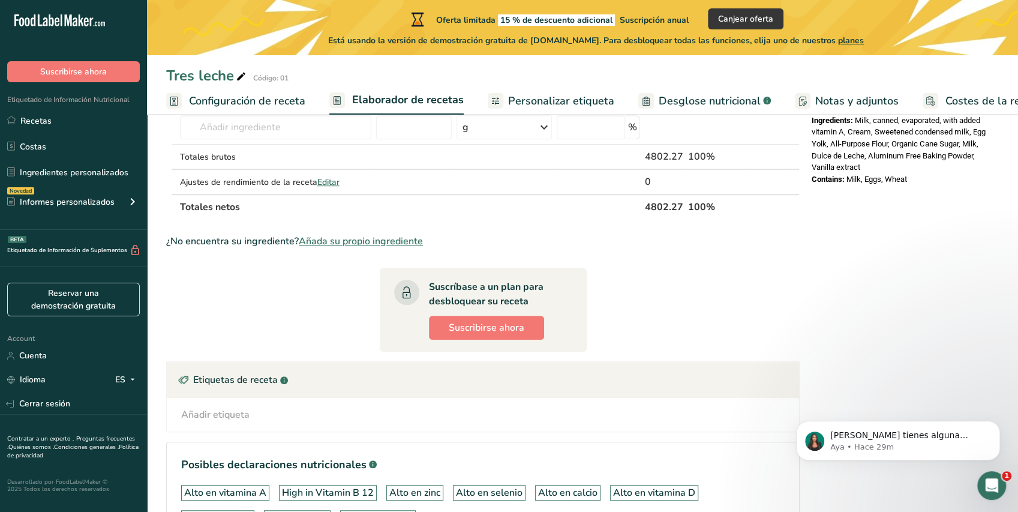
scroll to position [255, 0]
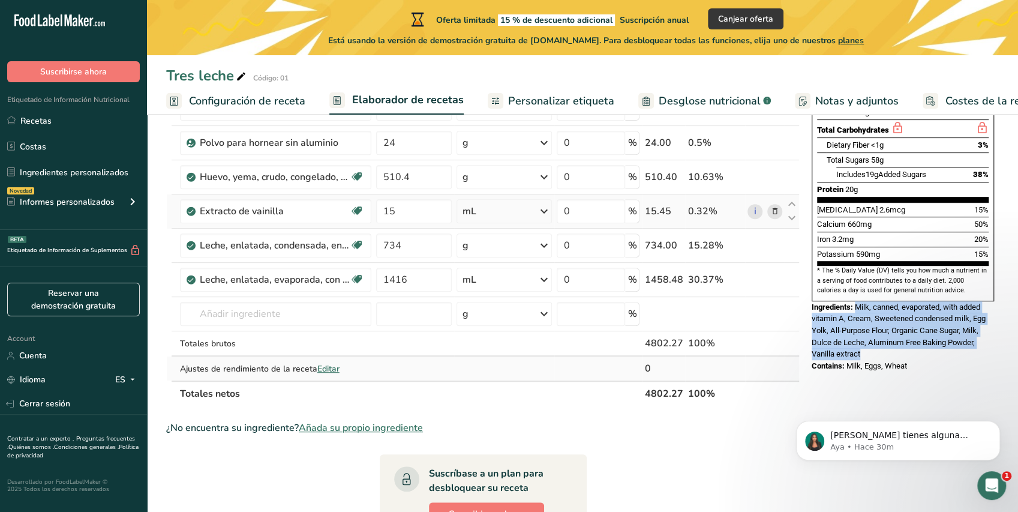
drag, startPoint x: 890, startPoint y: 326, endPoint x: 296, endPoint y: 367, distance: 595.8
click at [757, 301] on div "Ingredients: Milk, canned, evaporated, with added vitamin A, Cream, Sweetened c…" at bounding box center [902, 330] width 182 height 59
copy span "Milk, canned, evaporated, with added vitamin A, Cream, Sweetened condensed milk…"
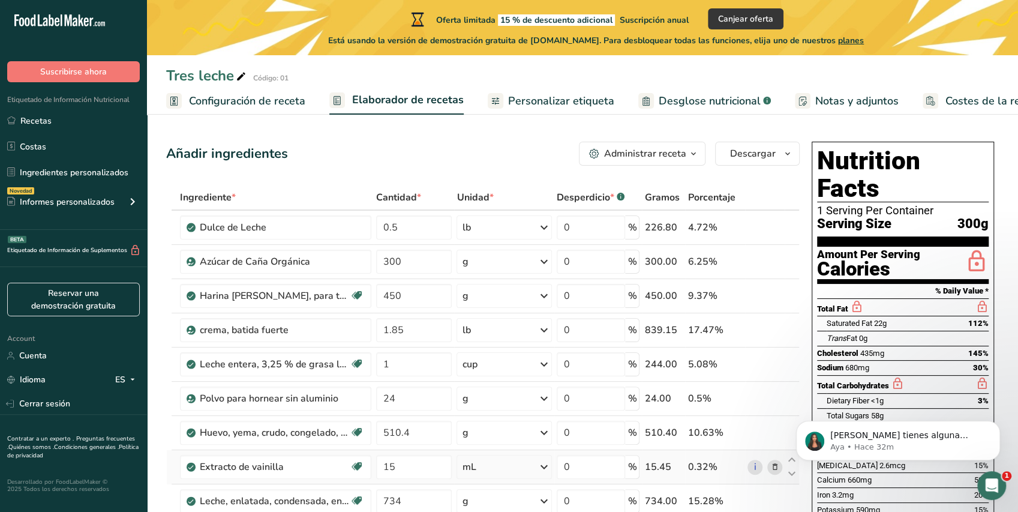
scroll to position [447, 0]
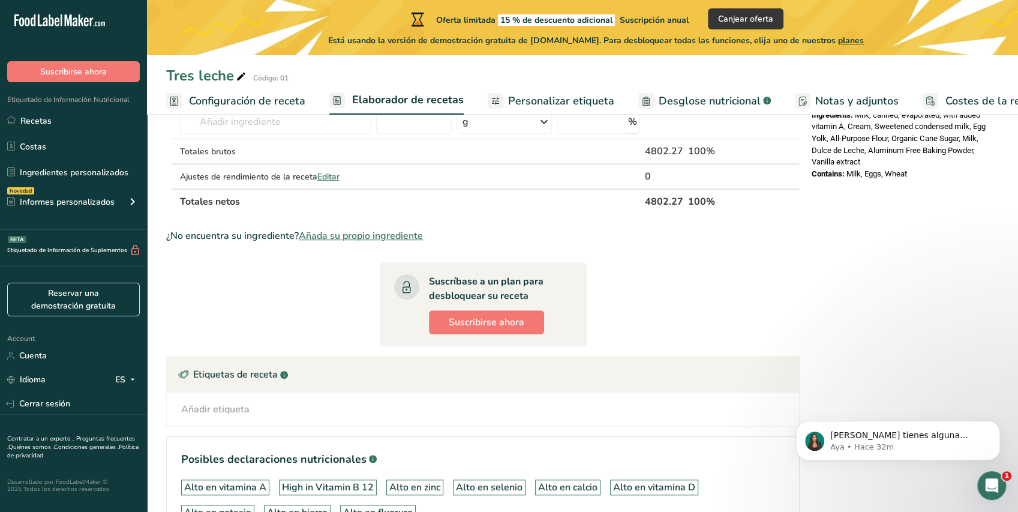
drag, startPoint x: 1016, startPoint y: 324, endPoint x: 1006, endPoint y: 270, distance: 54.8
click at [757, 270] on section "Añadir ingredientes Administrar receta Eliminar receta Duplicar receta Escalar …" at bounding box center [582, 133] width 871 height 927
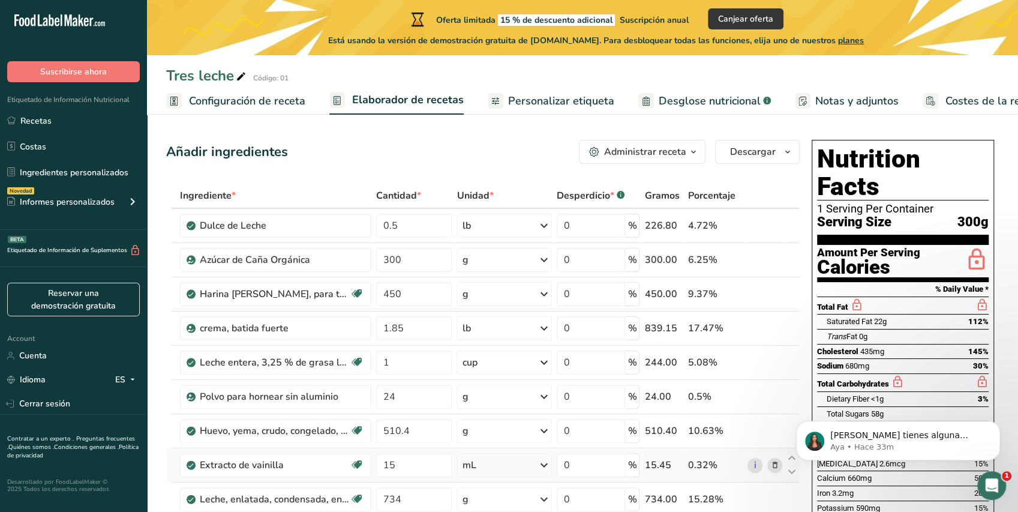
scroll to position [0, 0]
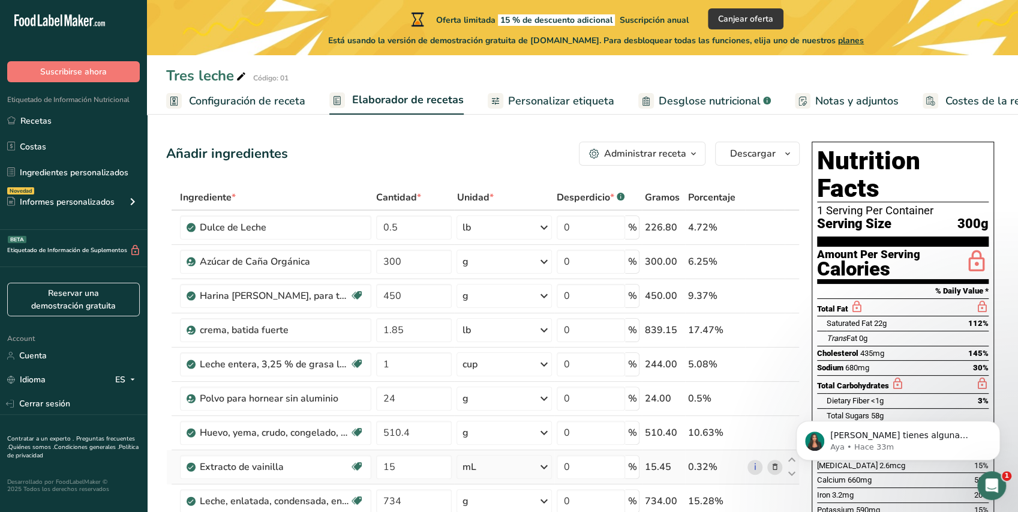
click at [667, 151] on div "Administrar receta" at bounding box center [645, 153] width 82 height 14
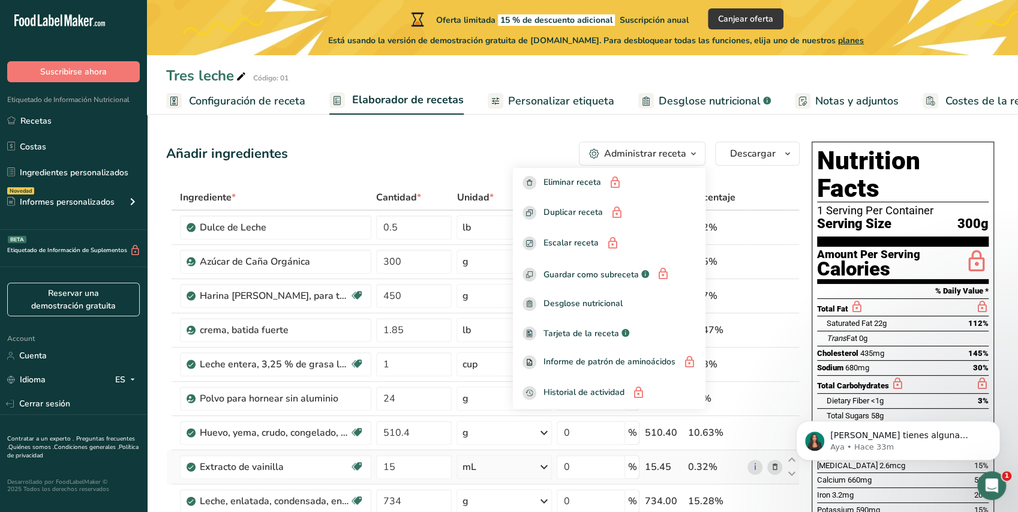
click at [489, 157] on div "Añadir ingredientes Administrar receta Eliminar receta Duplicar receta Escalar …" at bounding box center [482, 154] width 633 height 24
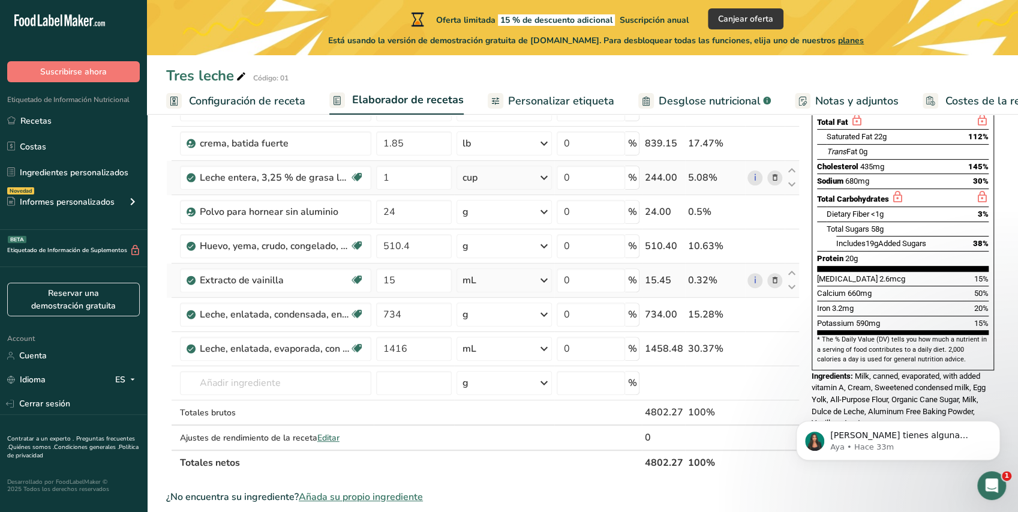
scroll to position [373, 0]
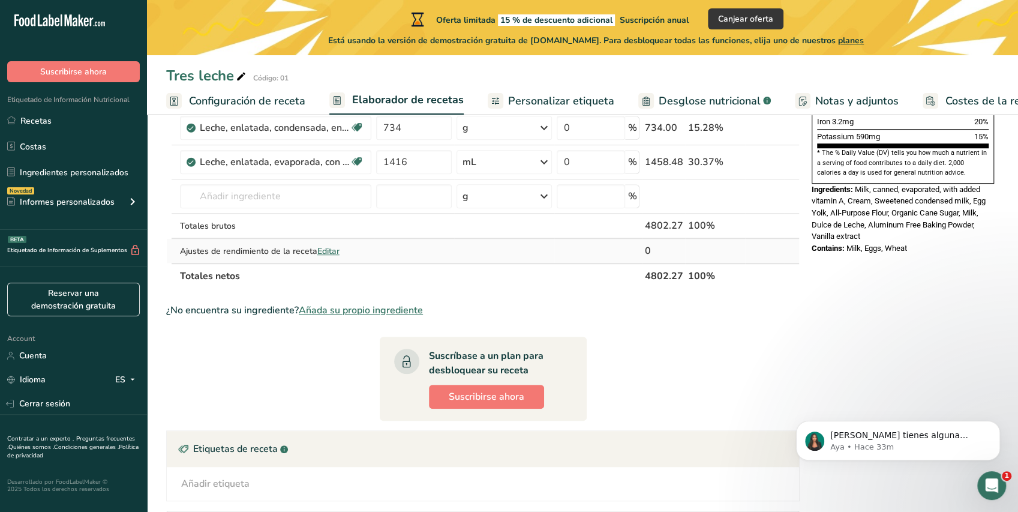
click at [327, 249] on span "Editar" at bounding box center [328, 250] width 22 height 11
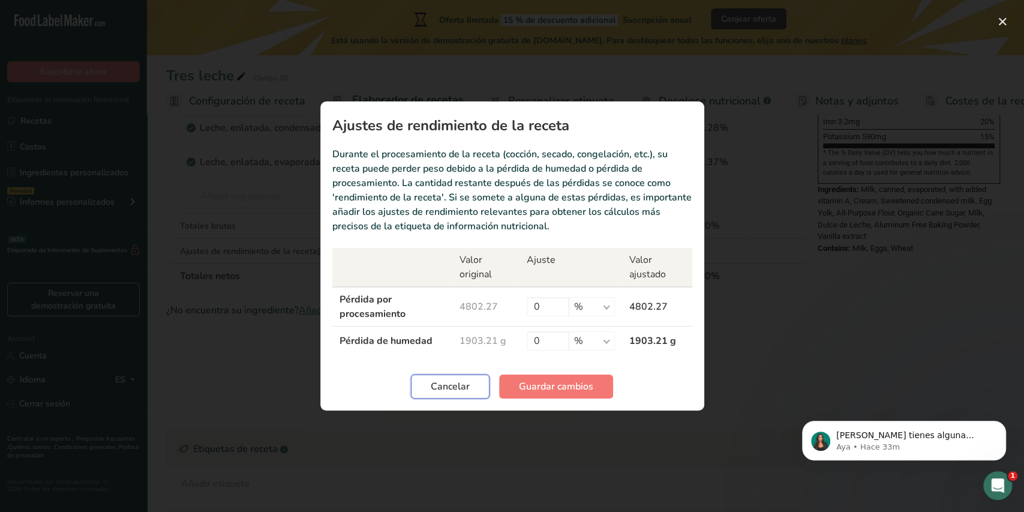
click at [457, 389] on span "Cancelar" at bounding box center [450, 386] width 39 height 14
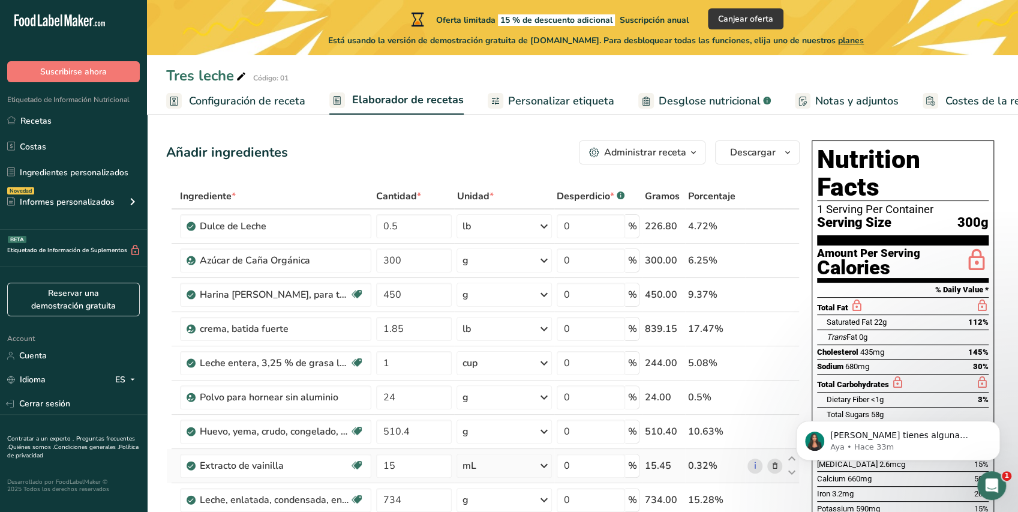
scroll to position [0, 0]
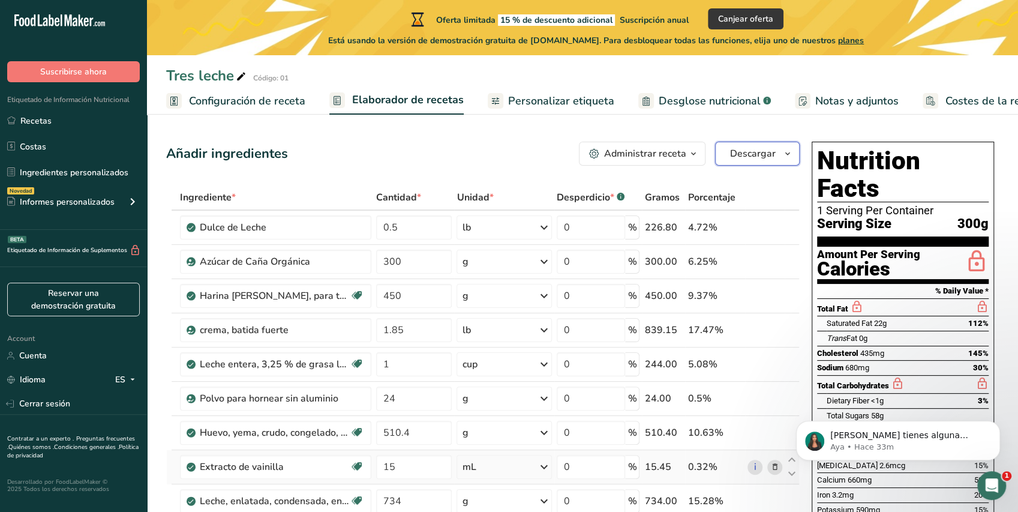
click at [742, 148] on span "Descargar" at bounding box center [753, 153] width 46 height 14
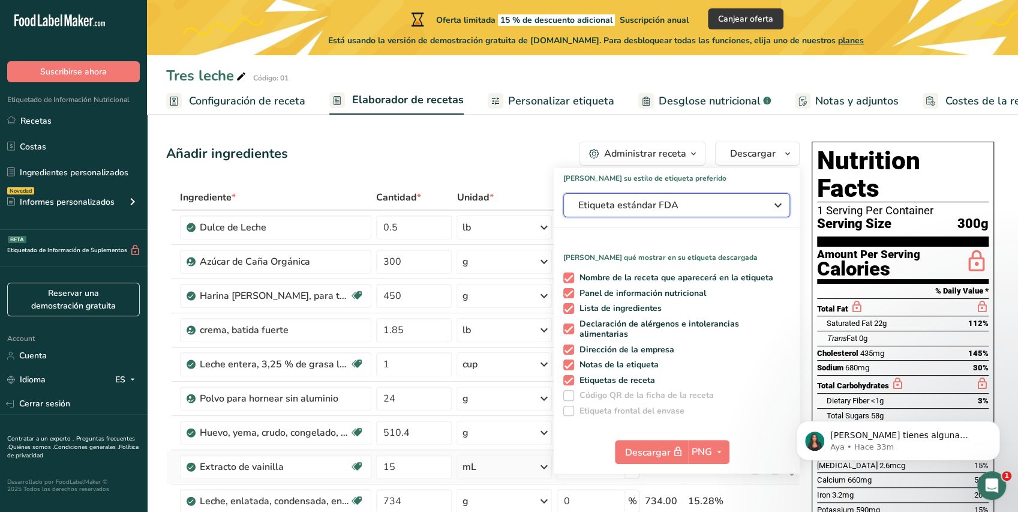
click at [621, 214] on button "Etiqueta estándar FDA" at bounding box center [676, 205] width 227 height 24
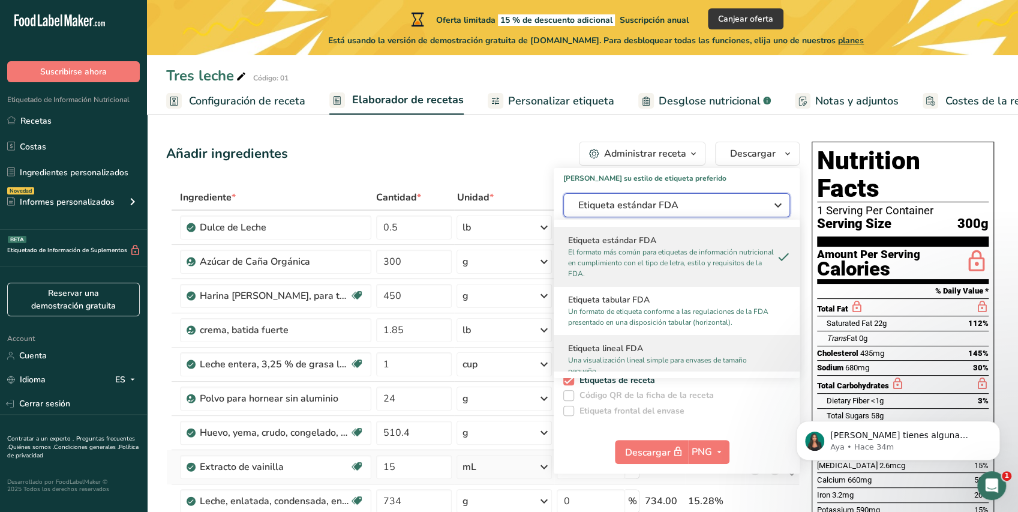
scroll to position [187, 0]
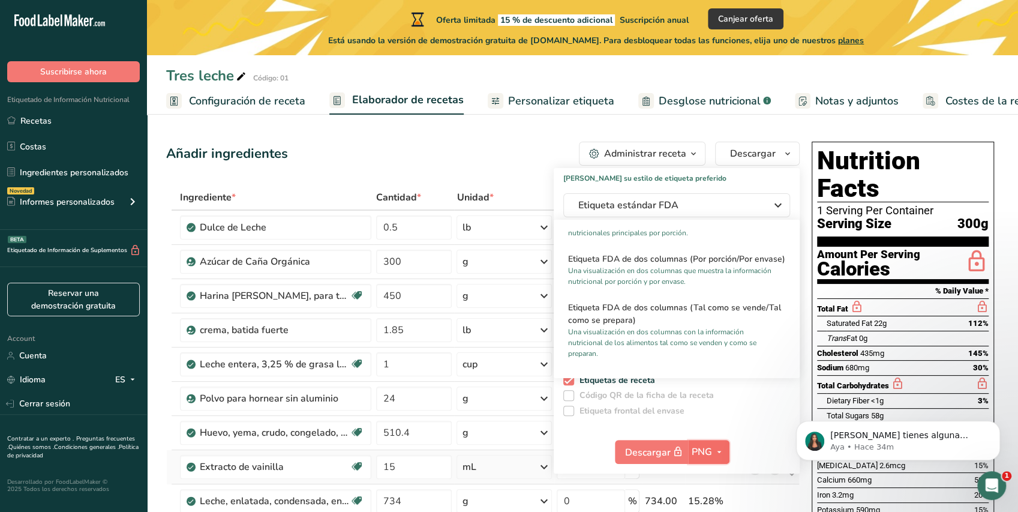
click at [723, 450] on icon "button" at bounding box center [719, 451] width 10 height 15
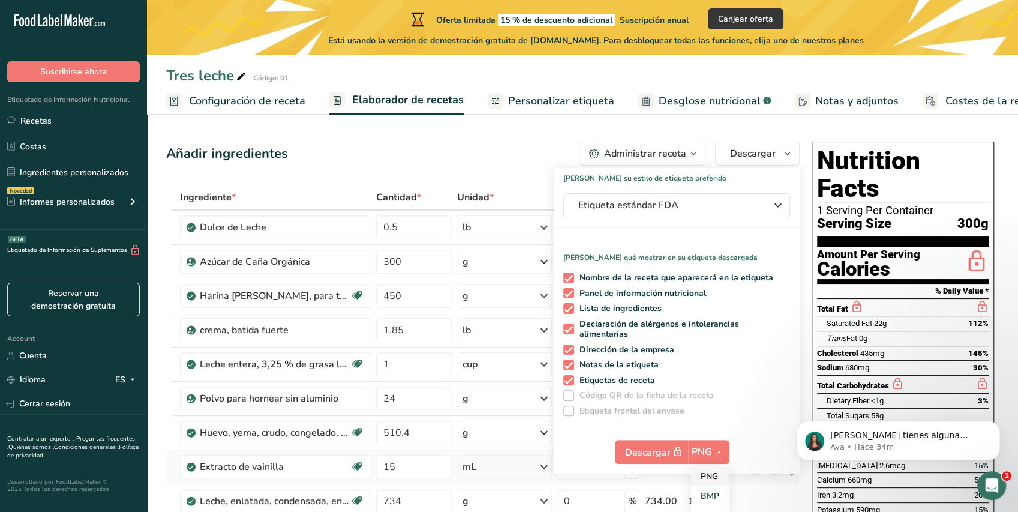
click at [718, 478] on link "PNG" at bounding box center [710, 476] width 38 height 20
click at [708, 452] on span "PNG" at bounding box center [701, 451] width 20 height 14
click at [704, 468] on link "PNG" at bounding box center [710, 476] width 38 height 20
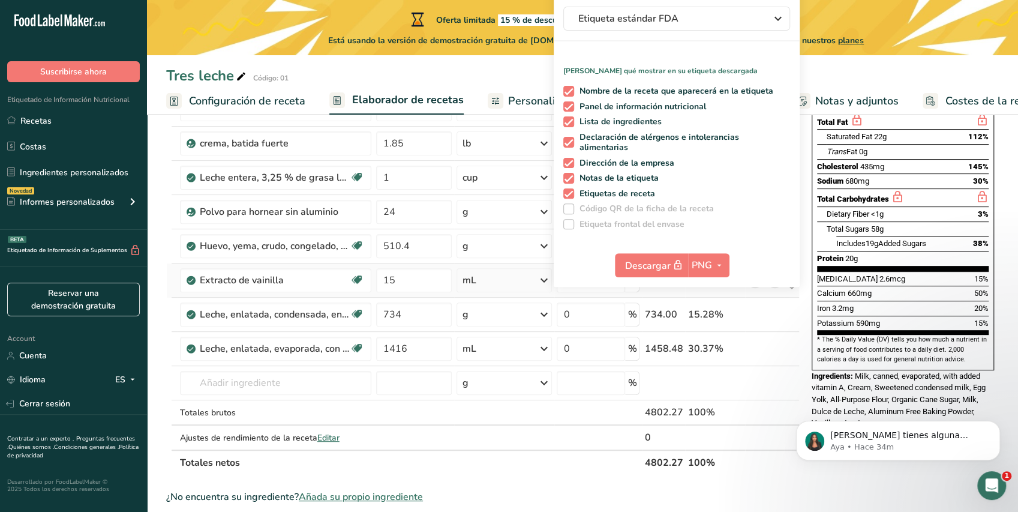
click at [757, 371] on span "Milk, canned, evaporated, with added vitamin A, Cream, Sweetened condensed milk…" at bounding box center [898, 399] width 174 height 56
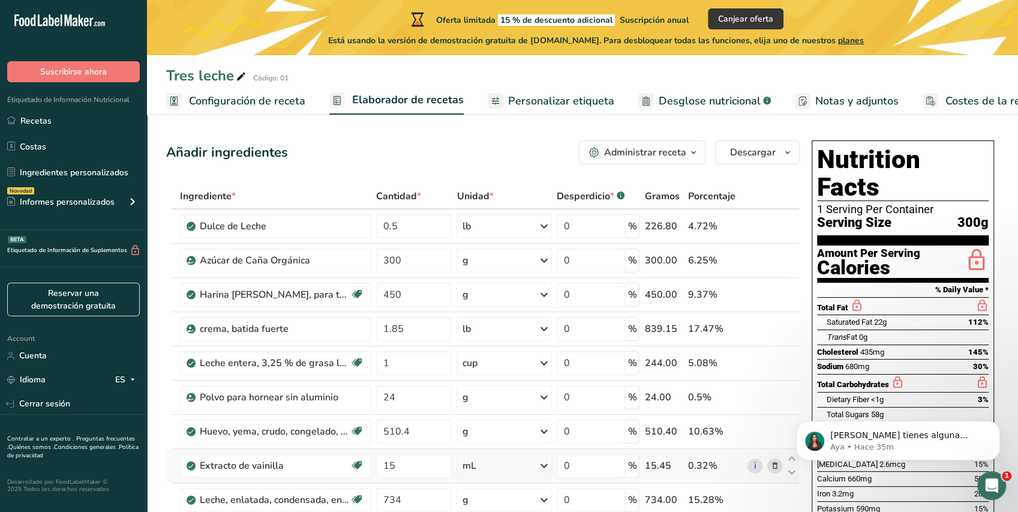
scroll to position [0, 0]
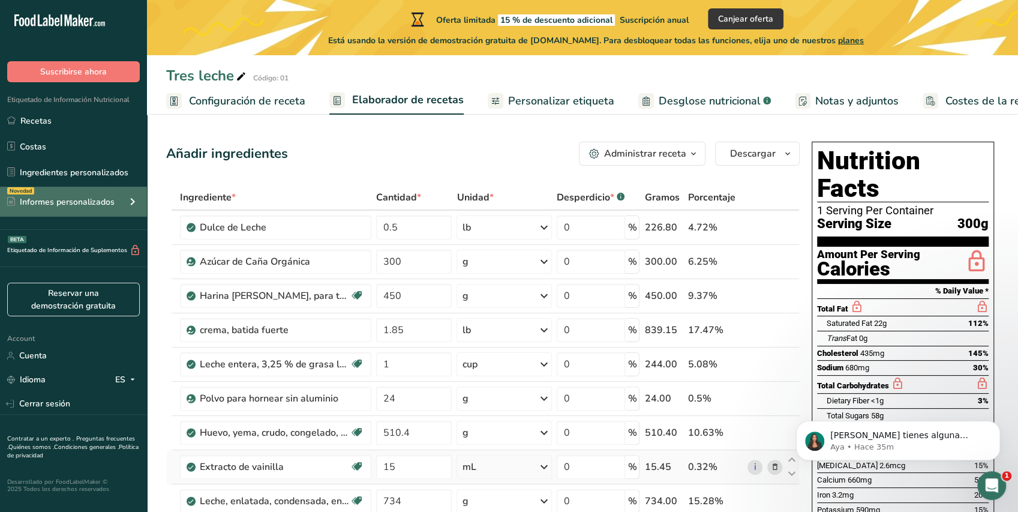
click at [133, 203] on icon at bounding box center [132, 202] width 14 height 22
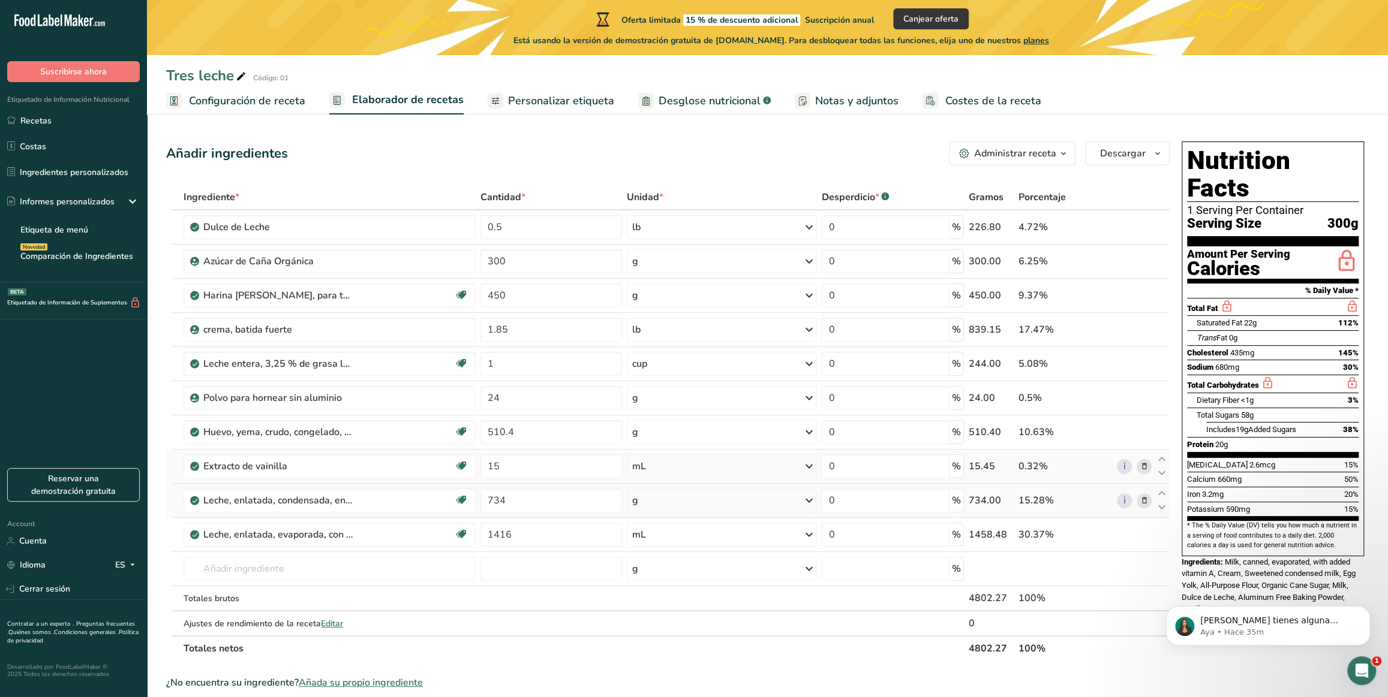
drag, startPoint x: 952, startPoint y: 3, endPoint x: 1106, endPoint y: 513, distance: 532.4
click at [757, 513] on td "15.28%" at bounding box center [1065, 501] width 98 height 34
click at [690, 97] on span "Desglose nutricional" at bounding box center [709, 101] width 102 height 16
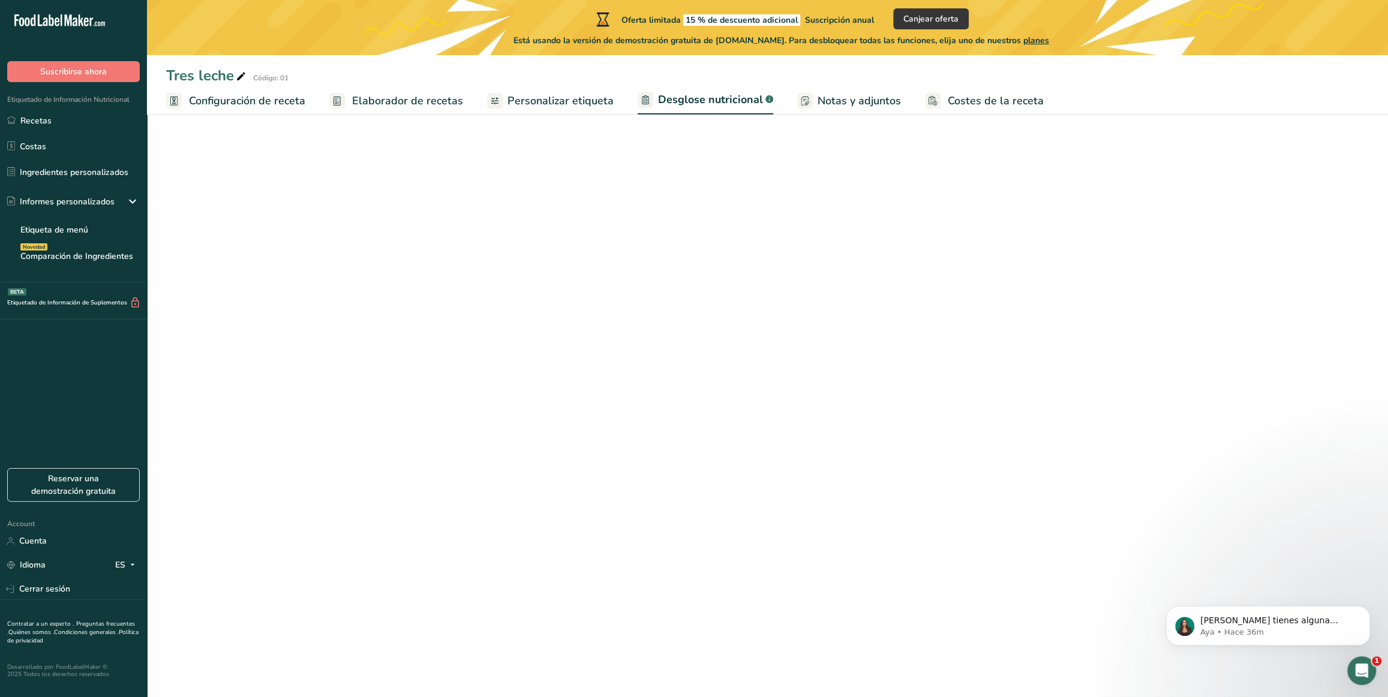
select select "Calories"
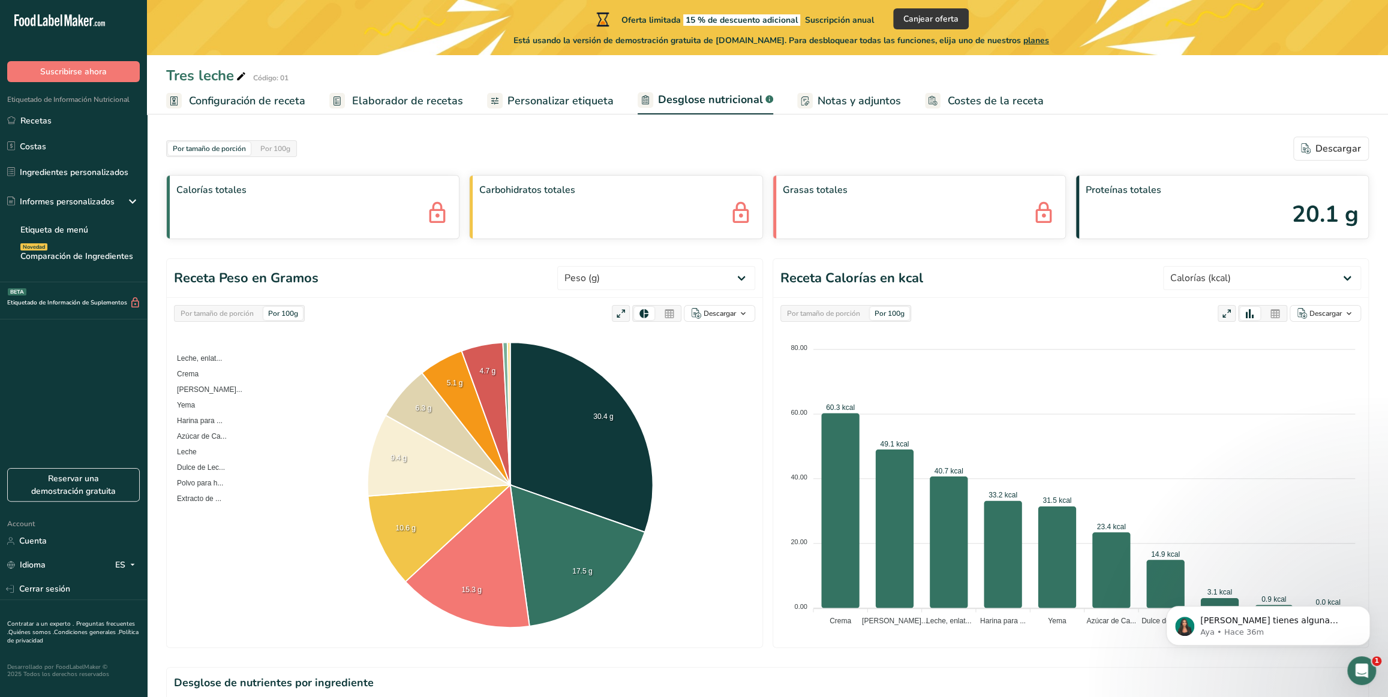
click at [757, 318] on div "Por tamaño de porción" at bounding box center [823, 313] width 83 height 13
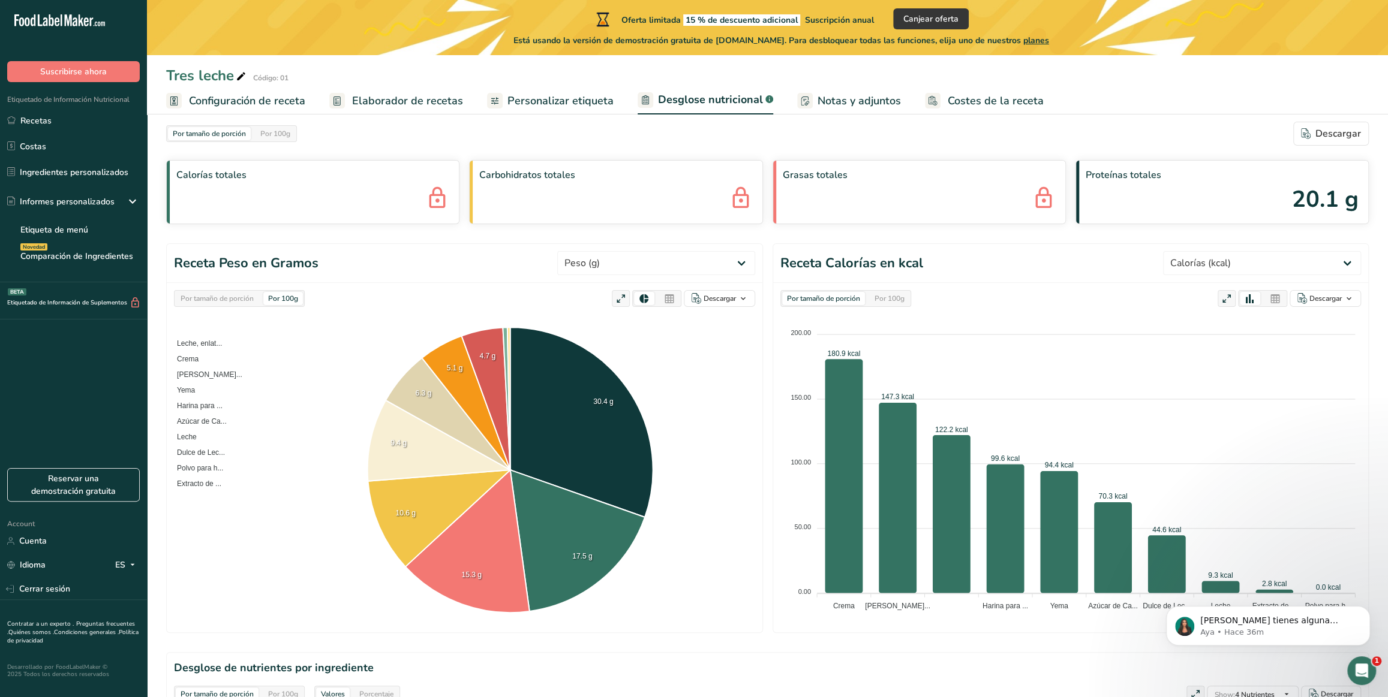
scroll to position [20, 0]
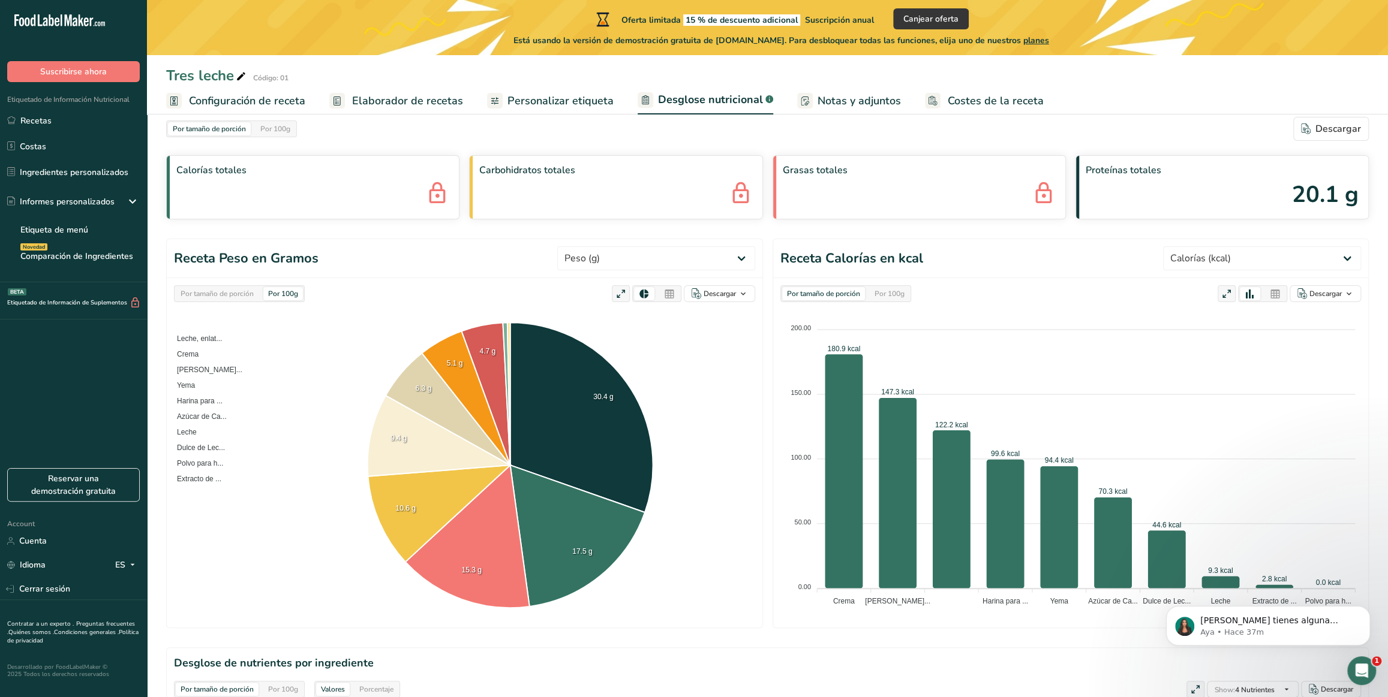
click at [757, 493] on div "Por tamaño de porción Por 100g Descargar Como imagen (.png) Como tabla (.xlsx) …" at bounding box center [465, 453] width 596 height 350
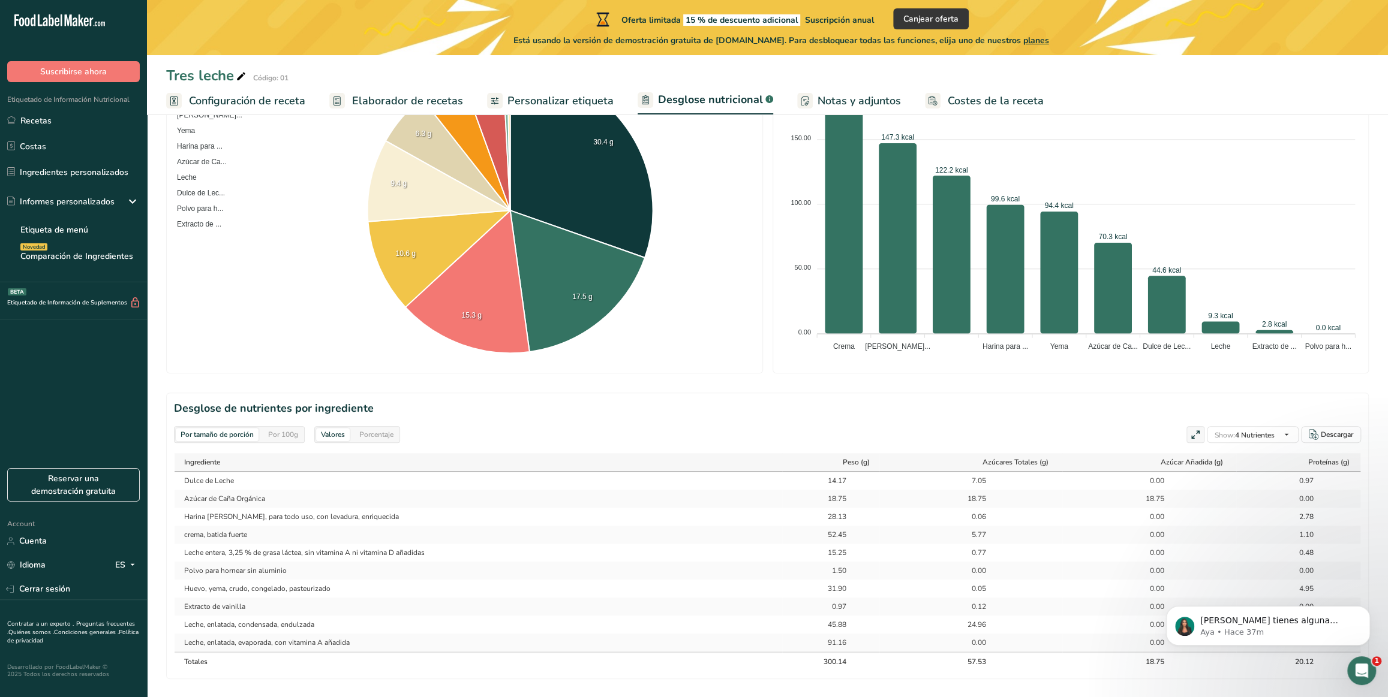
scroll to position [529, 0]
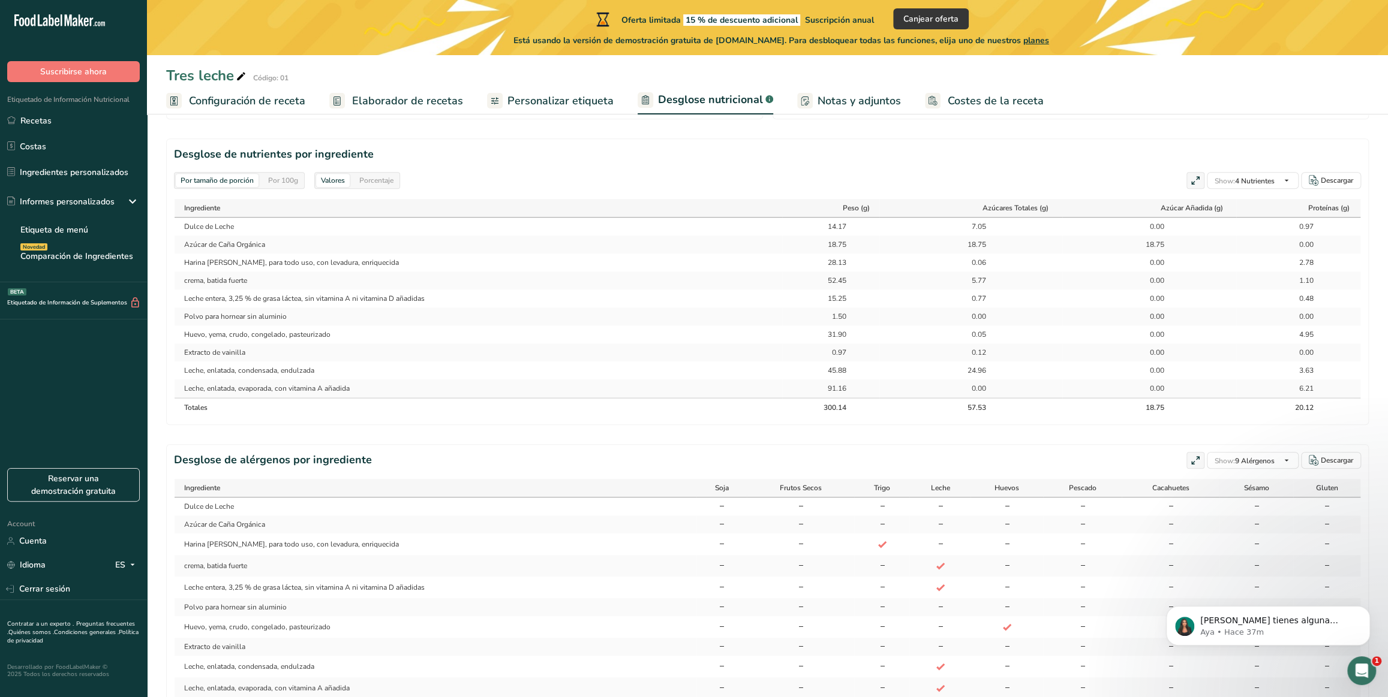
click at [371, 178] on div "Porcentaje" at bounding box center [376, 180] width 44 height 13
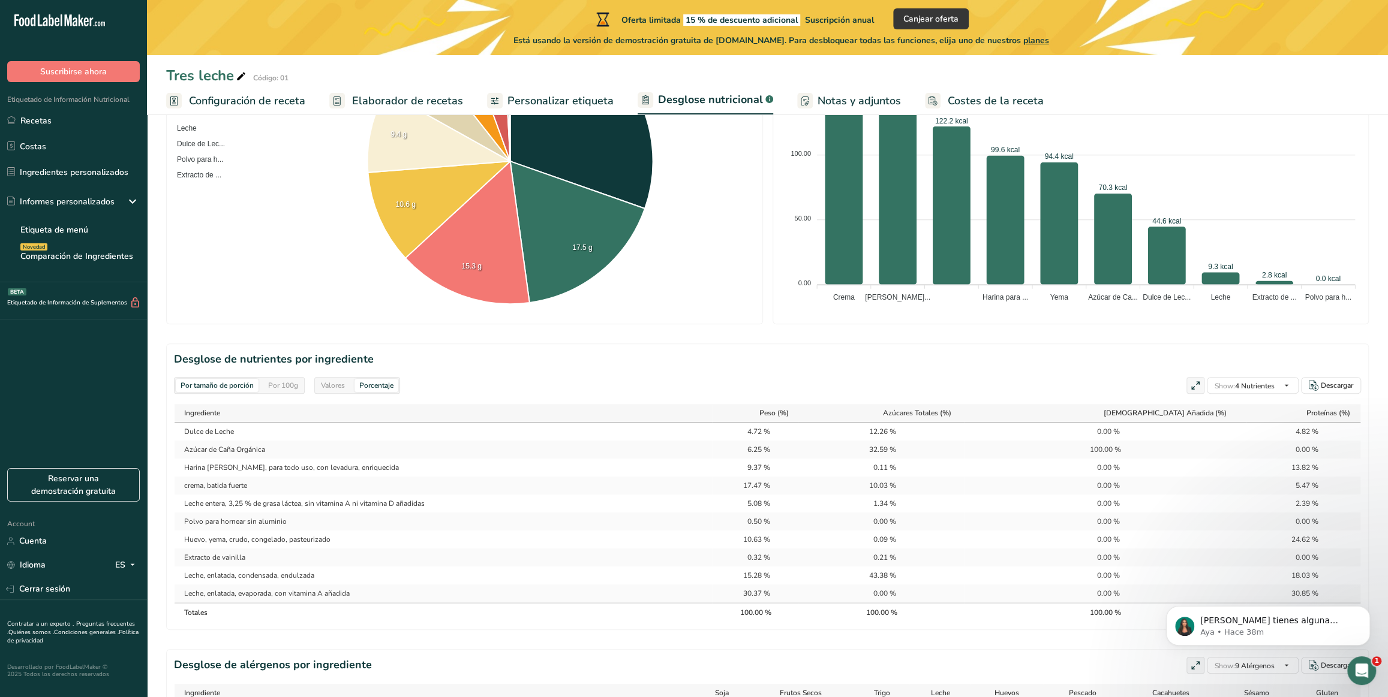
scroll to position [70, 0]
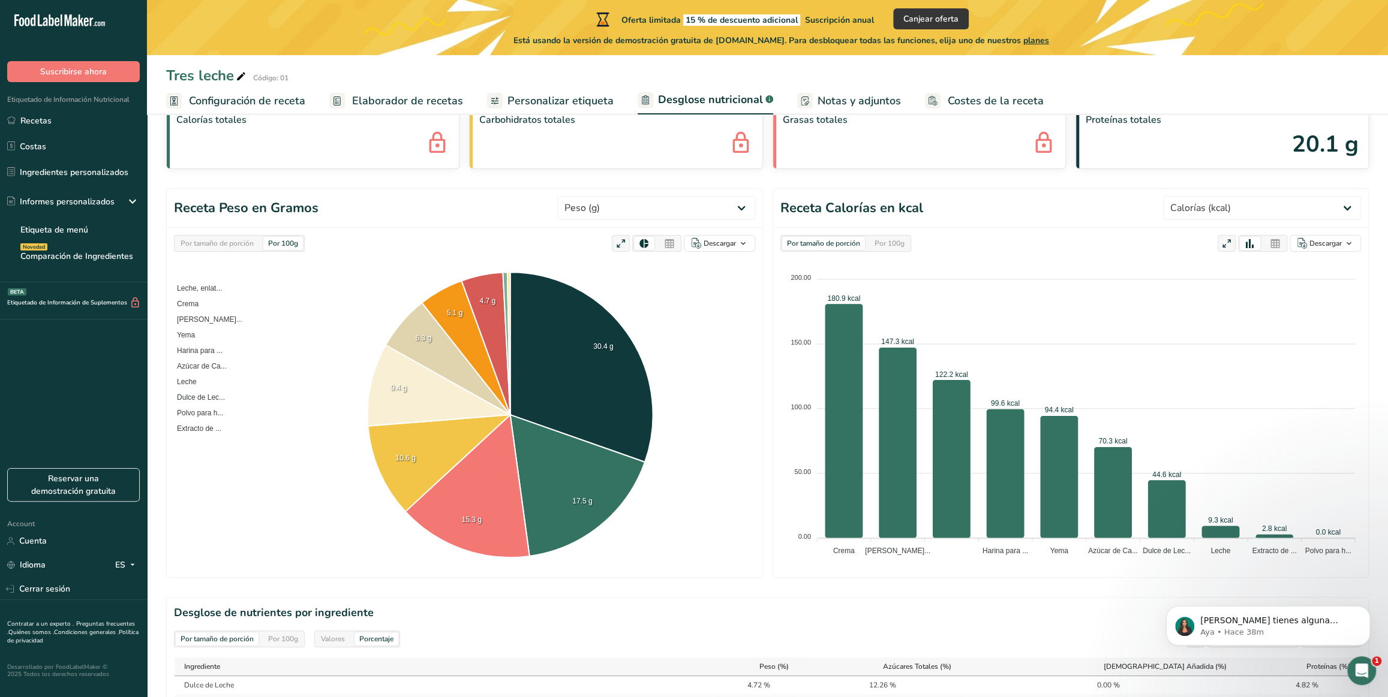
click at [757, 191] on header "Receta Calorías en kcal Peso (g) Calorías (kcal) Energía KJ (kj) Grasa Total (g…" at bounding box center [1070, 208] width 595 height 39
click at [757, 197] on select "Peso (g) Calorías (kcal) Energía KJ (kj) Grasa Total (g) Grasa Saturada (g) Gra…" at bounding box center [1262, 208] width 198 height 24
click at [757, 200] on h1 "Receta Calorías en kcal" at bounding box center [851, 209] width 143 height 20
click at [757, 246] on div "Por 100g" at bounding box center [890, 243] width 40 height 13
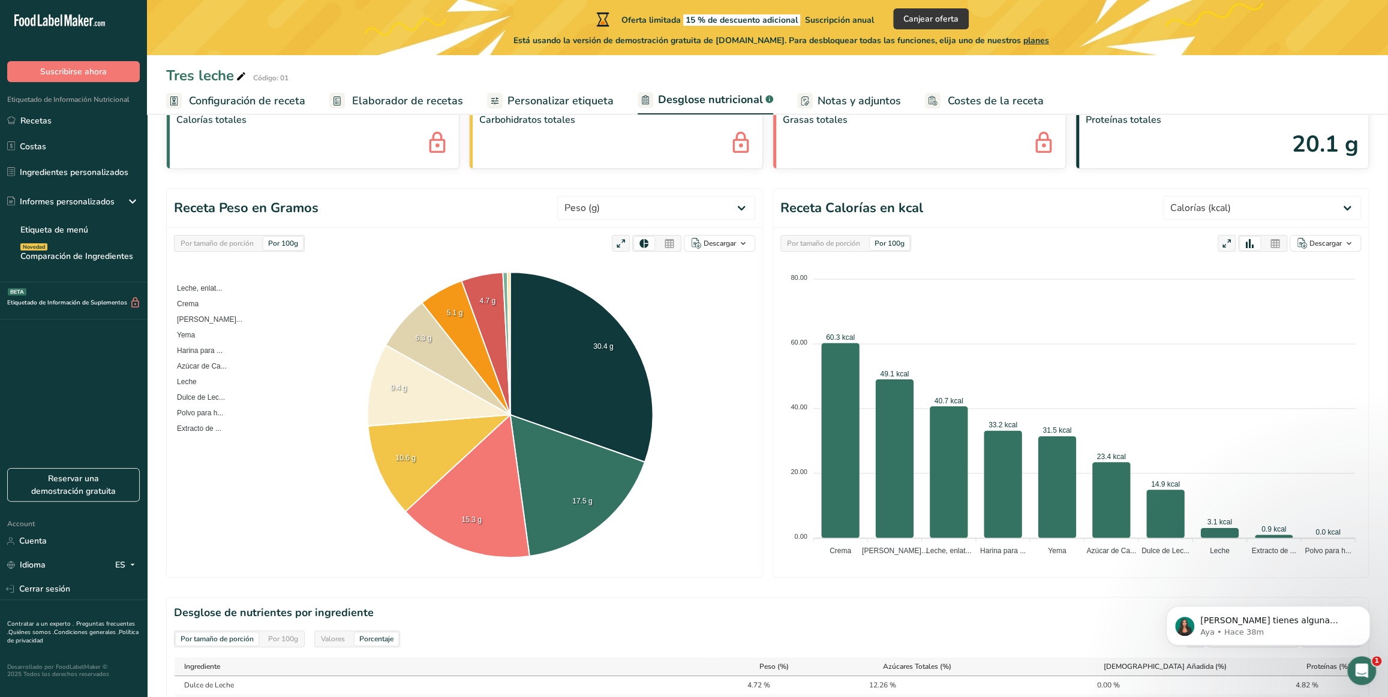
click at [757, 241] on div "Por tamaño de porción" at bounding box center [823, 243] width 83 height 13
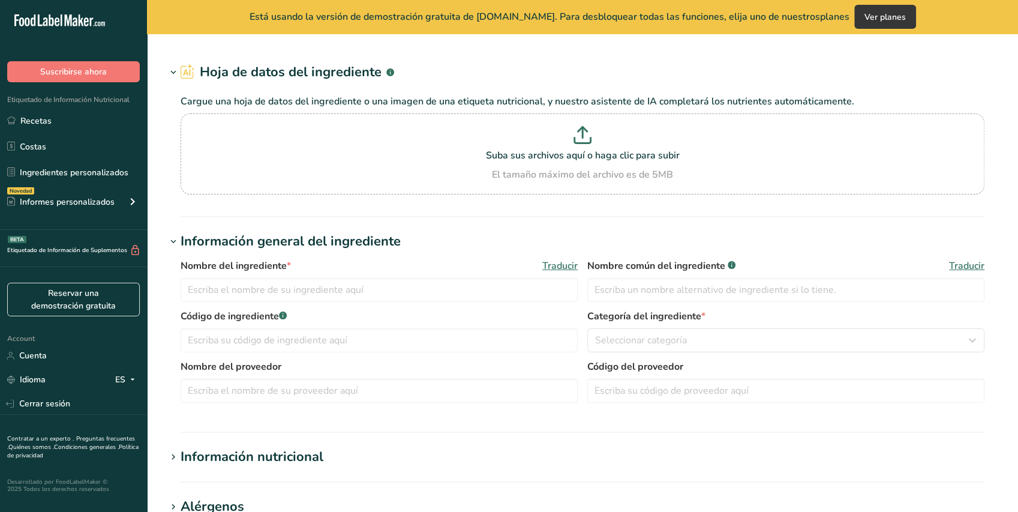
type input "Organic Cane Sugar"
